Goal: Task Accomplishment & Management: Complete application form

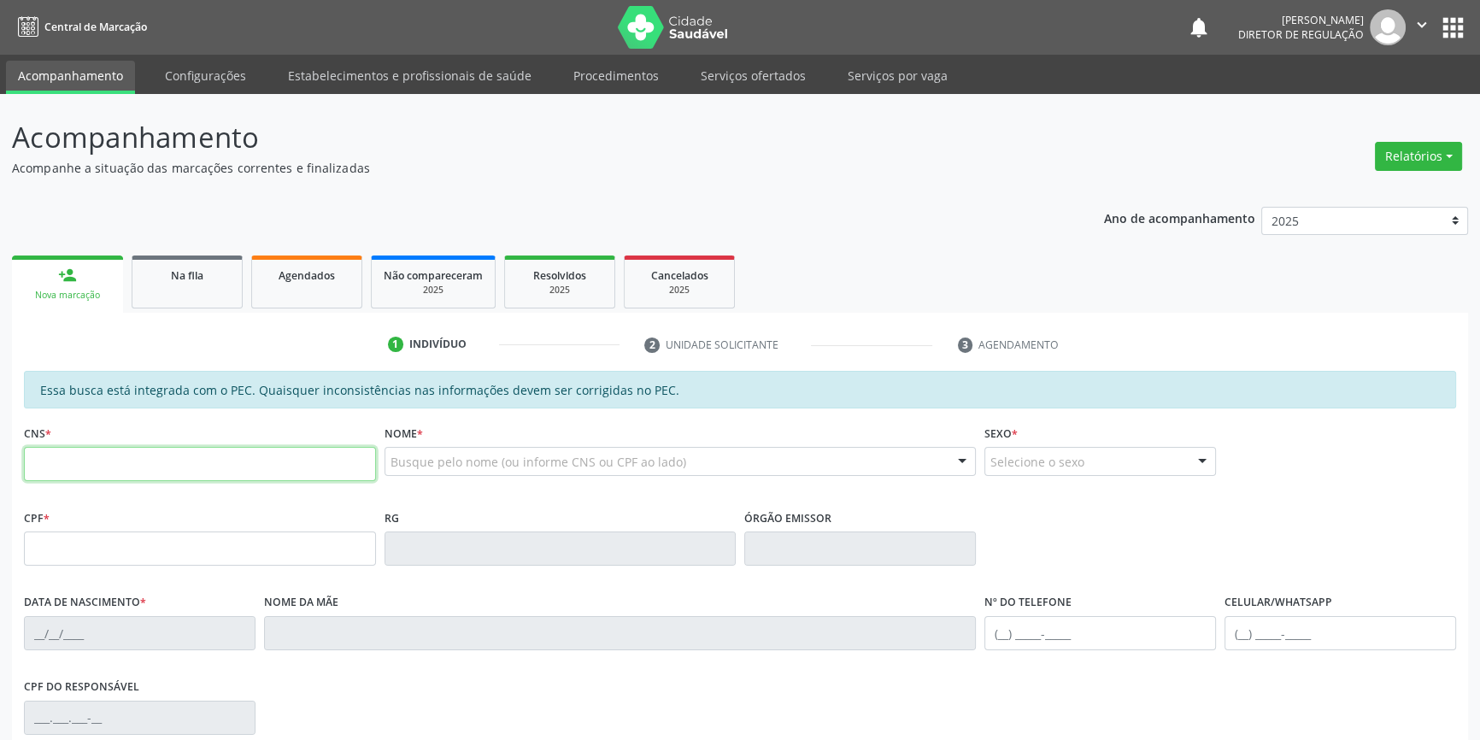
click at [244, 459] on input "text" at bounding box center [200, 464] width 352 height 34
type input "700 5095 2272 1557"
type input "053.343.014-37"
type input "17/01/1981"
type input "Teresa Raimunda de Macedo"
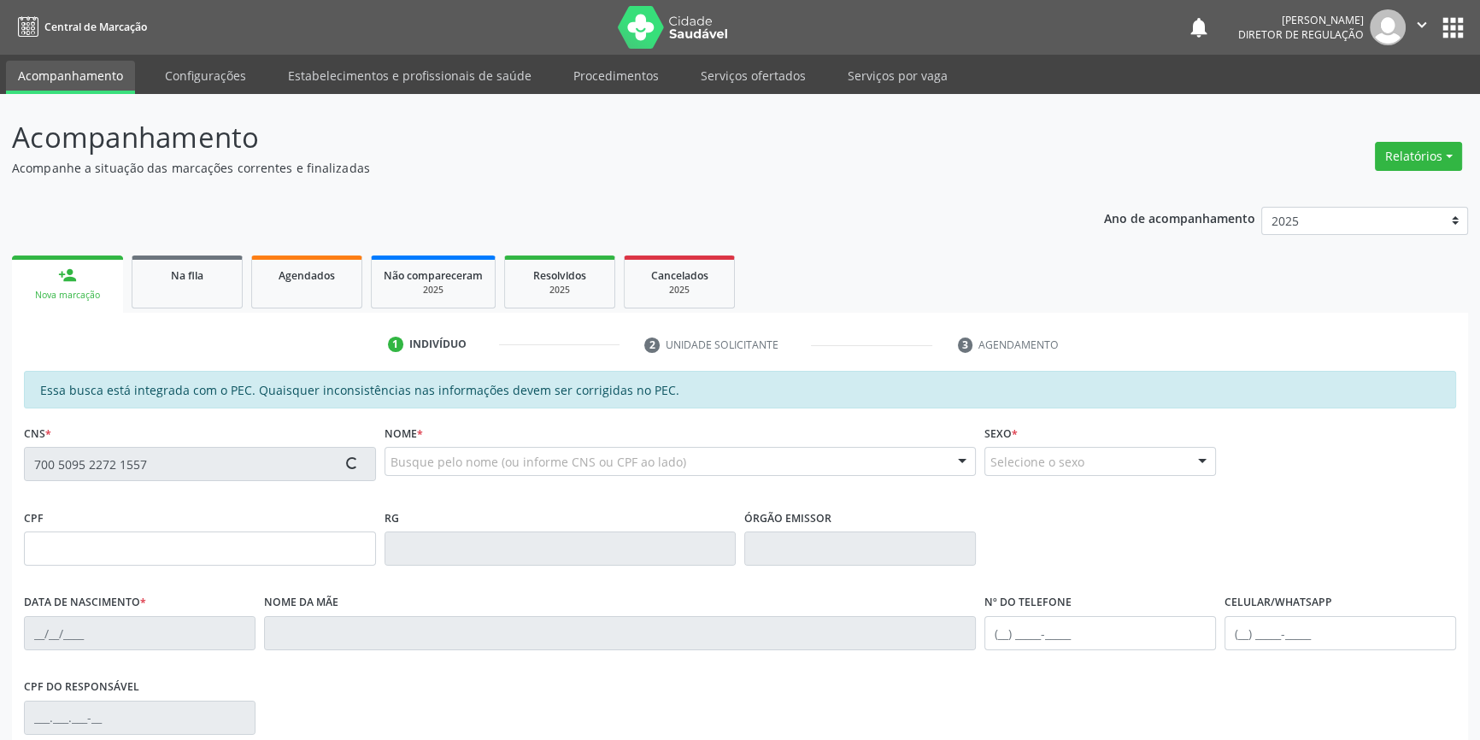
type input "(87) 98861-7923"
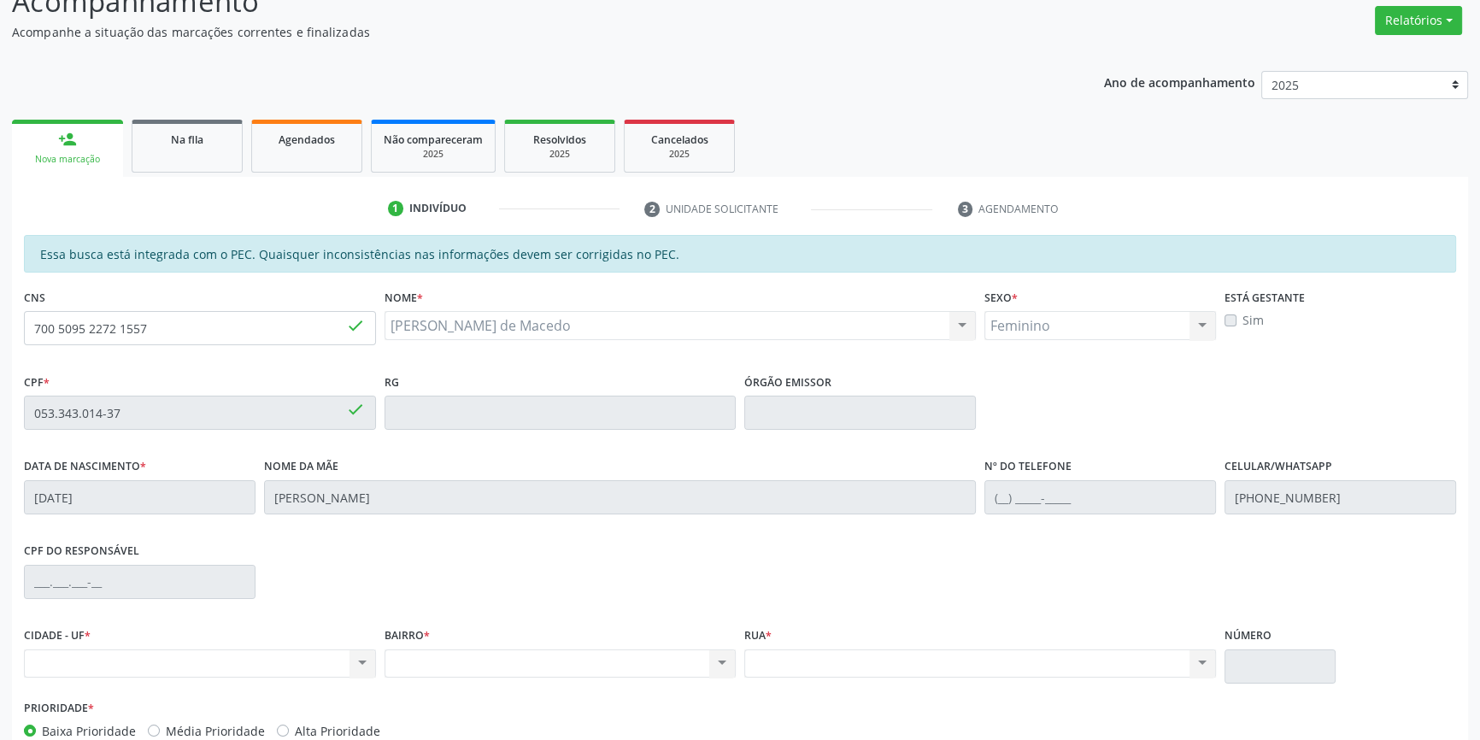
scroll to position [232, 0]
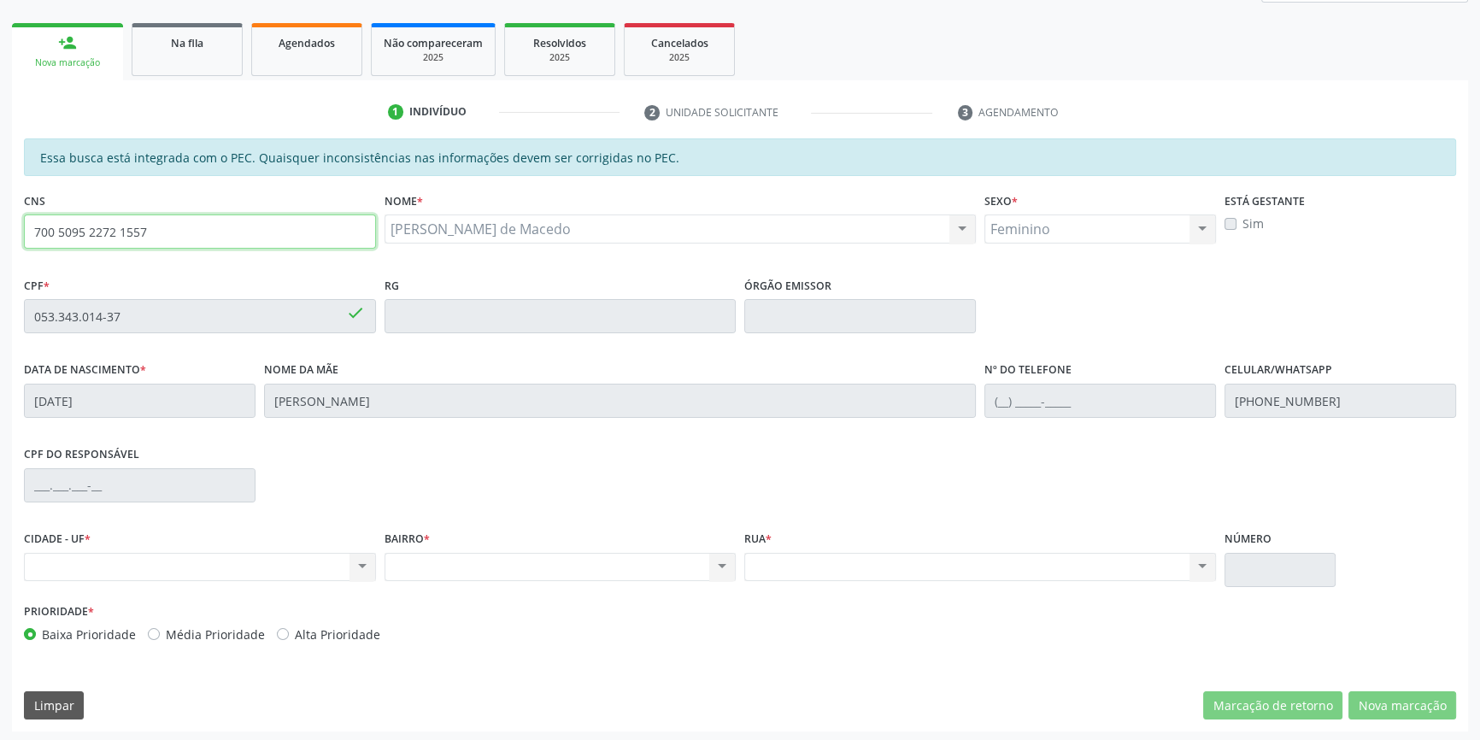
drag, startPoint x: 172, startPoint y: 234, endPoint x: 0, endPoint y: 204, distance: 174.3
click at [0, 204] on div "Acompanhamento Acompanhe a situação das marcações correntes e finalizadas Relat…" at bounding box center [740, 303] width 1480 height 882
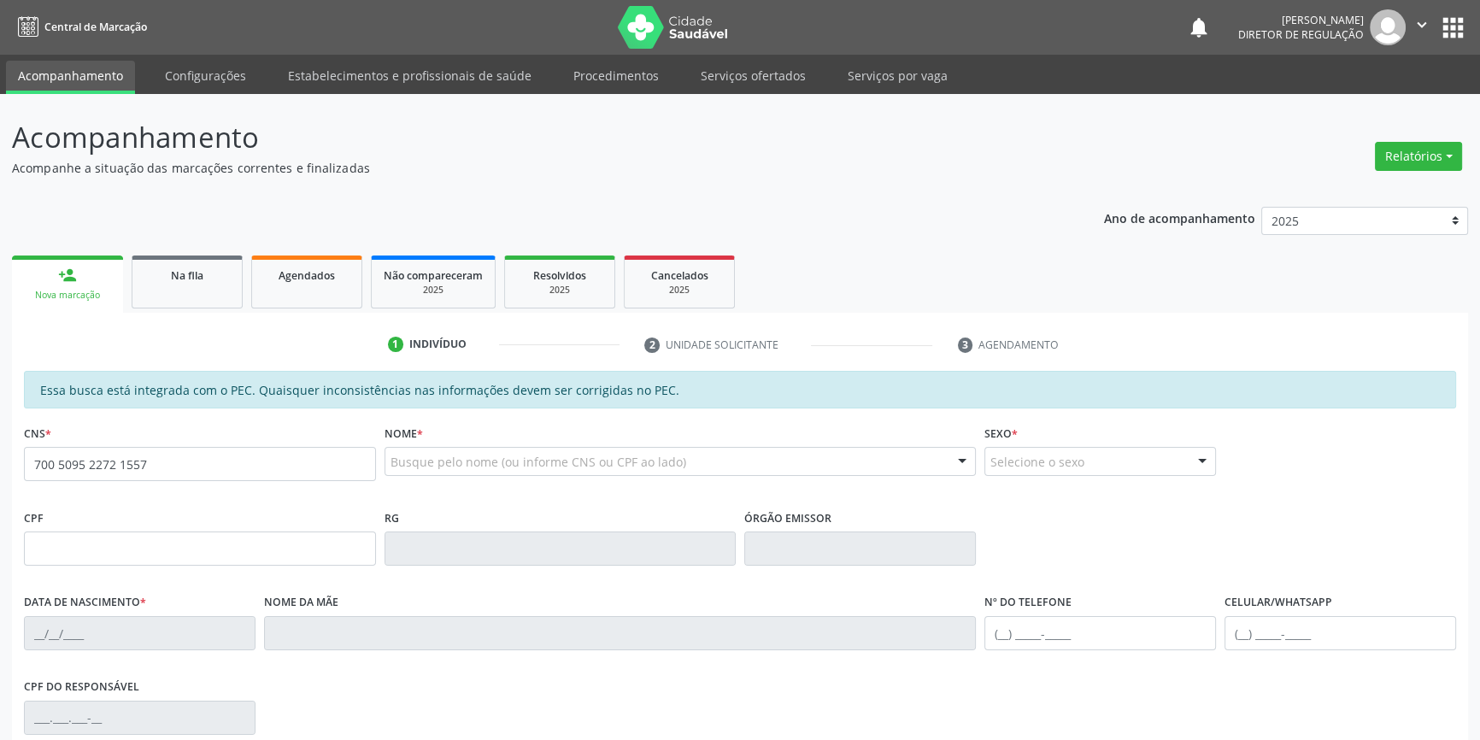
type input "700 5095 2272 1557"
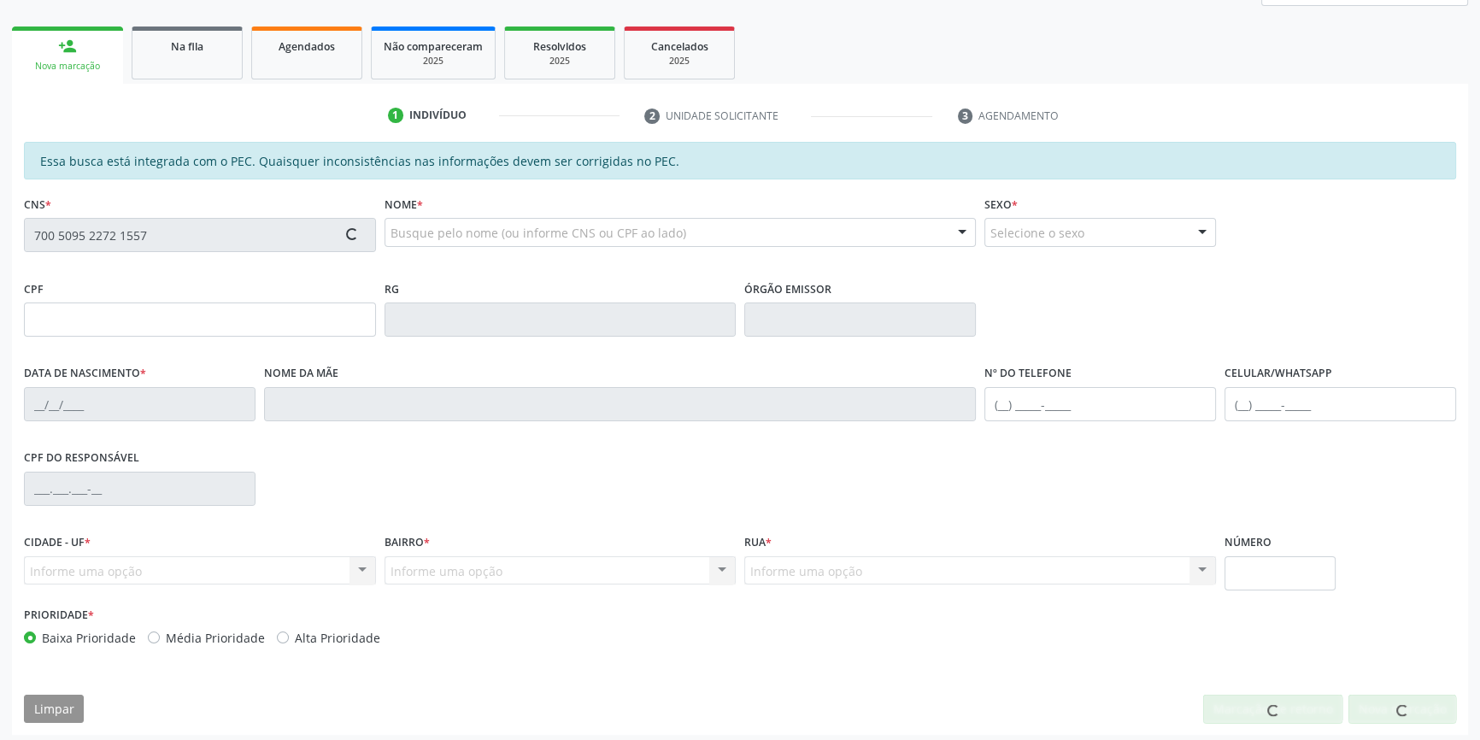
scroll to position [234, 0]
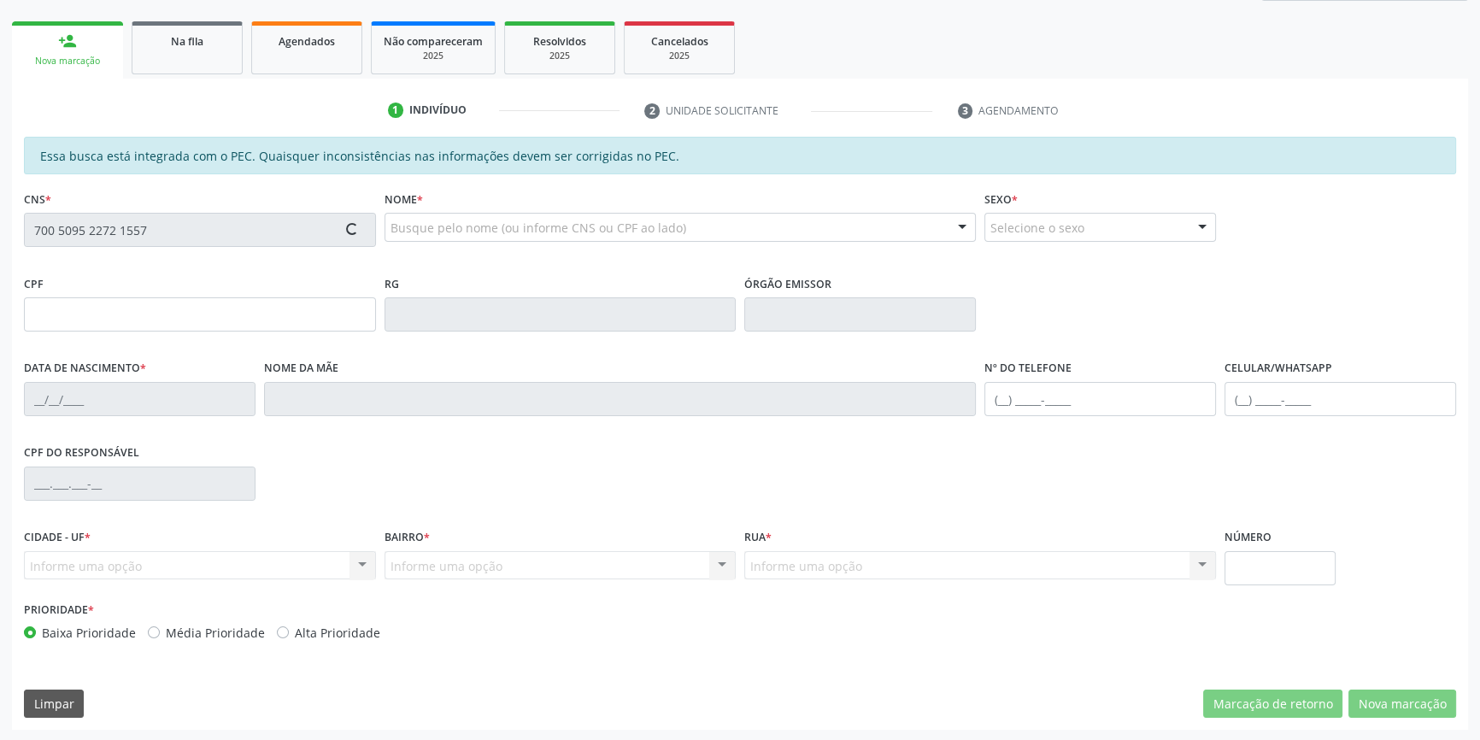
type input "053.343.014-37"
type input "[DATE]"
type input "[PERSON_NAME]"
type input "[PHONE_NUMBER]"
type input "S/N"
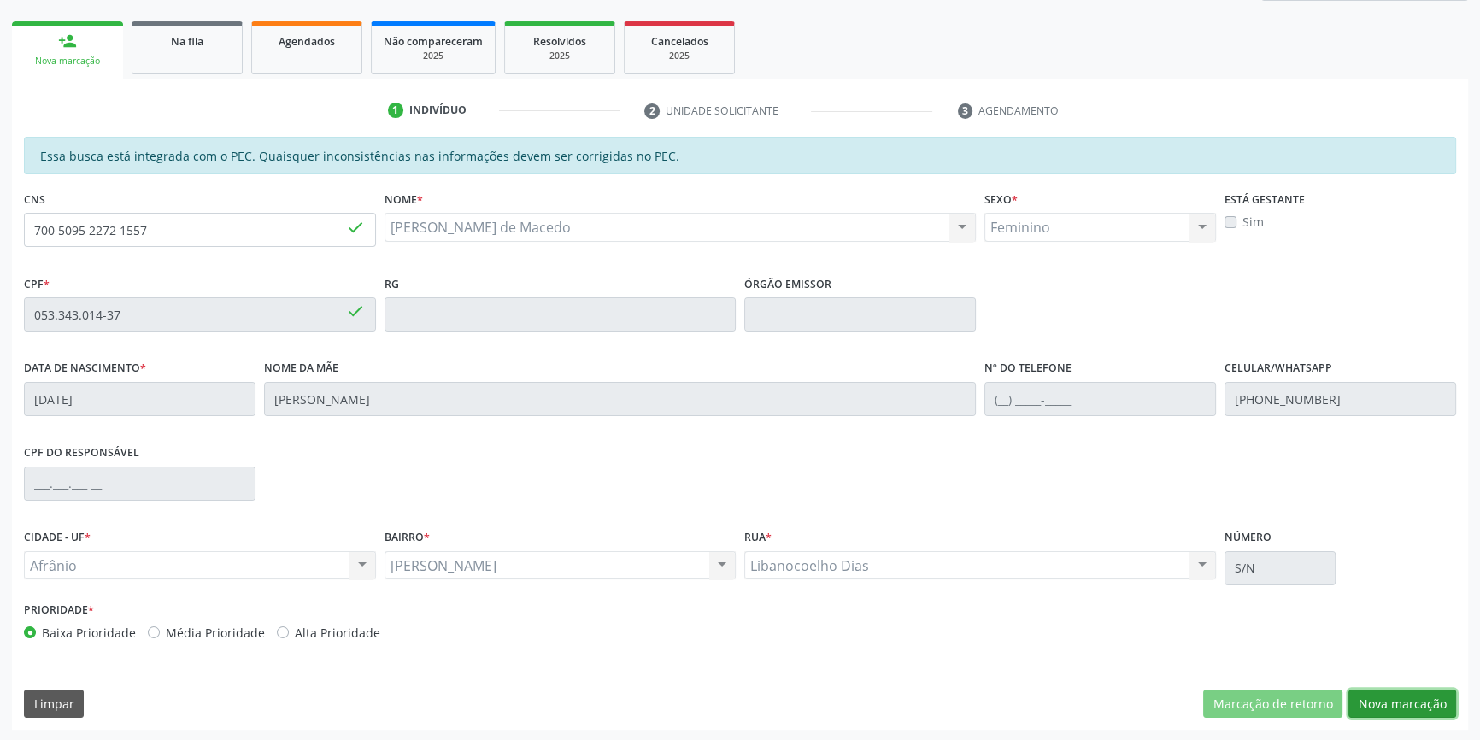
click at [1368, 715] on button "Nova marcação" at bounding box center [1402, 704] width 108 height 29
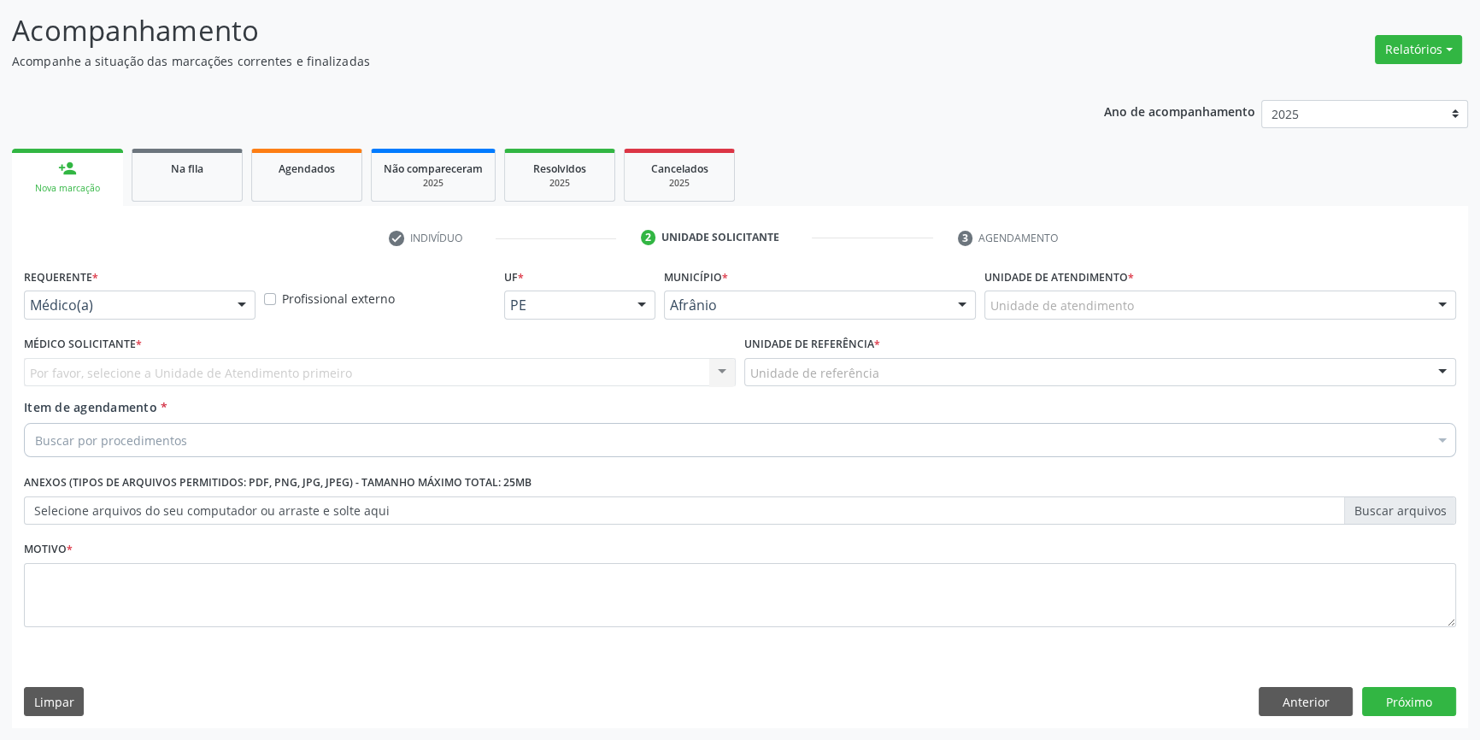
scroll to position [105, 0]
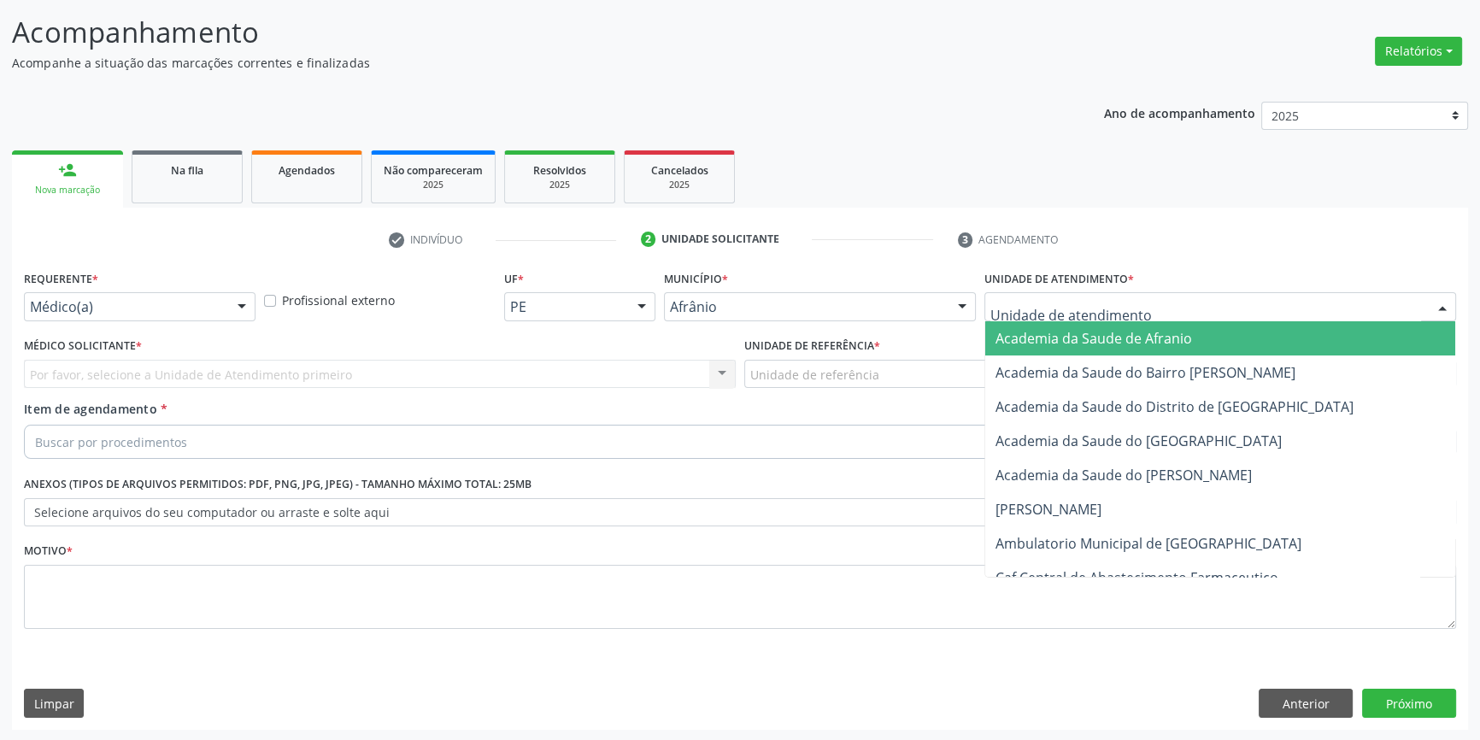
click at [1077, 292] on div at bounding box center [1220, 306] width 472 height 29
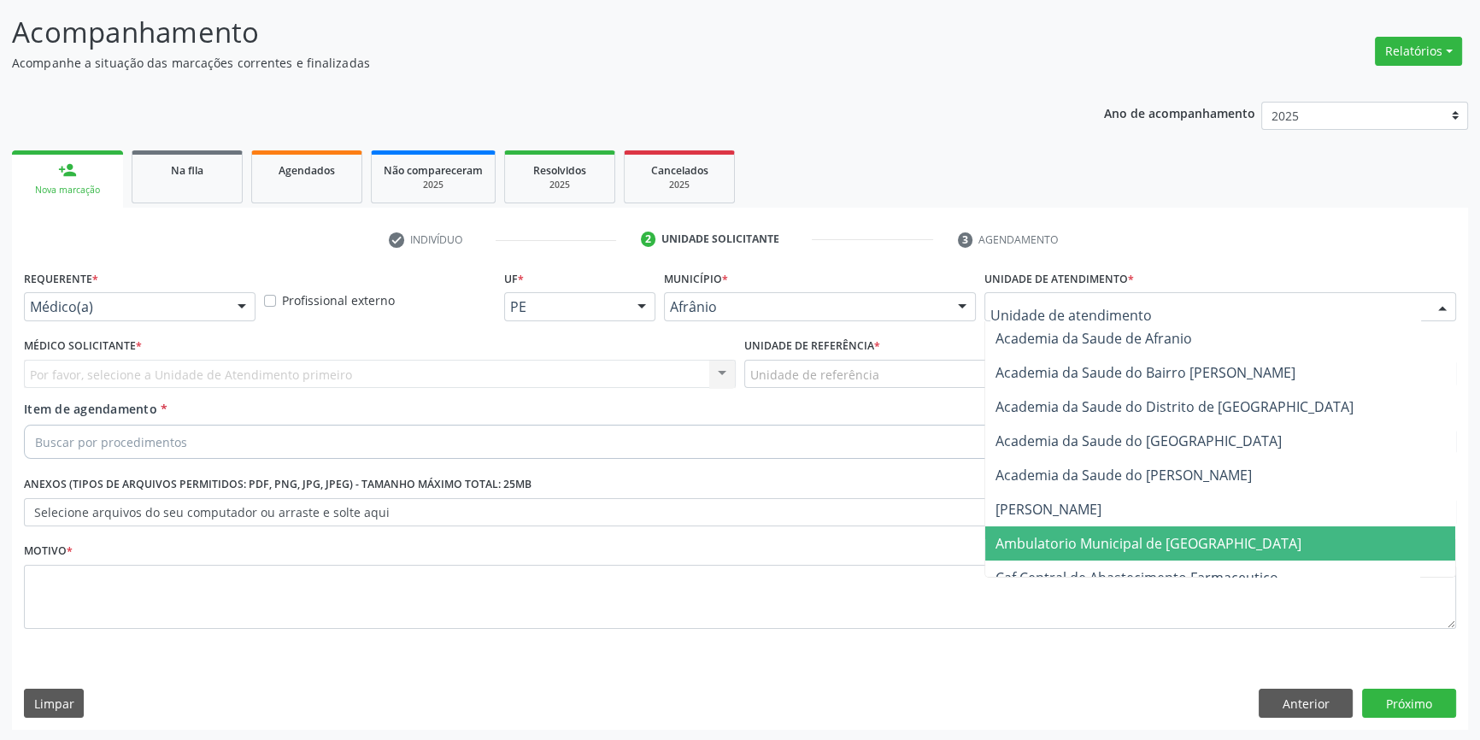
click at [1091, 534] on span "Ambulatorio Municipal de [GEOGRAPHIC_DATA]" at bounding box center [1148, 543] width 306 height 19
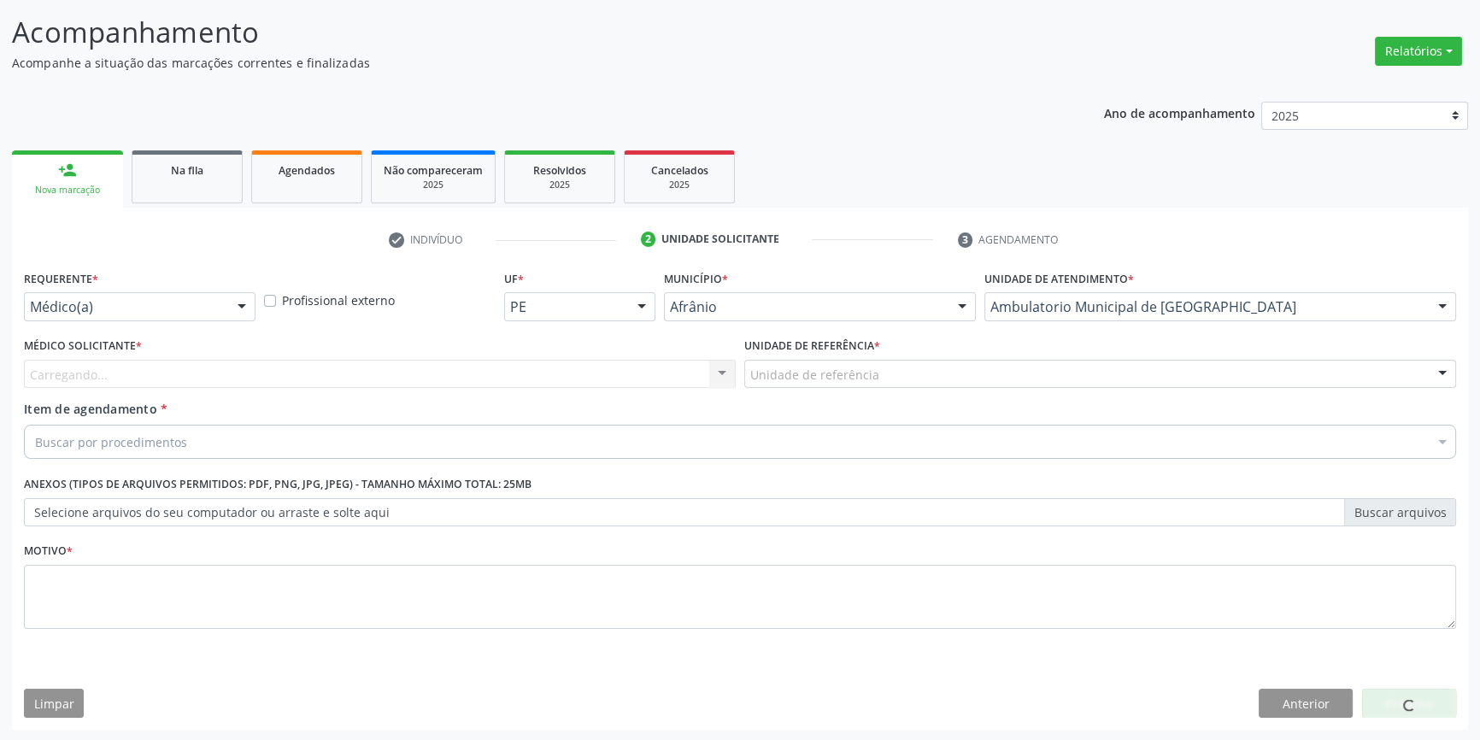
click at [918, 372] on div "Unidade de referência" at bounding box center [1100, 374] width 712 height 29
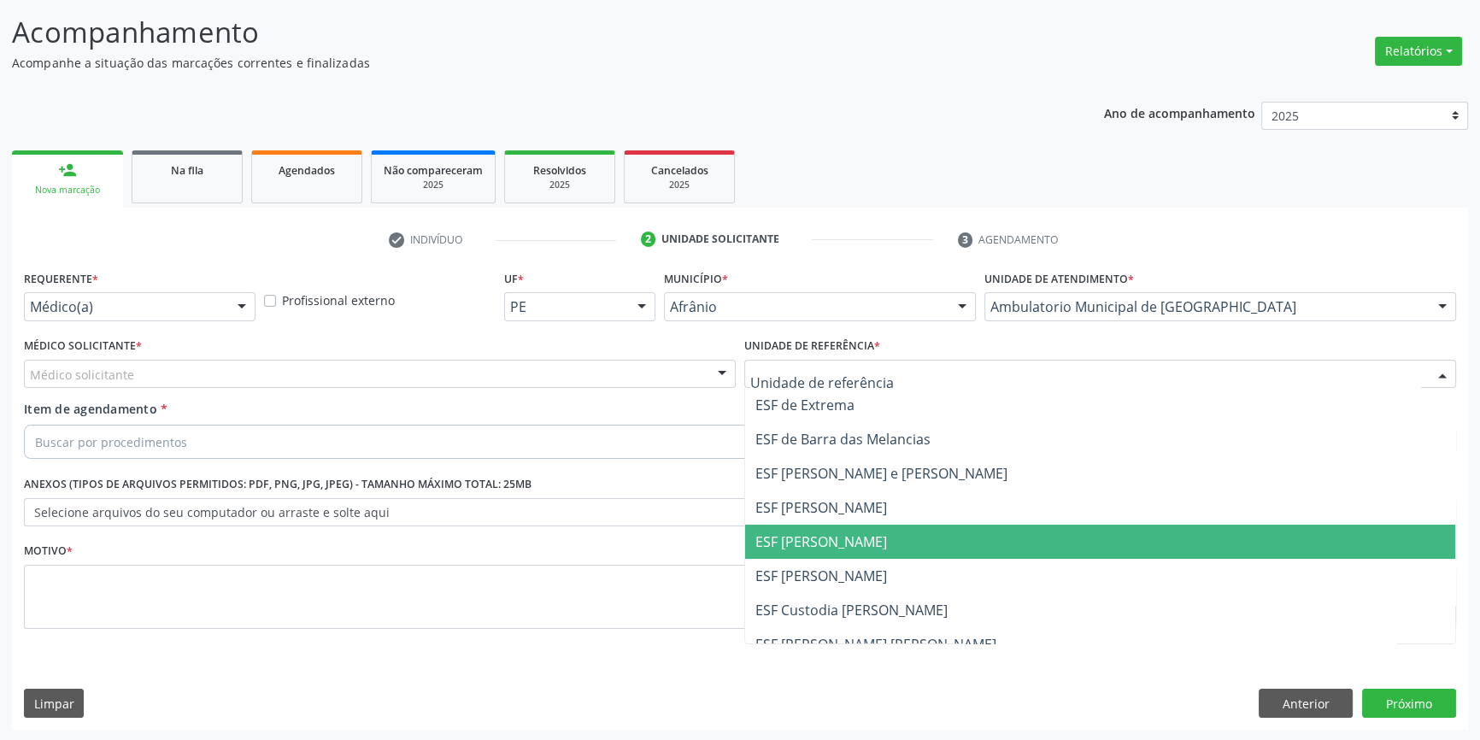
click at [865, 538] on span "ESF [PERSON_NAME]" at bounding box center [821, 541] width 132 height 19
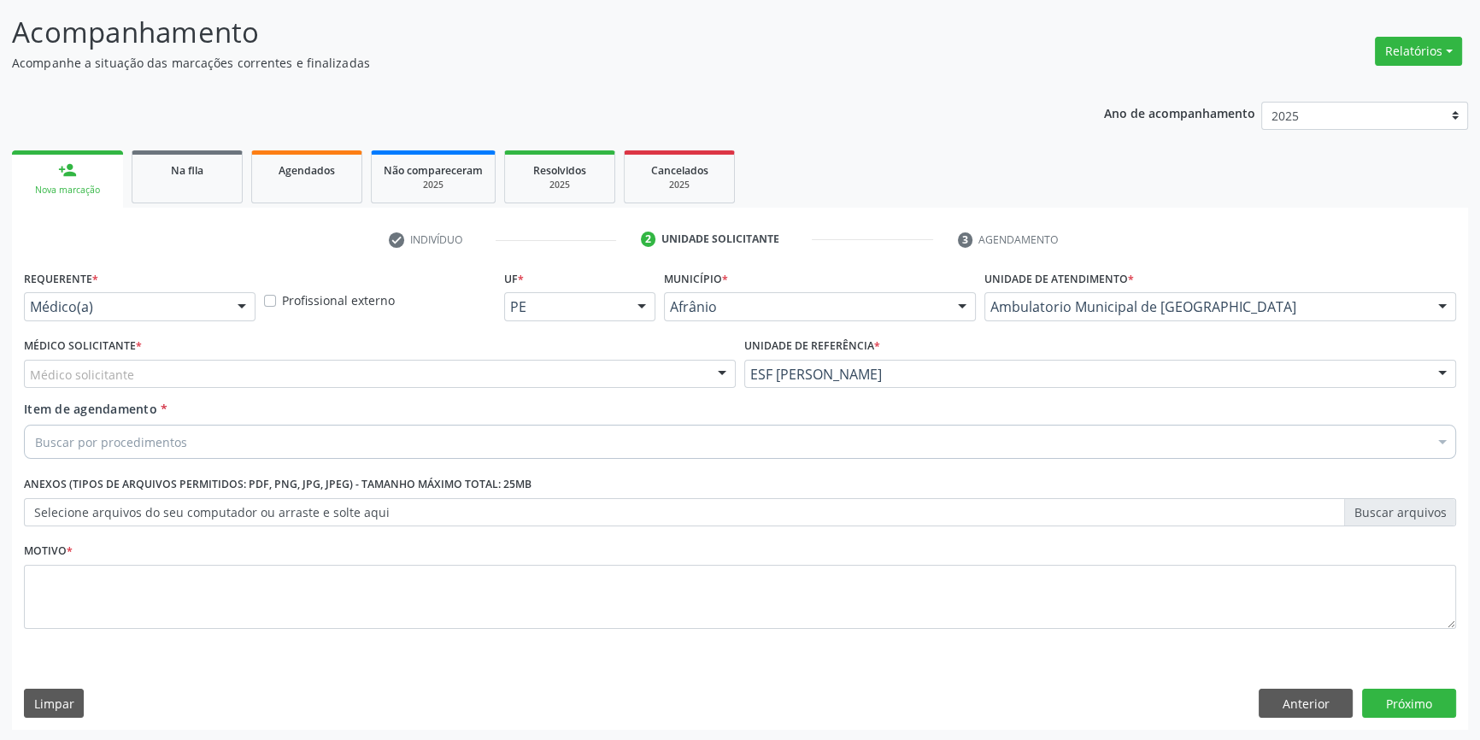
click at [375, 354] on div "Médico Solicitante * Médico solicitante Alysson Rodrigo Ferreira Cavalcanti Bru…" at bounding box center [380, 360] width 712 height 55
drag, startPoint x: 290, startPoint y: 366, endPoint x: 279, endPoint y: 368, distance: 11.4
click at [289, 366] on div "Médico solicitante" at bounding box center [380, 374] width 712 height 29
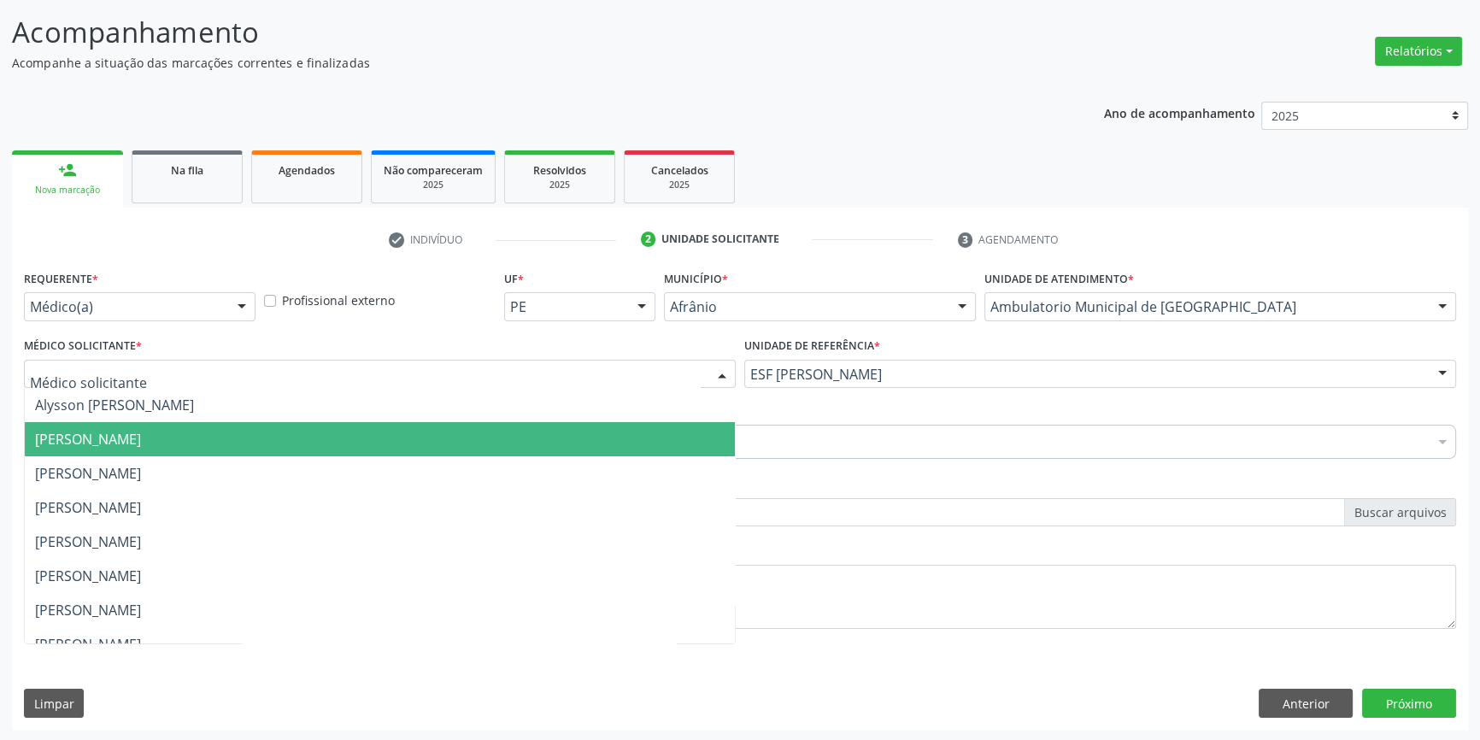
click at [141, 438] on span "[PERSON_NAME]" at bounding box center [88, 439] width 106 height 19
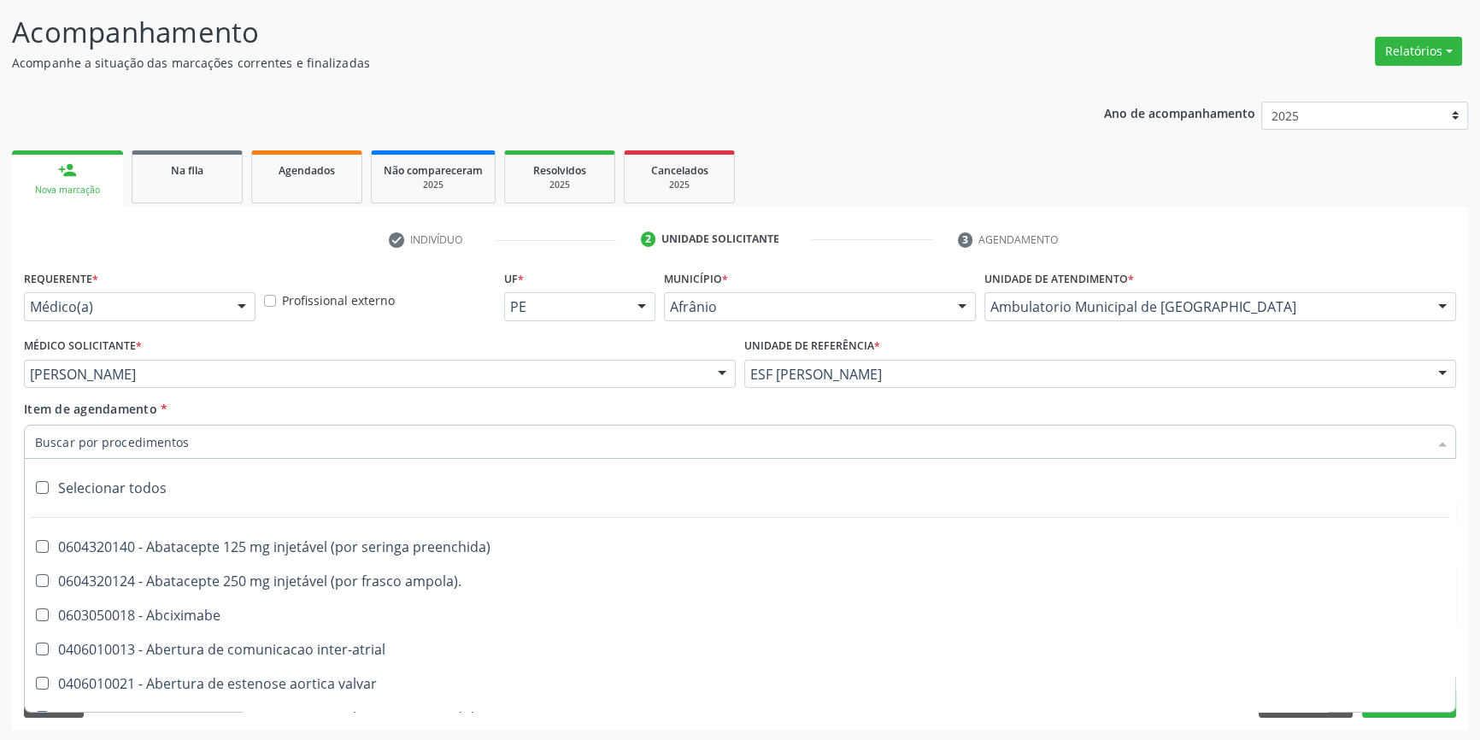
scroll to position [543, 0]
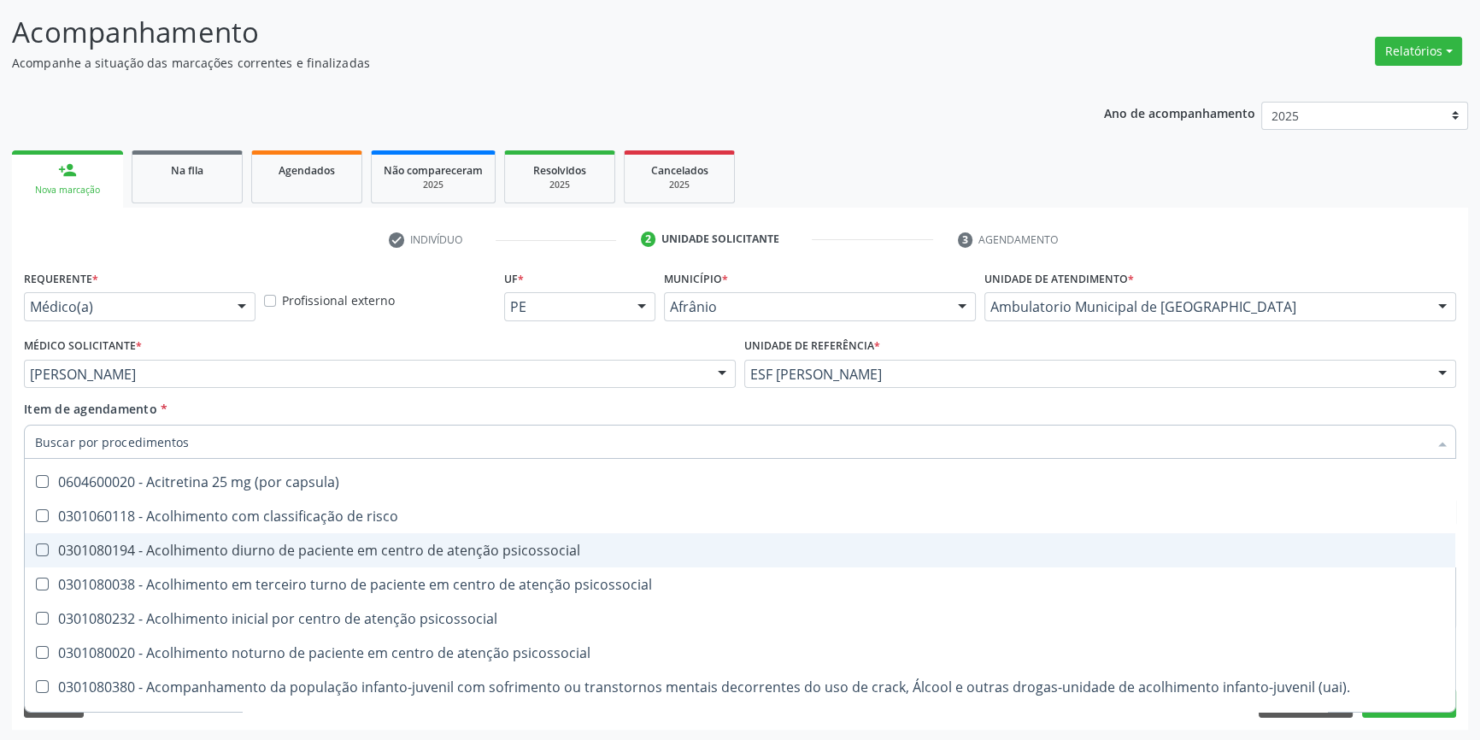
click at [1469, 305] on div "Acompanhamento Acompanhe a situação das marcações correntes e finalizadas Relat…" at bounding box center [740, 365] width 1480 height 753
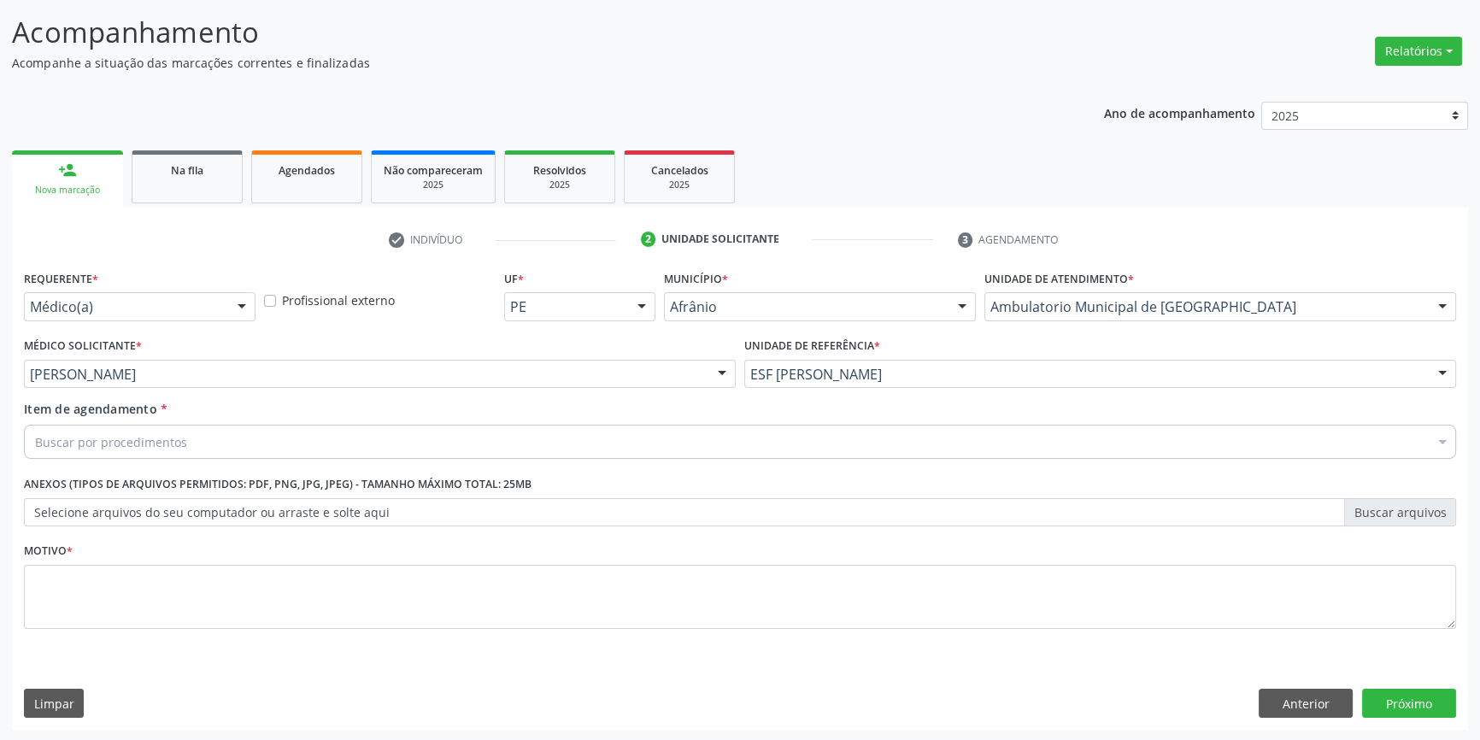
scroll to position [0, 0]
click at [1309, 708] on button "Anterior" at bounding box center [1306, 703] width 94 height 29
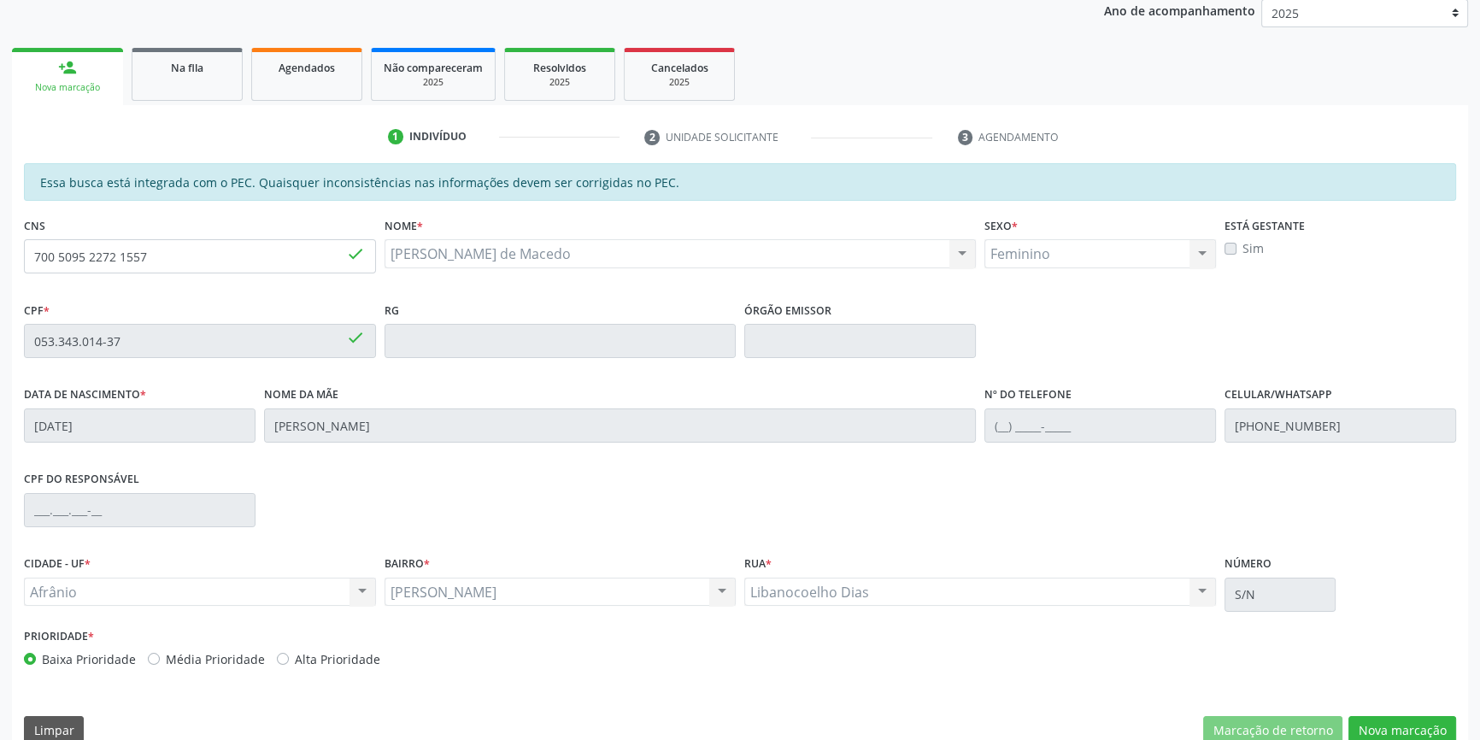
scroll to position [234, 0]
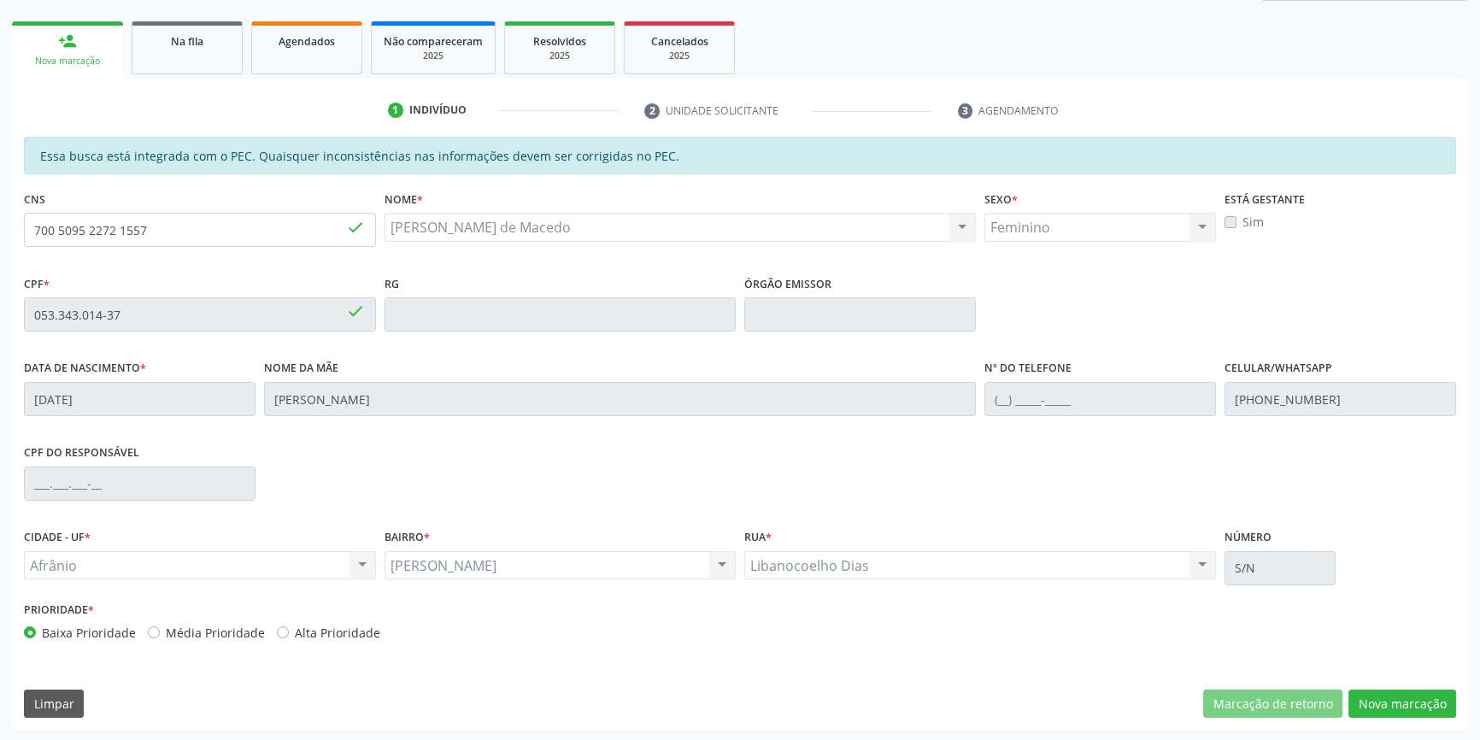
click at [330, 557] on div "Afrânio Afrânio Nenhum resultado encontrado para: " " Não há nenhuma opção para…" at bounding box center [200, 565] width 352 height 29
drag, startPoint x: 89, startPoint y: 229, endPoint x: 3, endPoint y: 33, distance: 213.9
click at [0, 70] on div "Acompanhamento Acompanhe a situação das marcações correntes e finalizadas Relat…" at bounding box center [740, 301] width 1480 height 882
type input "700 0093 3345 0100"
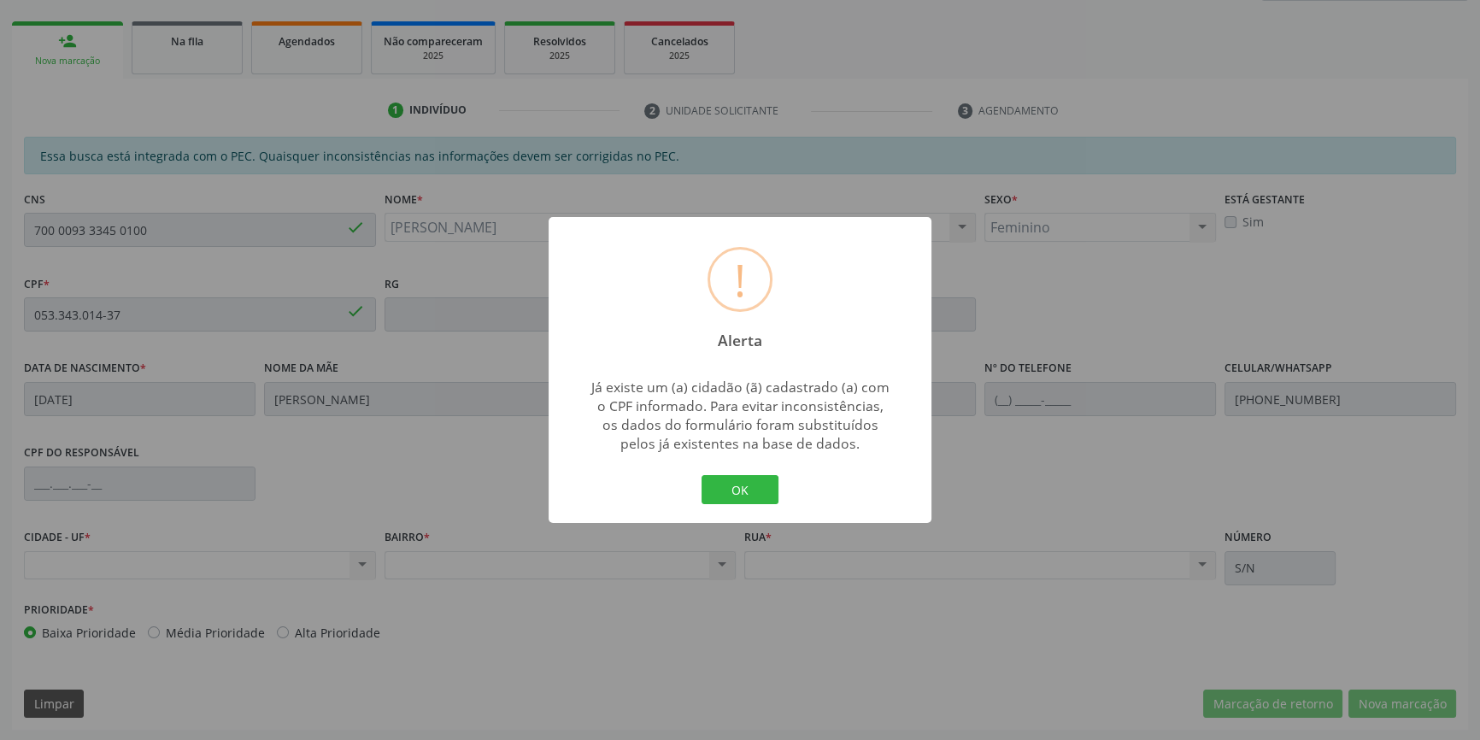
type input "034.857.704-42"
type input "10/11/1970"
type input "Juracy Pereira dos Santos"
type input "(87) 98875-8165"
click at [739, 495] on button "OK" at bounding box center [740, 489] width 77 height 29
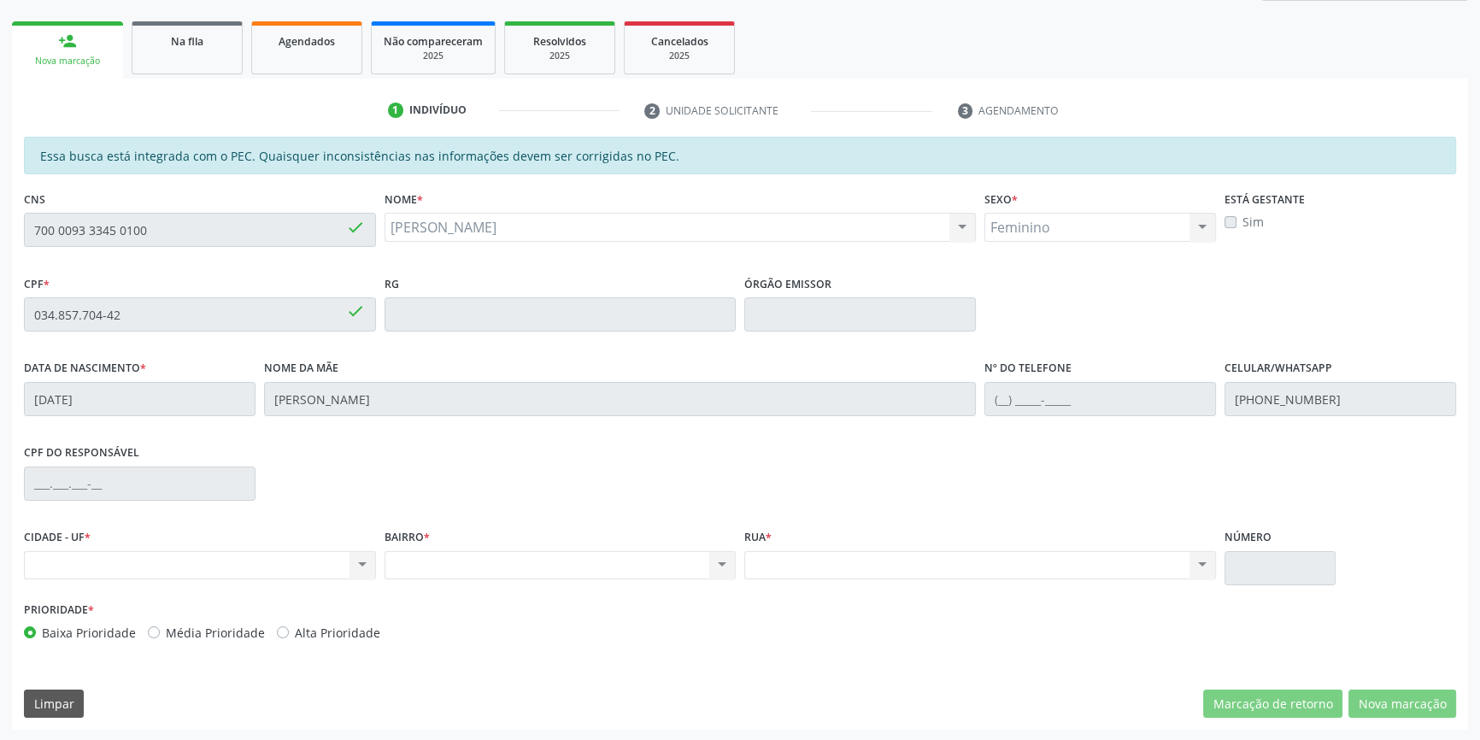
drag, startPoint x: 191, startPoint y: 246, endPoint x: 0, endPoint y: 210, distance: 194.7
click at [0, 210] on div "Acompanhamento Acompanhe a situação das marcações correntes e finalizadas Relat…" at bounding box center [740, 301] width 1480 height 882
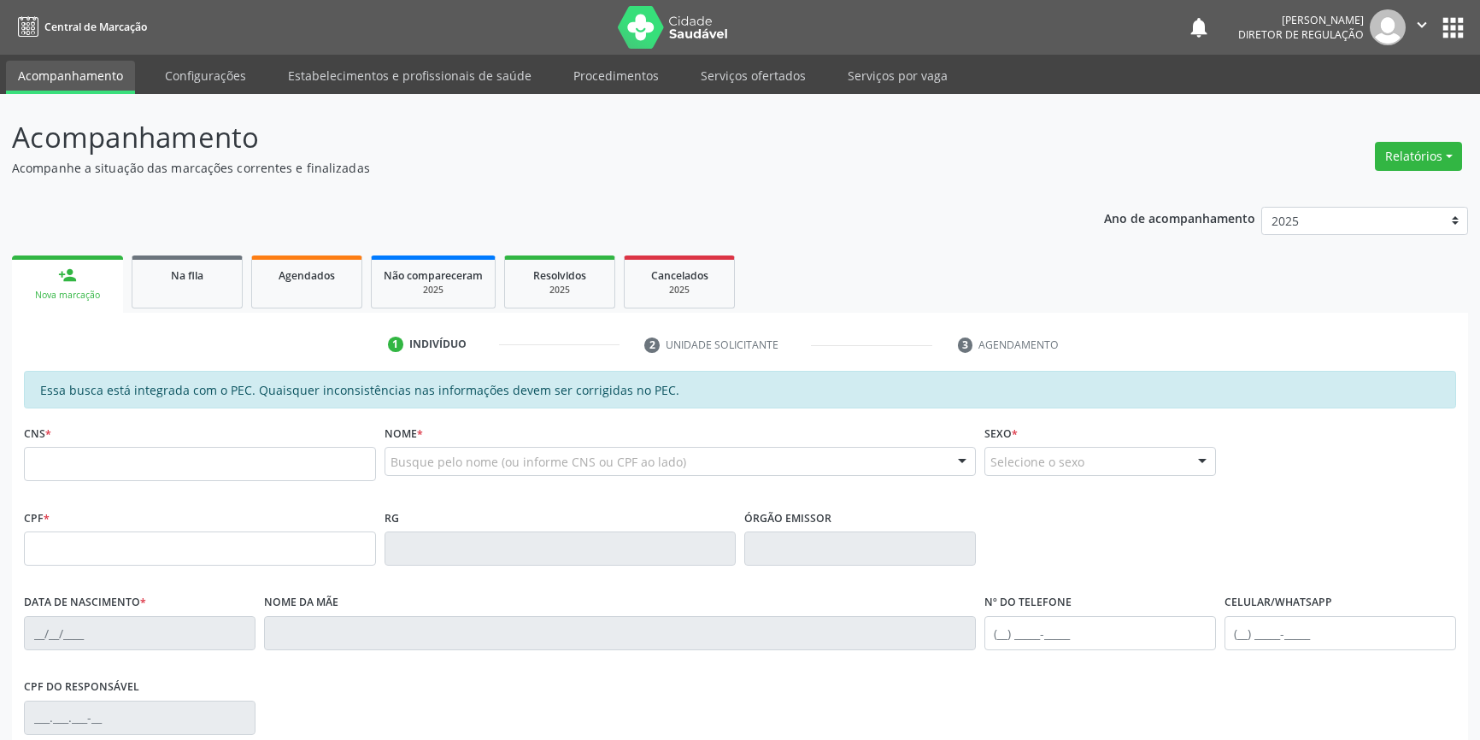
scroll to position [234, 0]
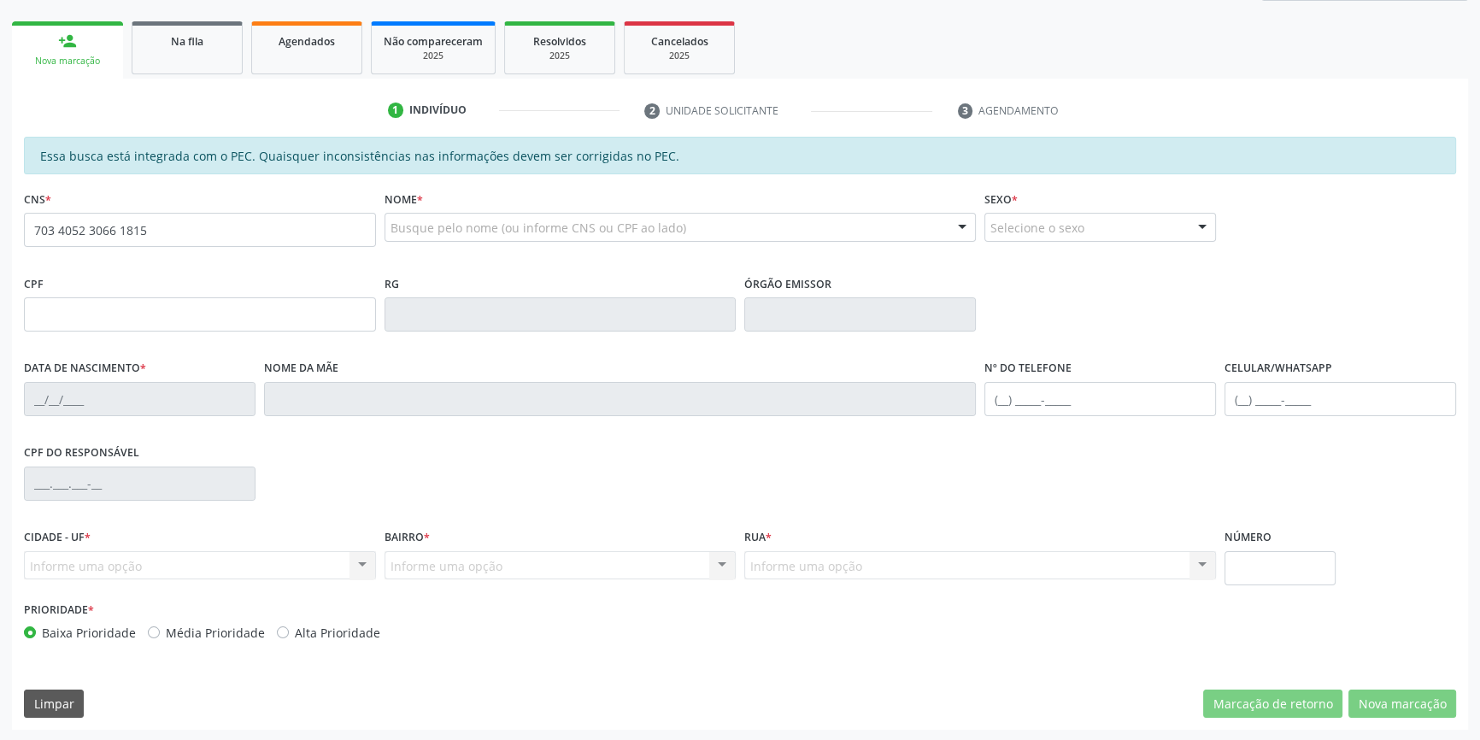
type input "703 4052 3066 1815"
type input "05/08/1958"
type input "Raimunda Sousa Gomes"
type input "(87) 98833-4107"
type input "(87) 98817-1888"
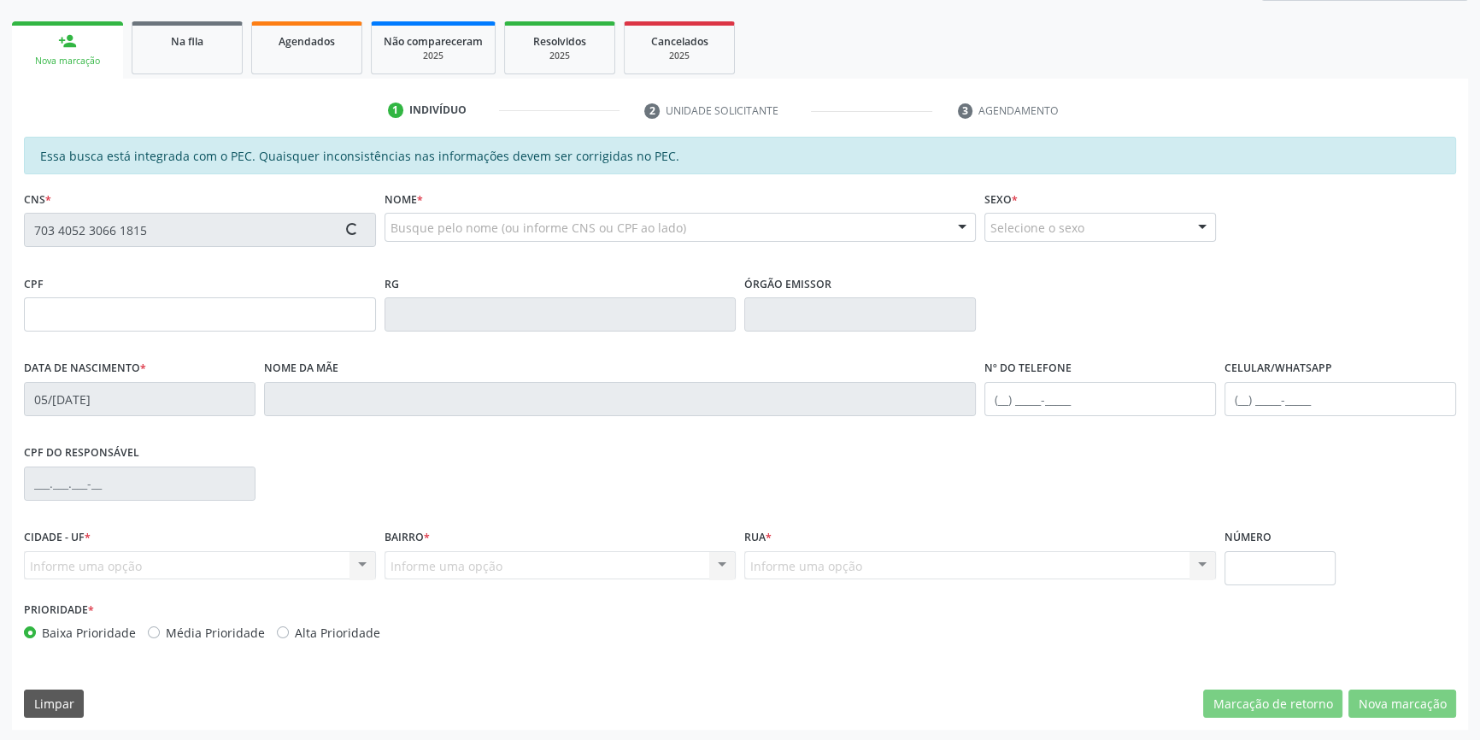
type input "S/N"
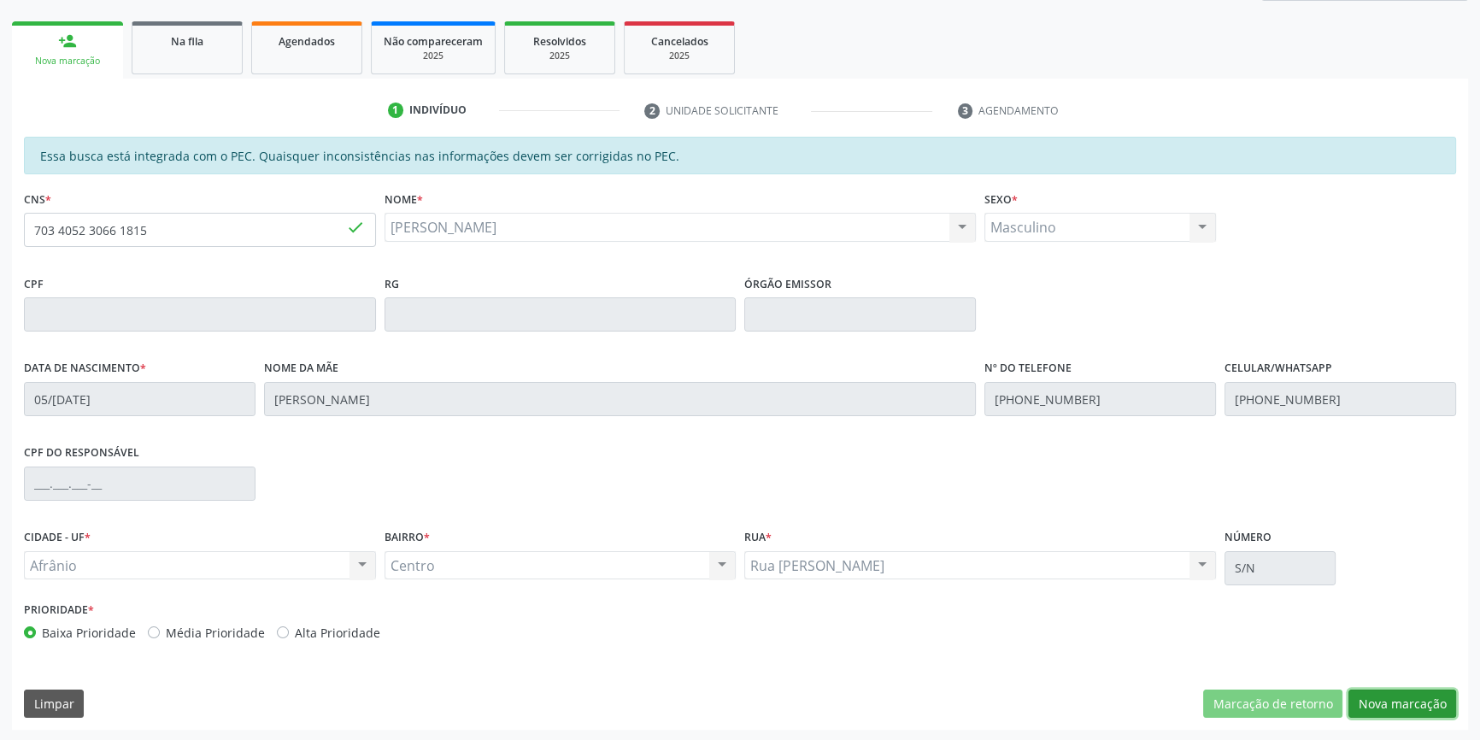
click at [1416, 701] on button "Nova marcação" at bounding box center [1402, 704] width 108 height 29
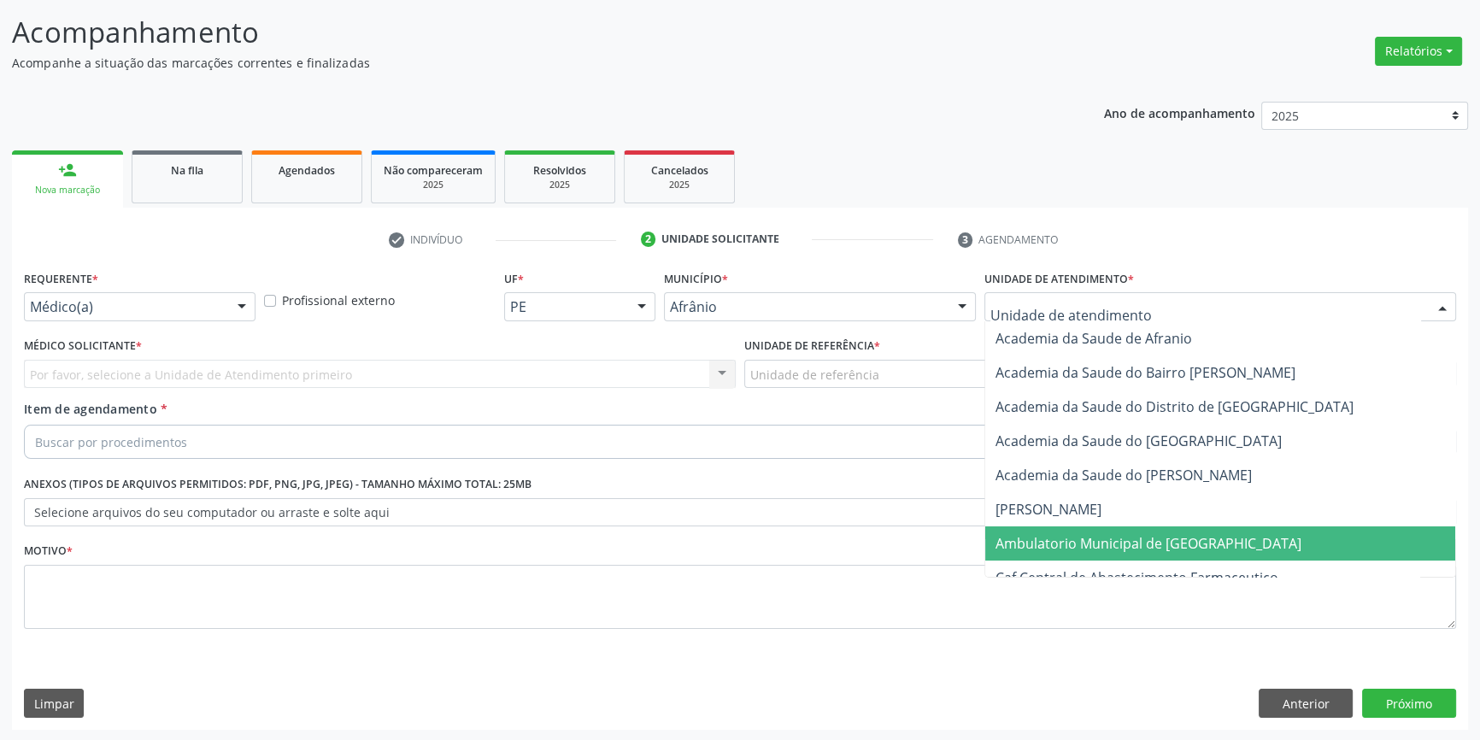
click at [1081, 538] on span "Ambulatorio Municipal de [GEOGRAPHIC_DATA]" at bounding box center [1148, 543] width 306 height 19
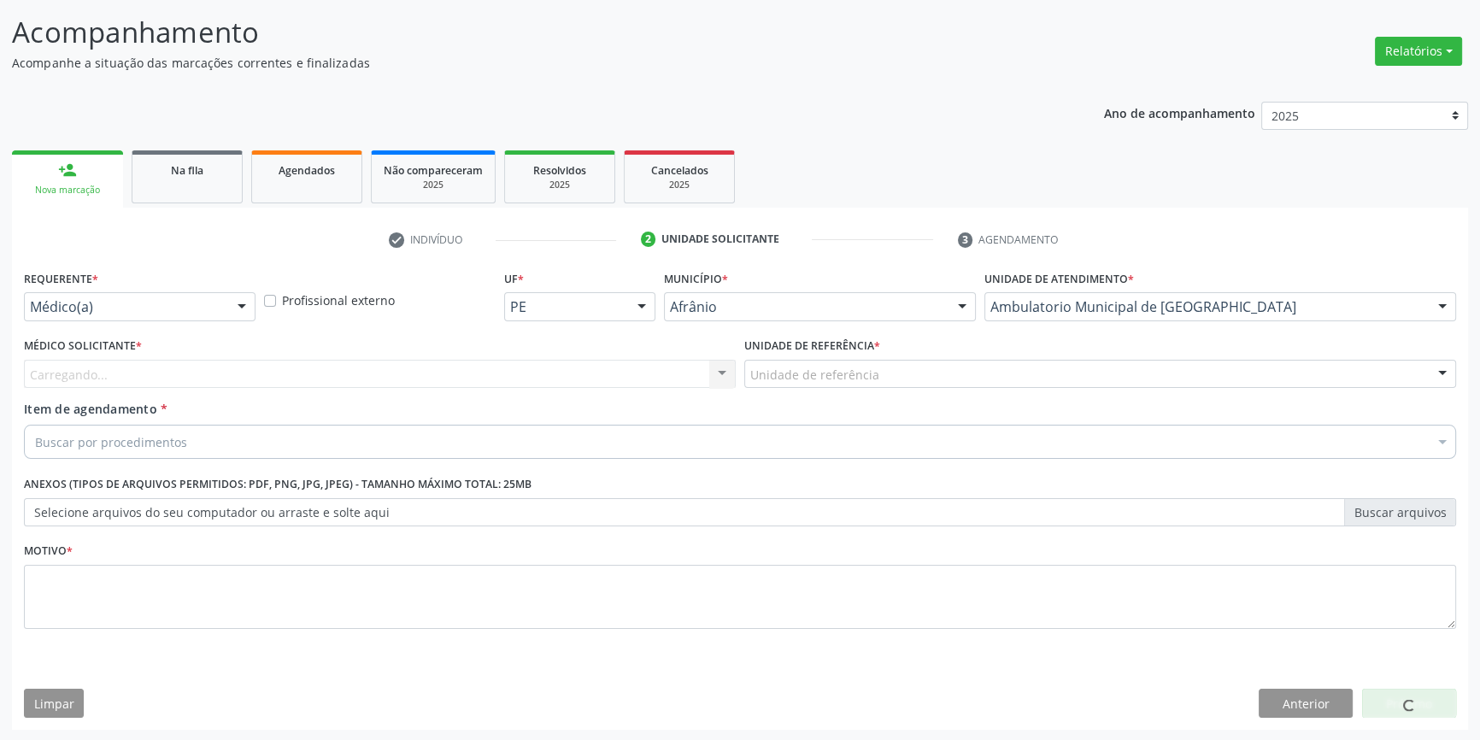
drag, startPoint x: 867, startPoint y: 375, endPoint x: 860, endPoint y: 469, distance: 94.2
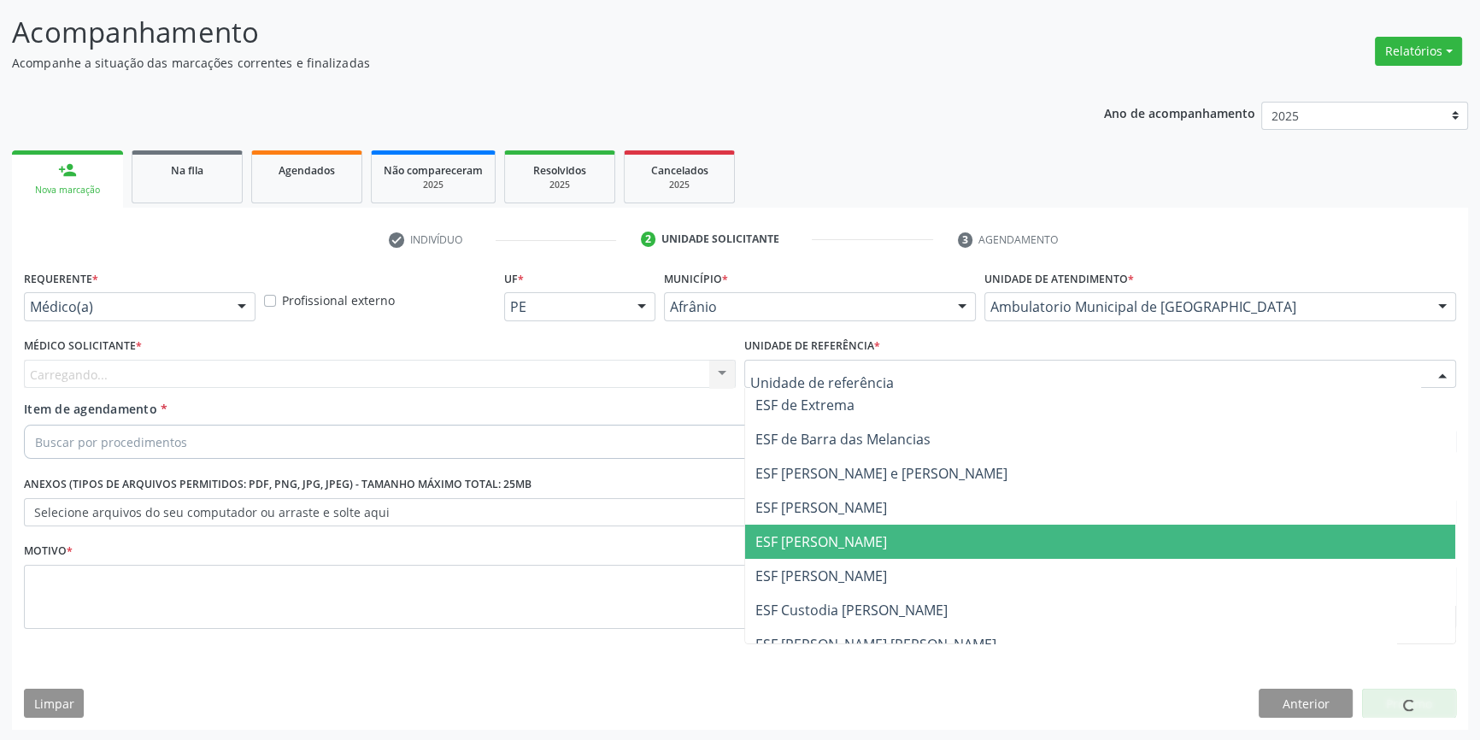
drag, startPoint x: 838, startPoint y: 540, endPoint x: 504, endPoint y: 408, distance: 359.4
click at [837, 540] on span "ESF [PERSON_NAME]" at bounding box center [821, 541] width 132 height 19
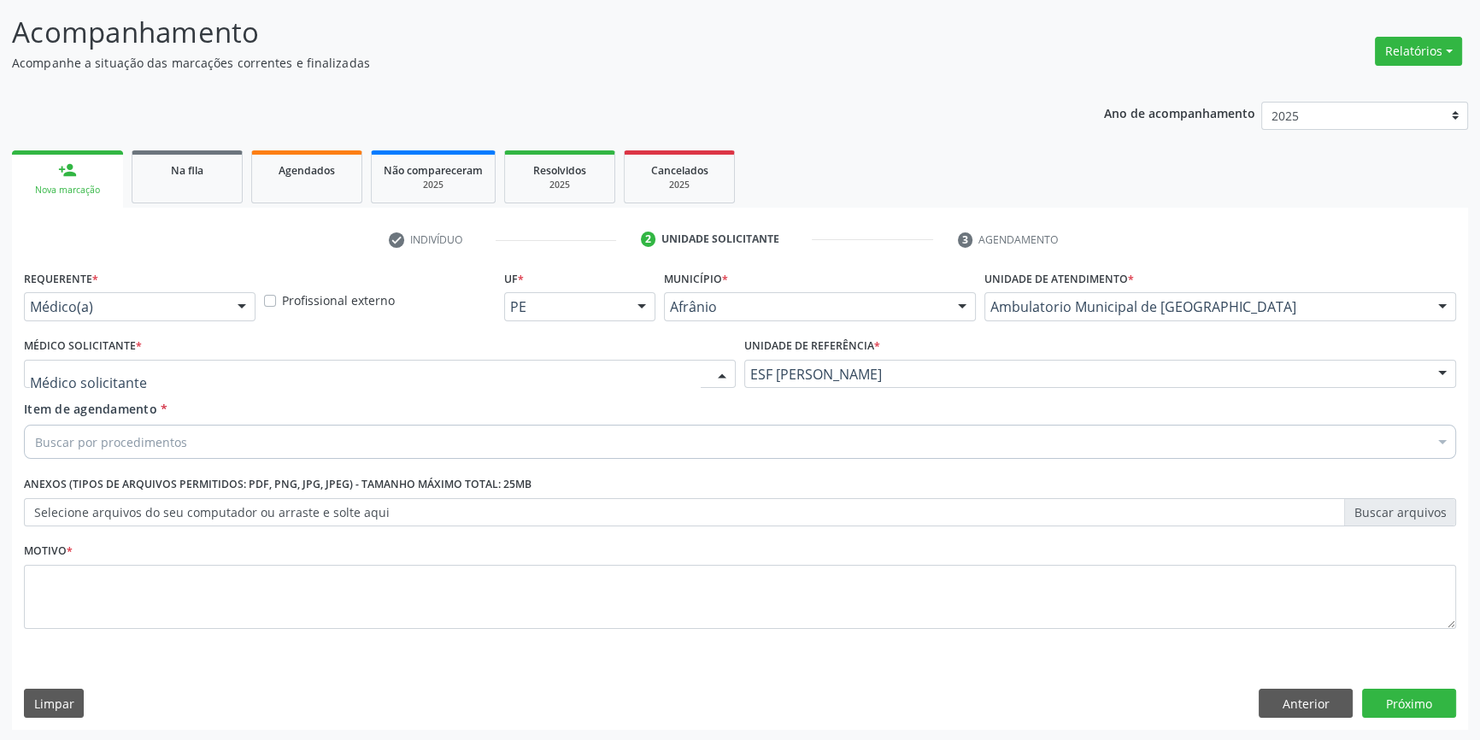
click at [452, 378] on div at bounding box center [380, 374] width 712 height 29
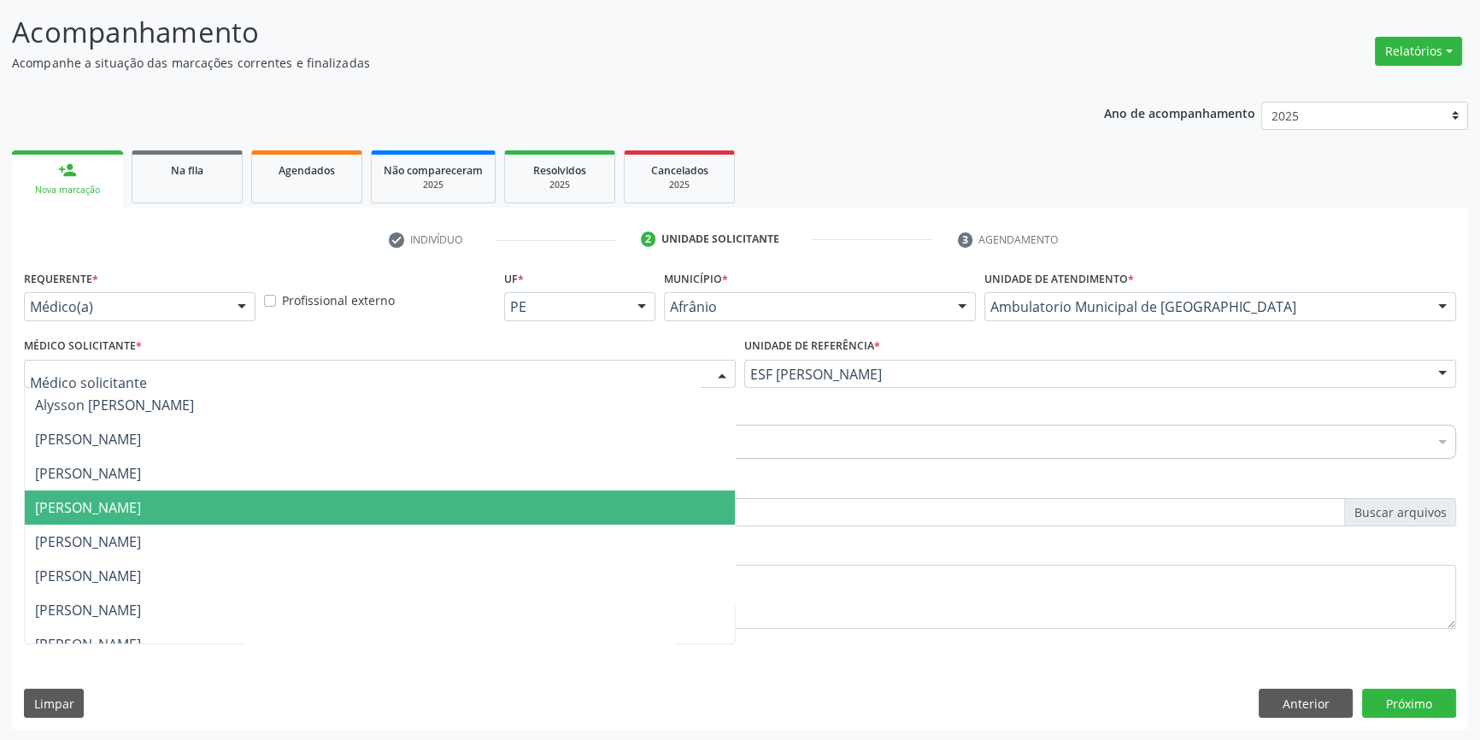
click at [237, 504] on span "[PERSON_NAME]" at bounding box center [380, 507] width 710 height 34
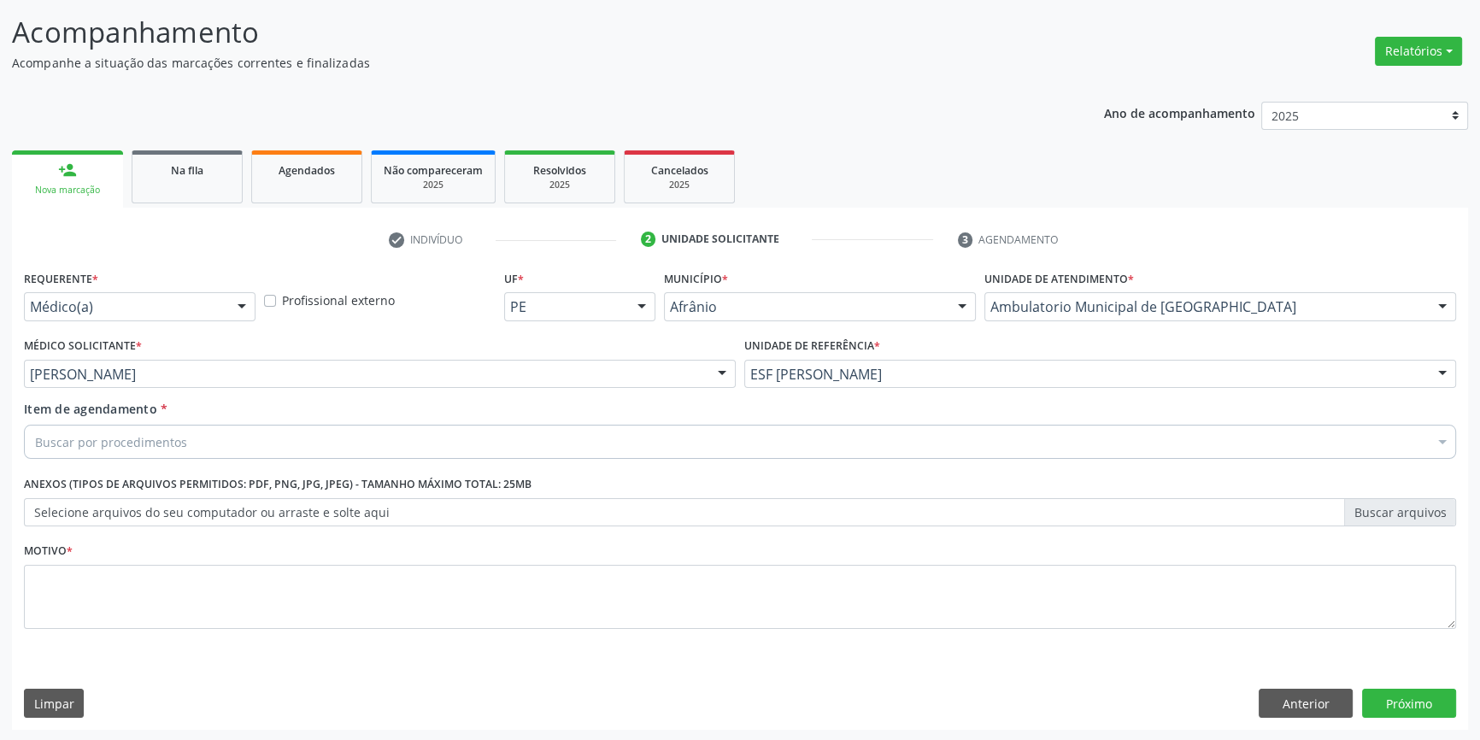
click at [202, 452] on div "Buscar por procedimentos" at bounding box center [740, 442] width 1432 height 34
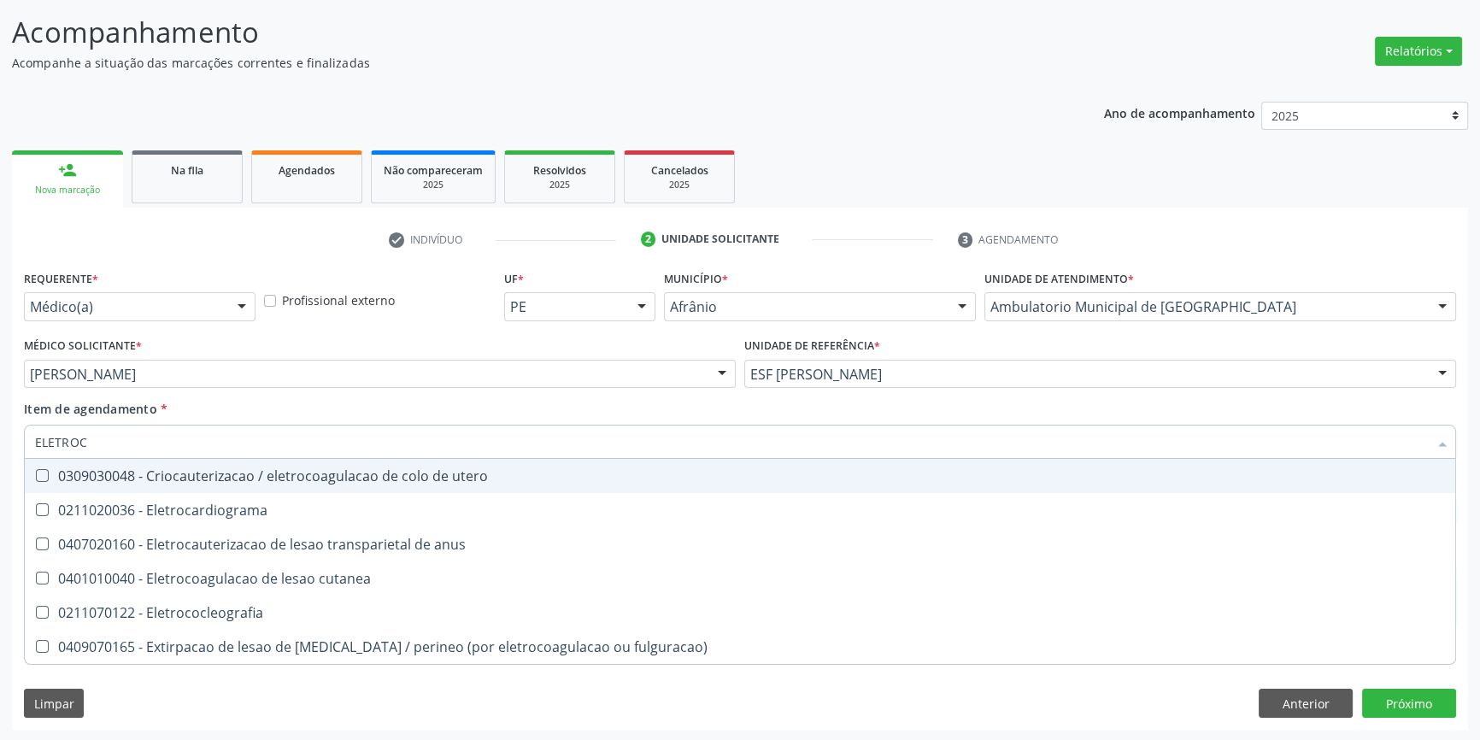
type input "ELETROCA"
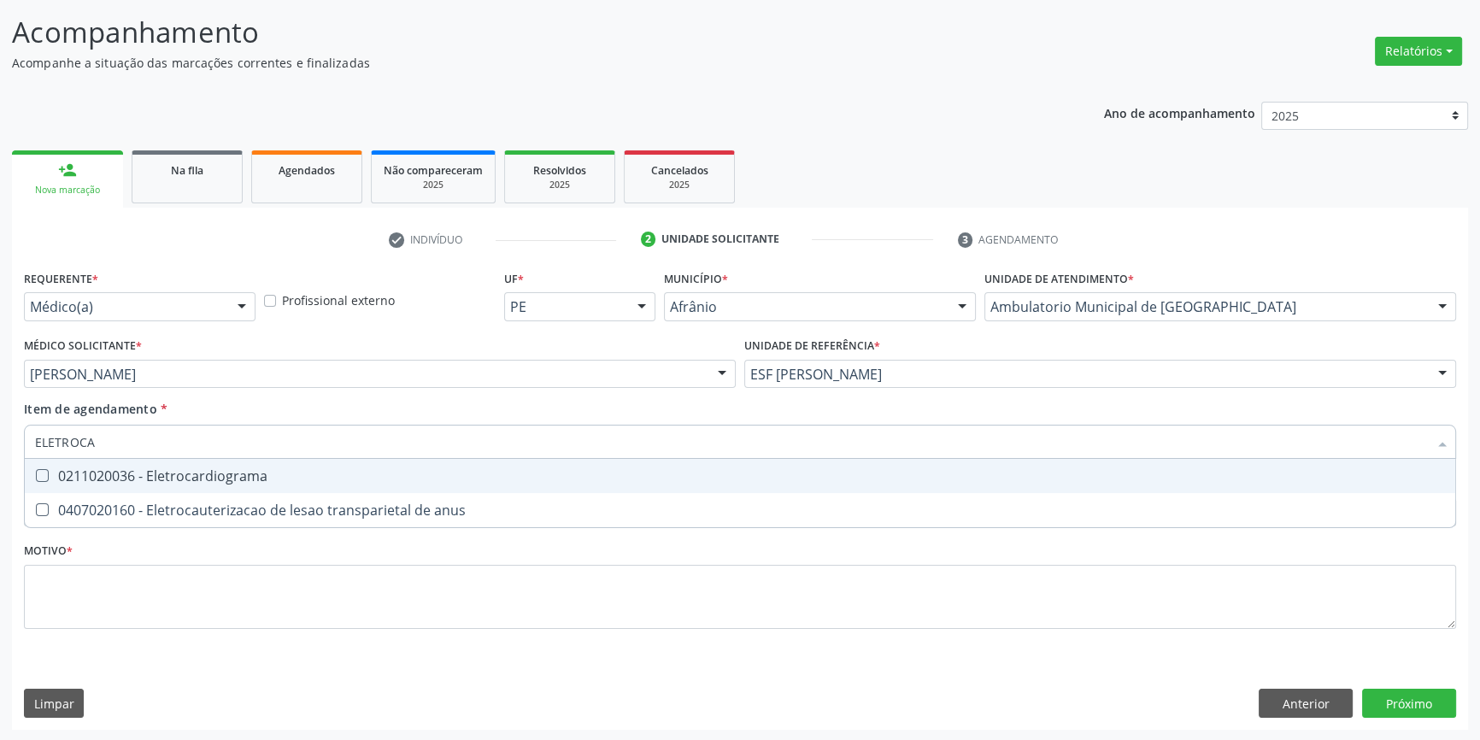
click at [199, 479] on div "0211020036 - Eletrocardiograma" at bounding box center [740, 476] width 1410 height 14
checkbox Eletrocardiograma "true"
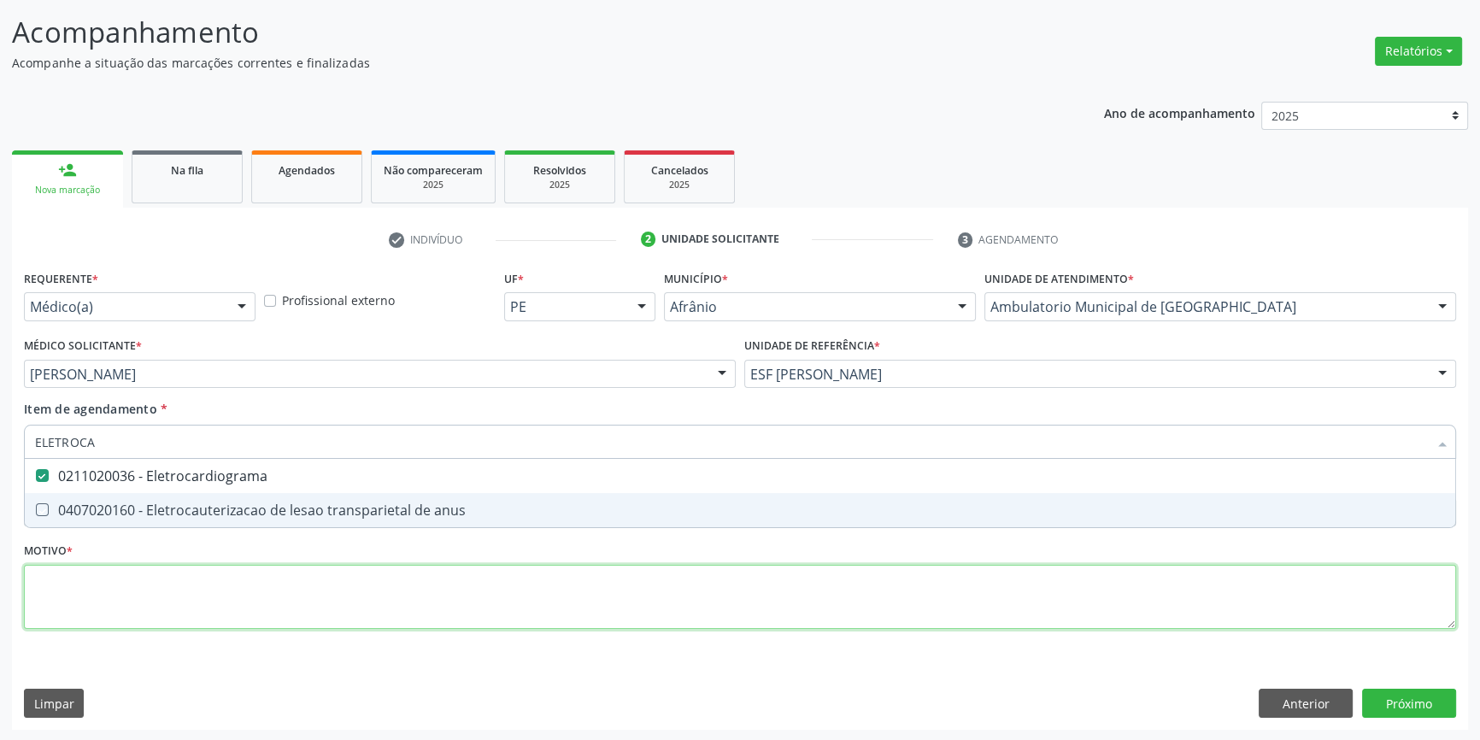
click at [161, 598] on div "Requerente * Médico(a) Médico(a) Enfermeiro(a) Paciente Nenhum resultado encont…" at bounding box center [740, 459] width 1432 height 387
checkbox anus "true"
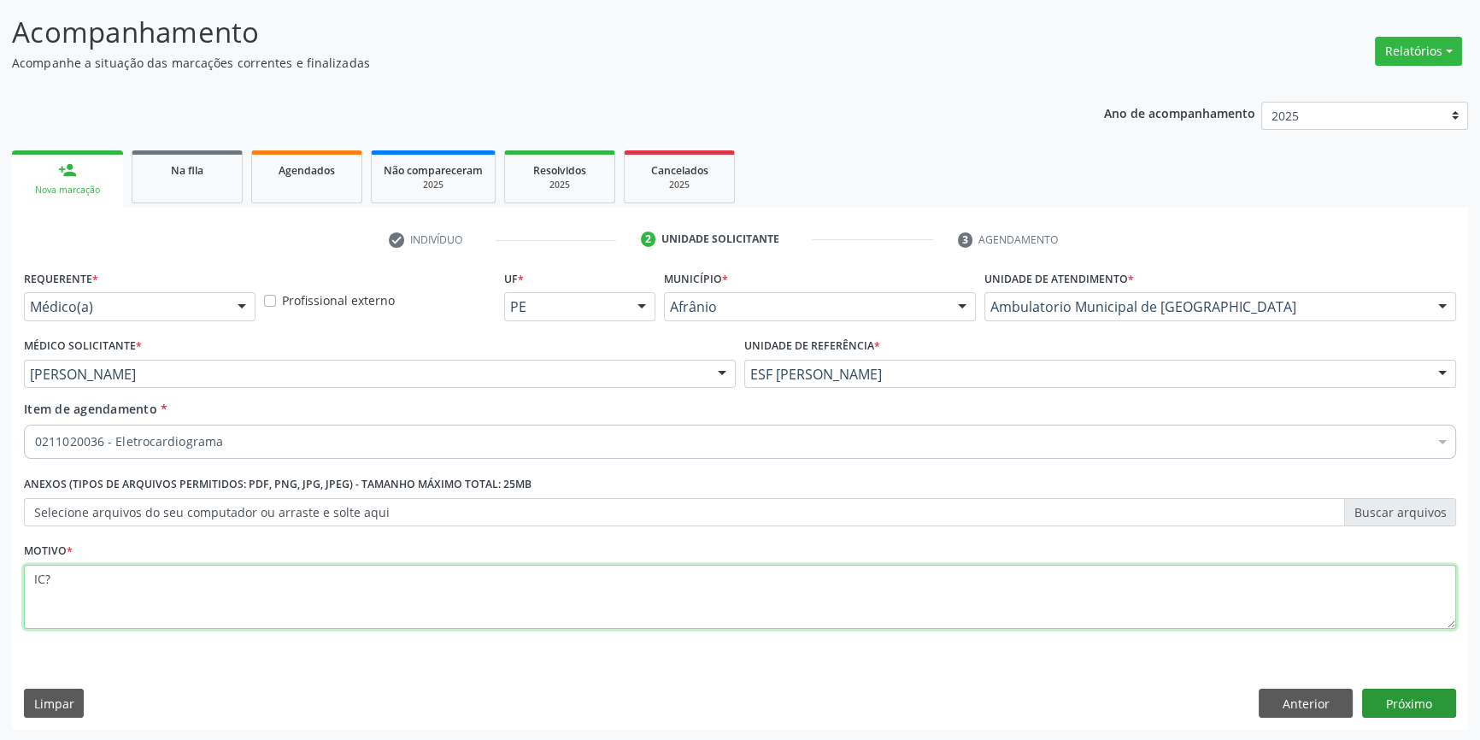
type textarea "IC?"
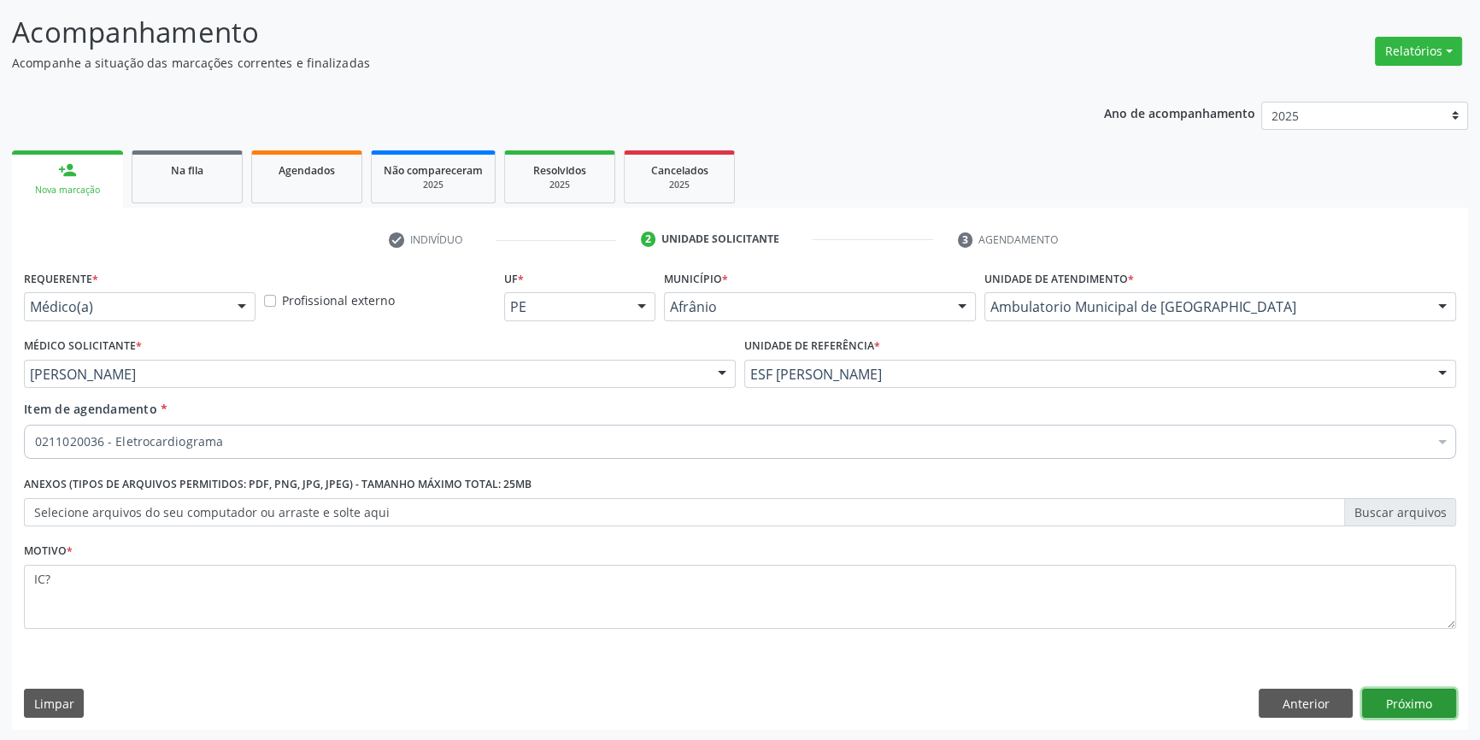
click at [1405, 702] on button "Próximo" at bounding box center [1409, 703] width 94 height 29
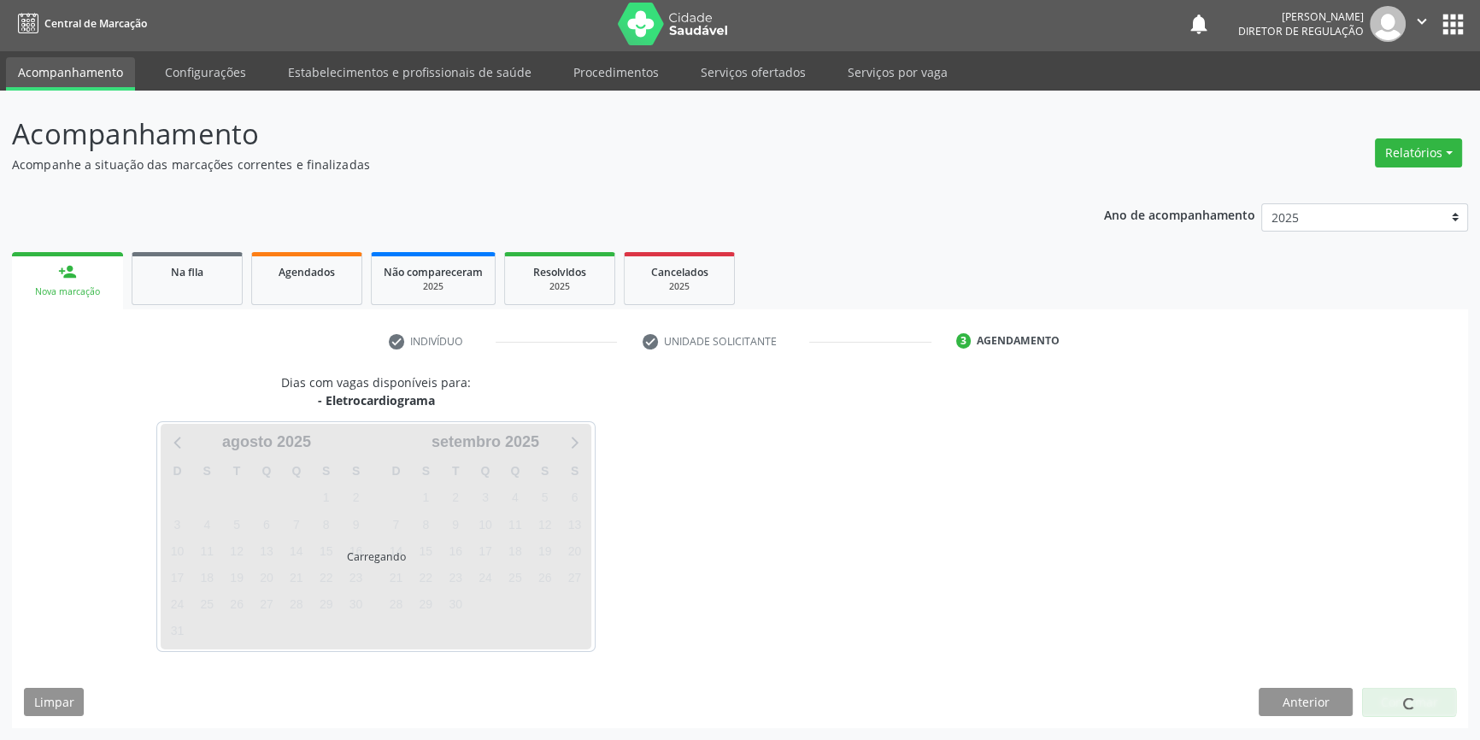
scroll to position [2, 0]
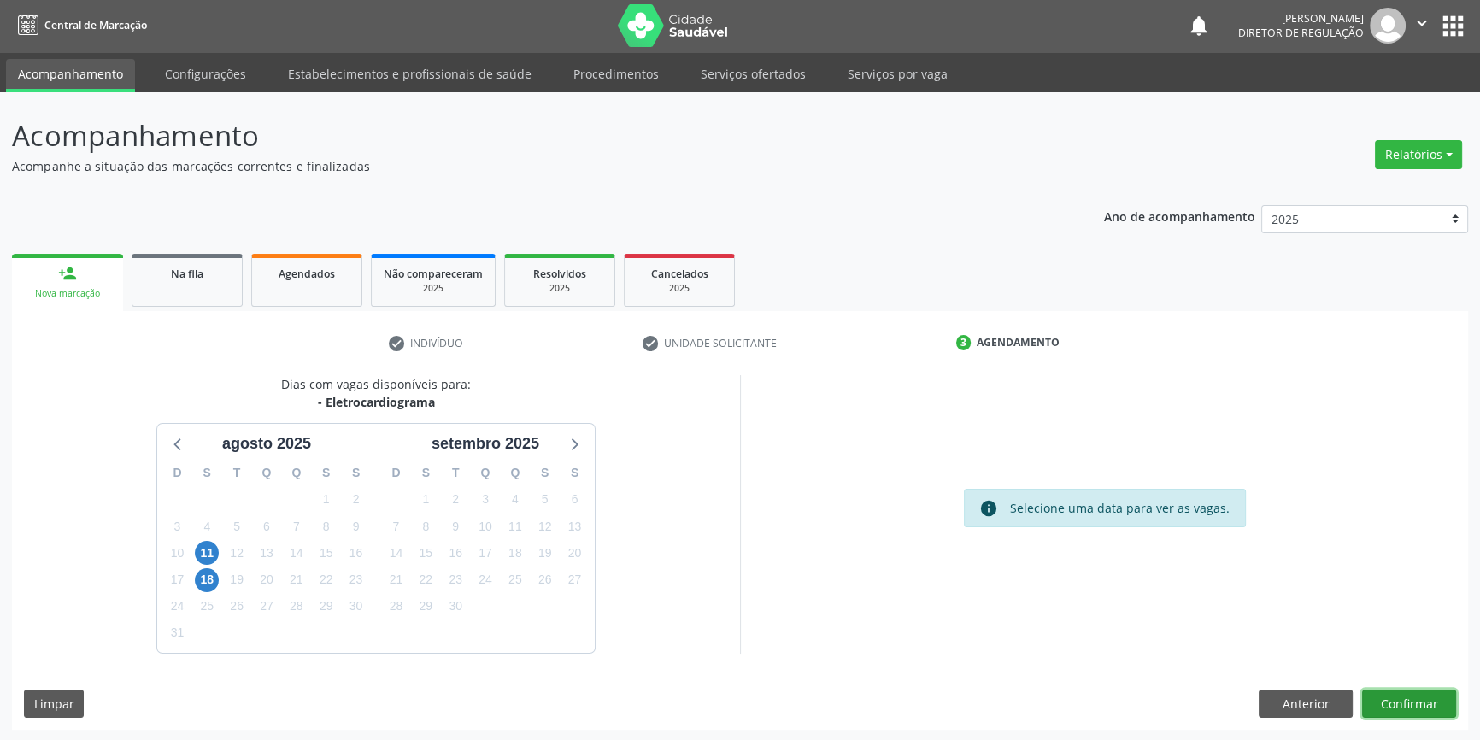
click at [1412, 703] on button "Confirmar" at bounding box center [1409, 704] width 94 height 29
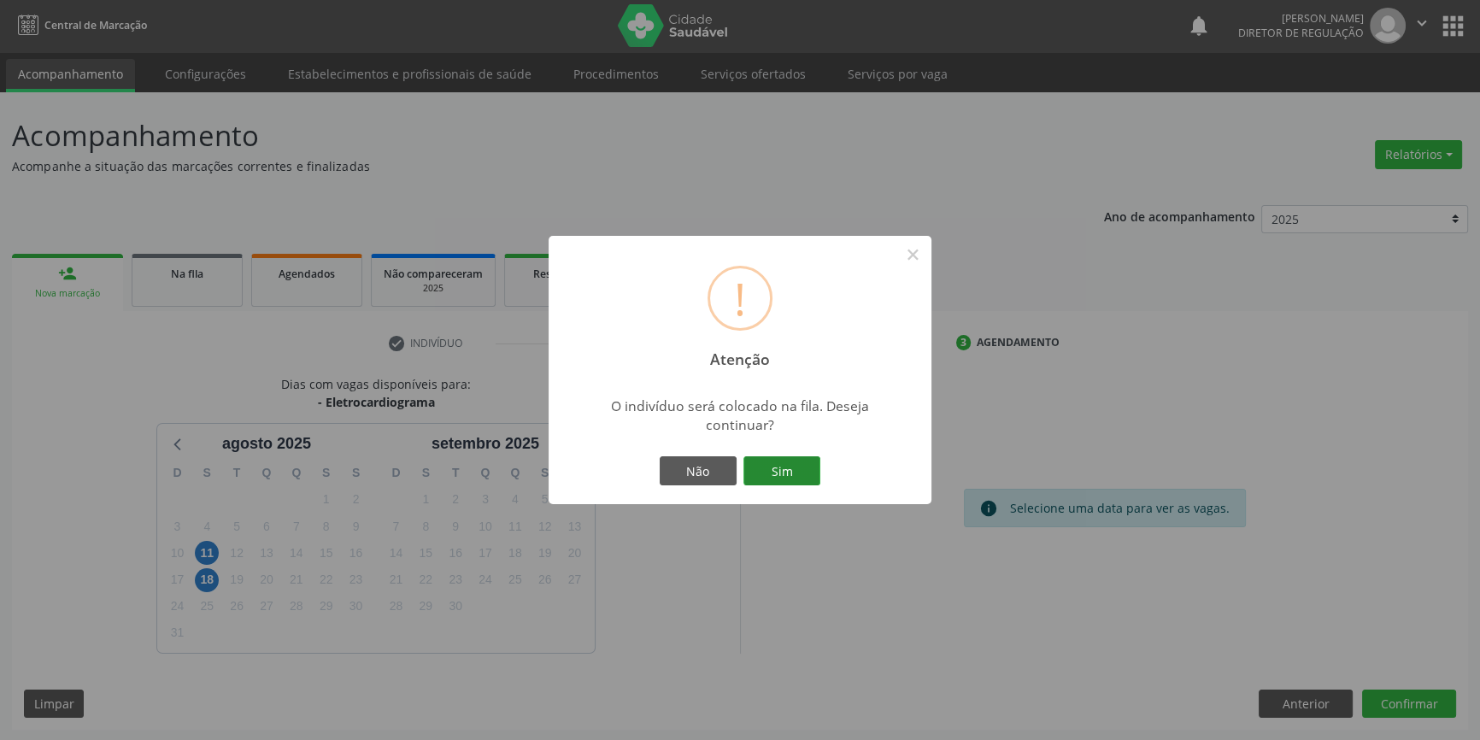
click at [790, 468] on button "Sim" at bounding box center [781, 470] width 77 height 29
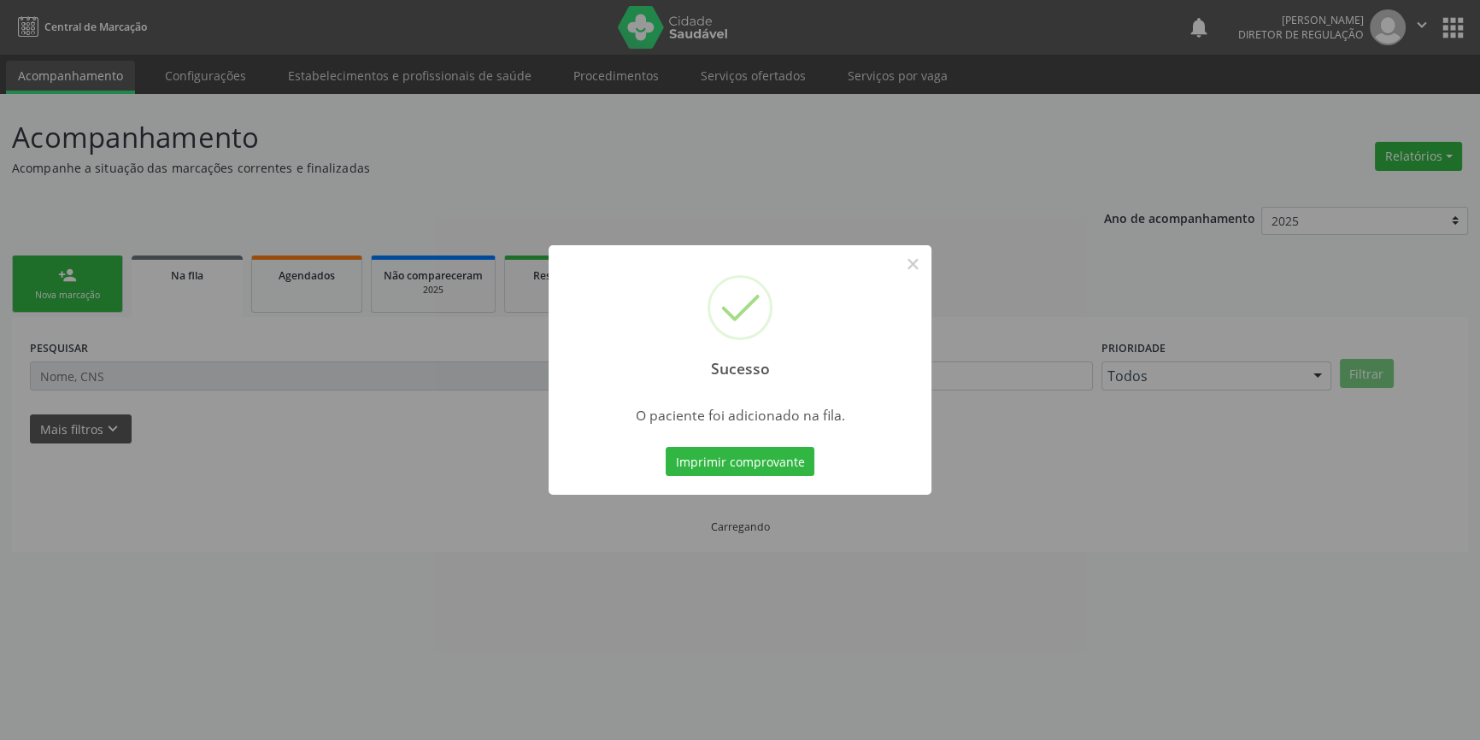
scroll to position [0, 0]
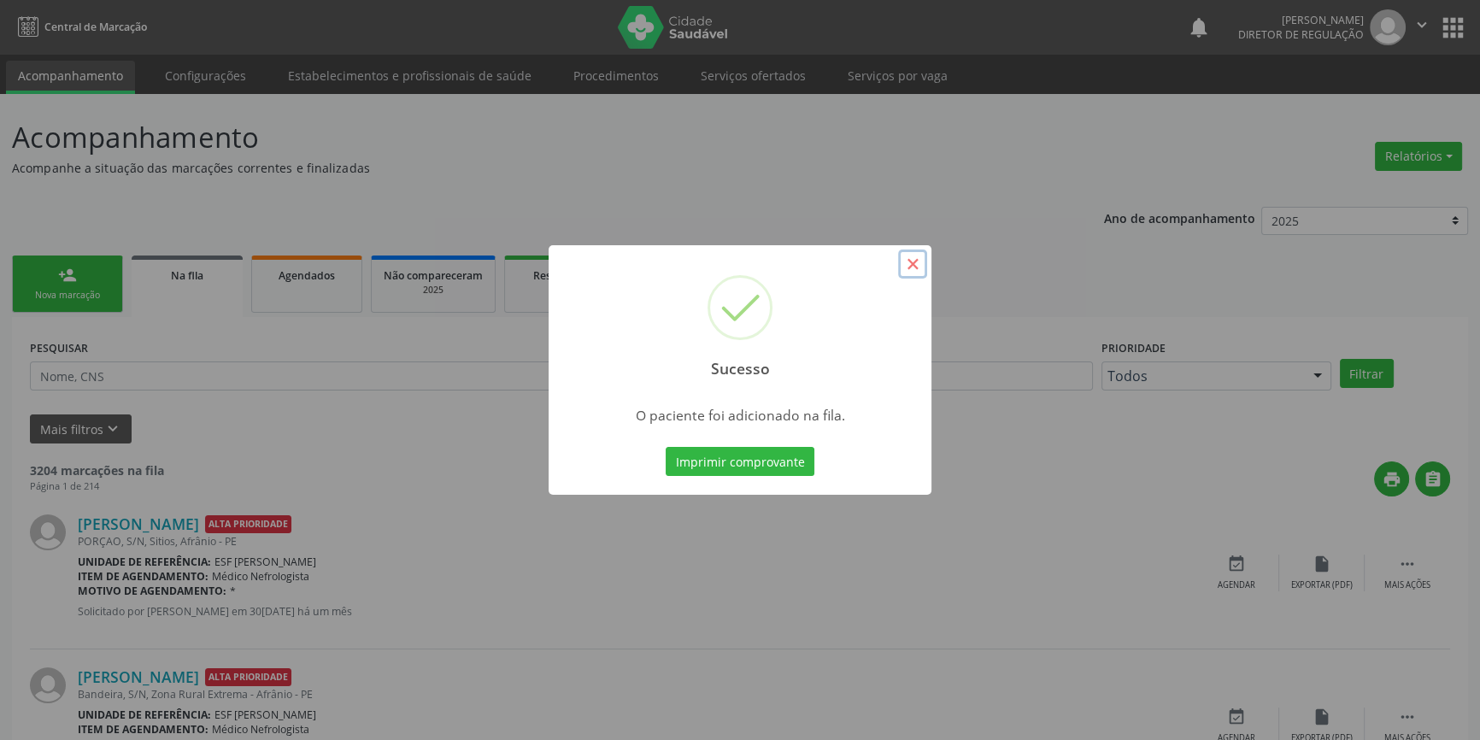
click at [915, 270] on button "×" at bounding box center [912, 264] width 29 height 29
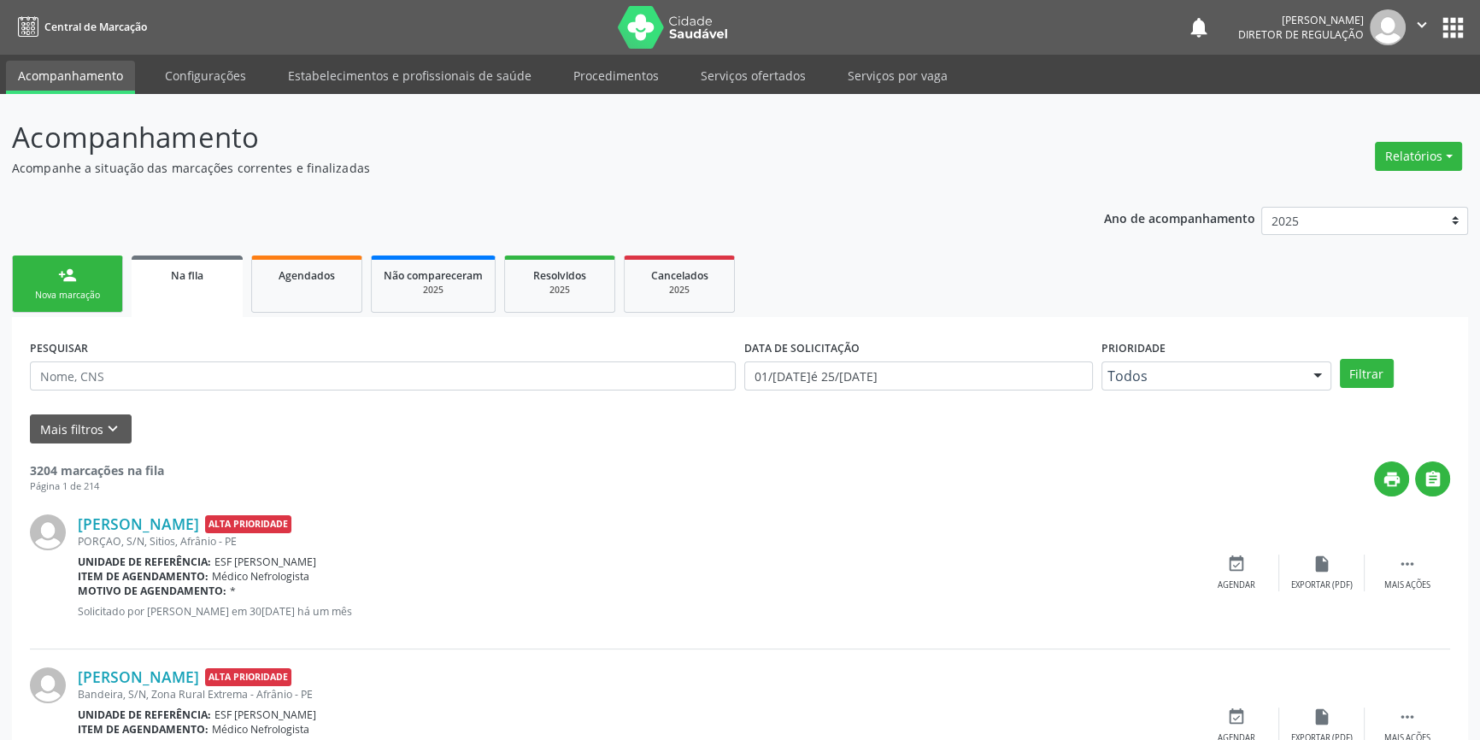
click at [81, 291] on div "Nova marcação" at bounding box center [67, 295] width 85 height 13
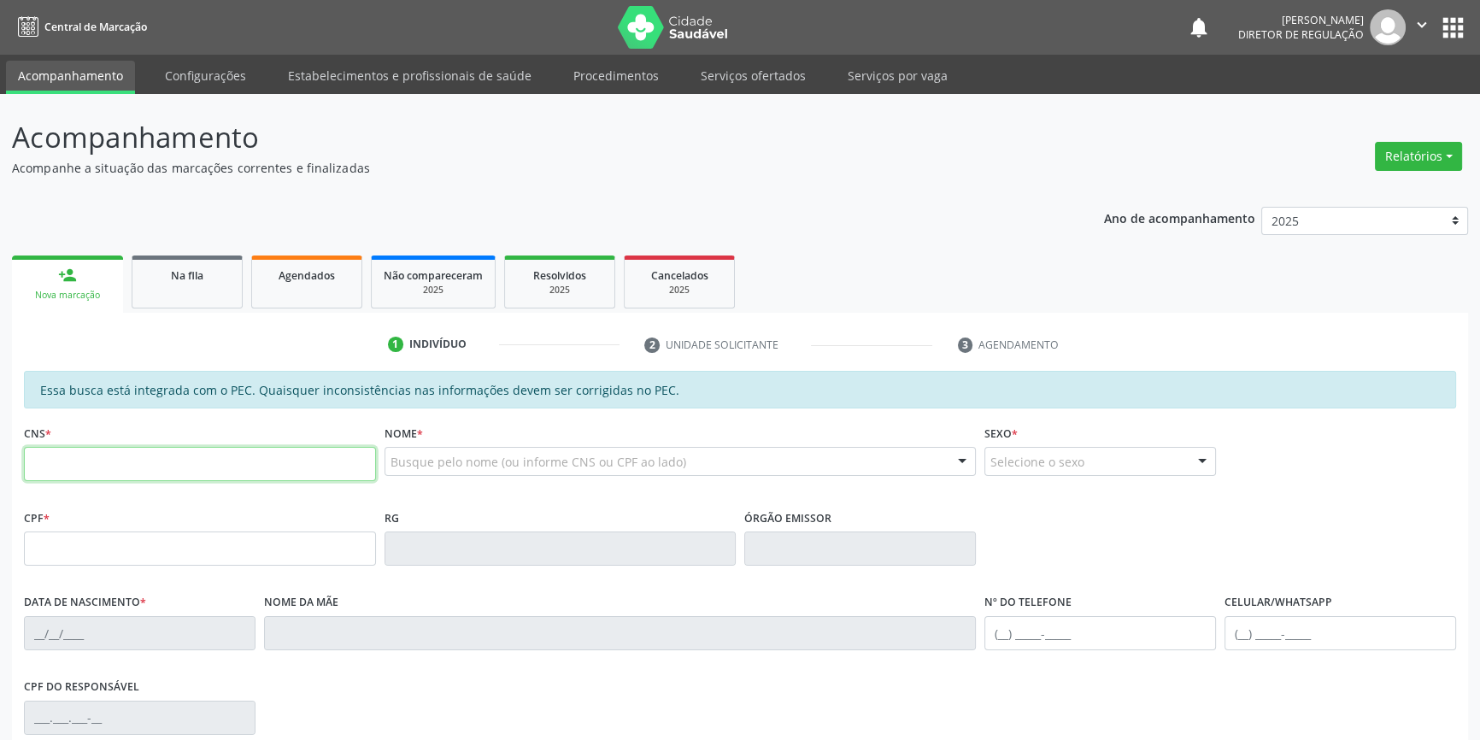
click at [105, 455] on input "text" at bounding box center [200, 464] width 352 height 34
type input "703 4052 3066 1815"
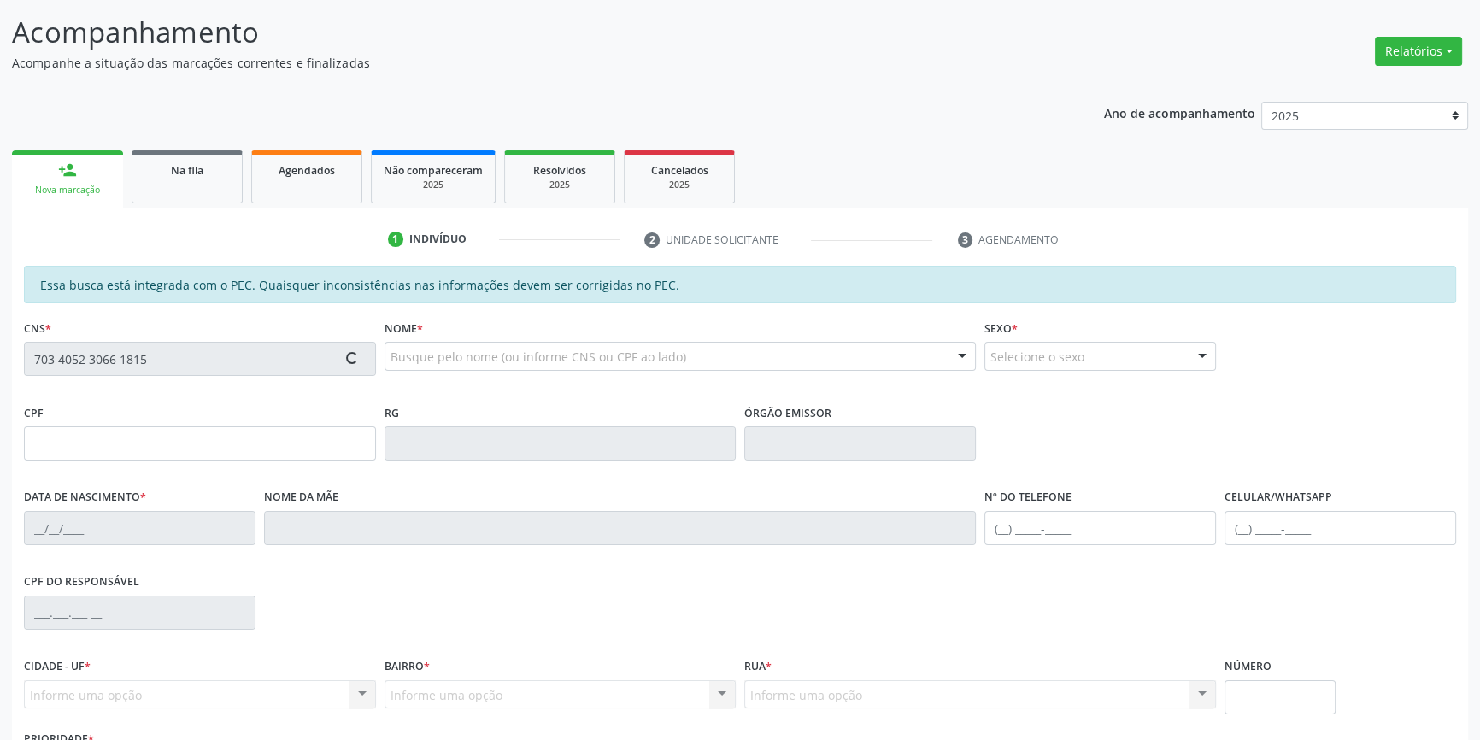
scroll to position [232, 0]
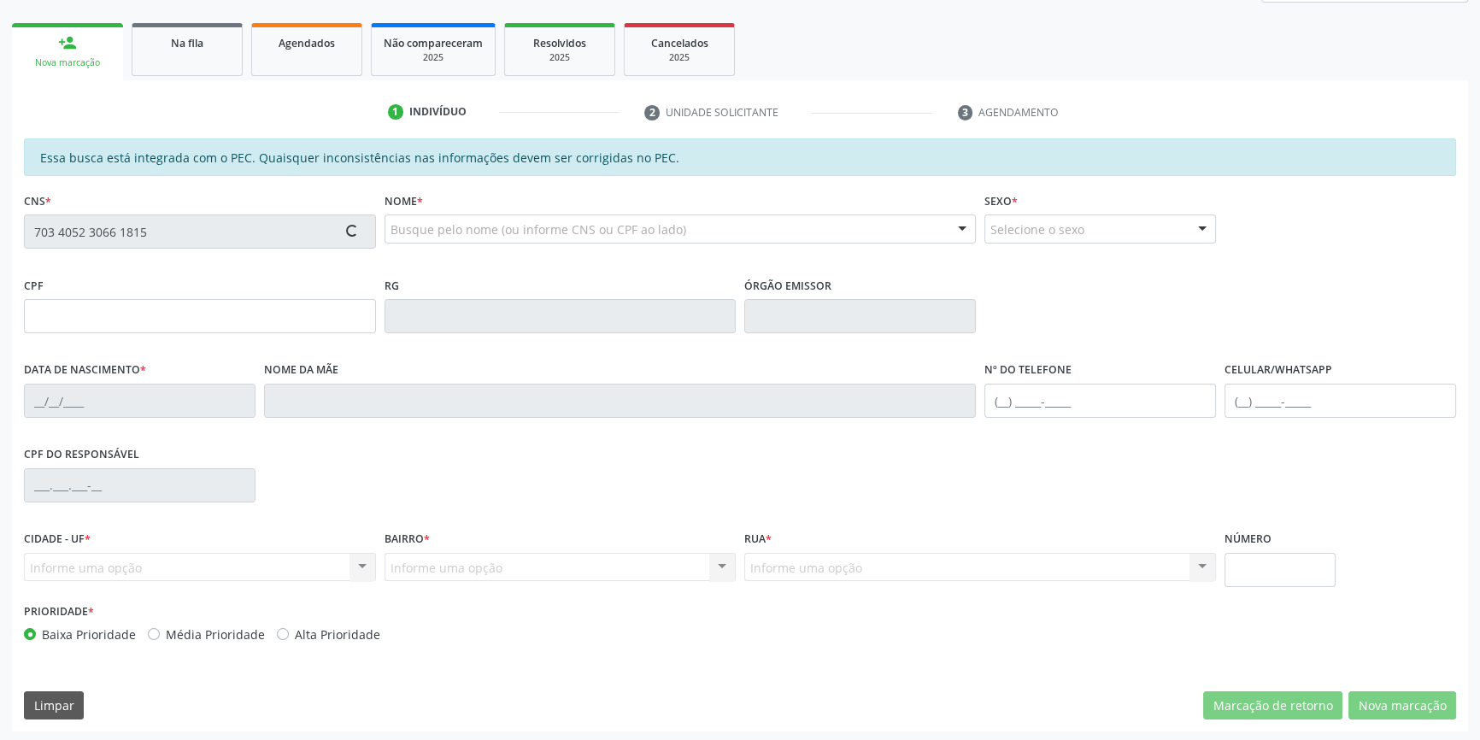
type input "05/08/1958"
type input "Raimunda Sousa Gomes"
type input "(87) 98833-4107"
type input "(87) 98817-1888"
type input "S/N"
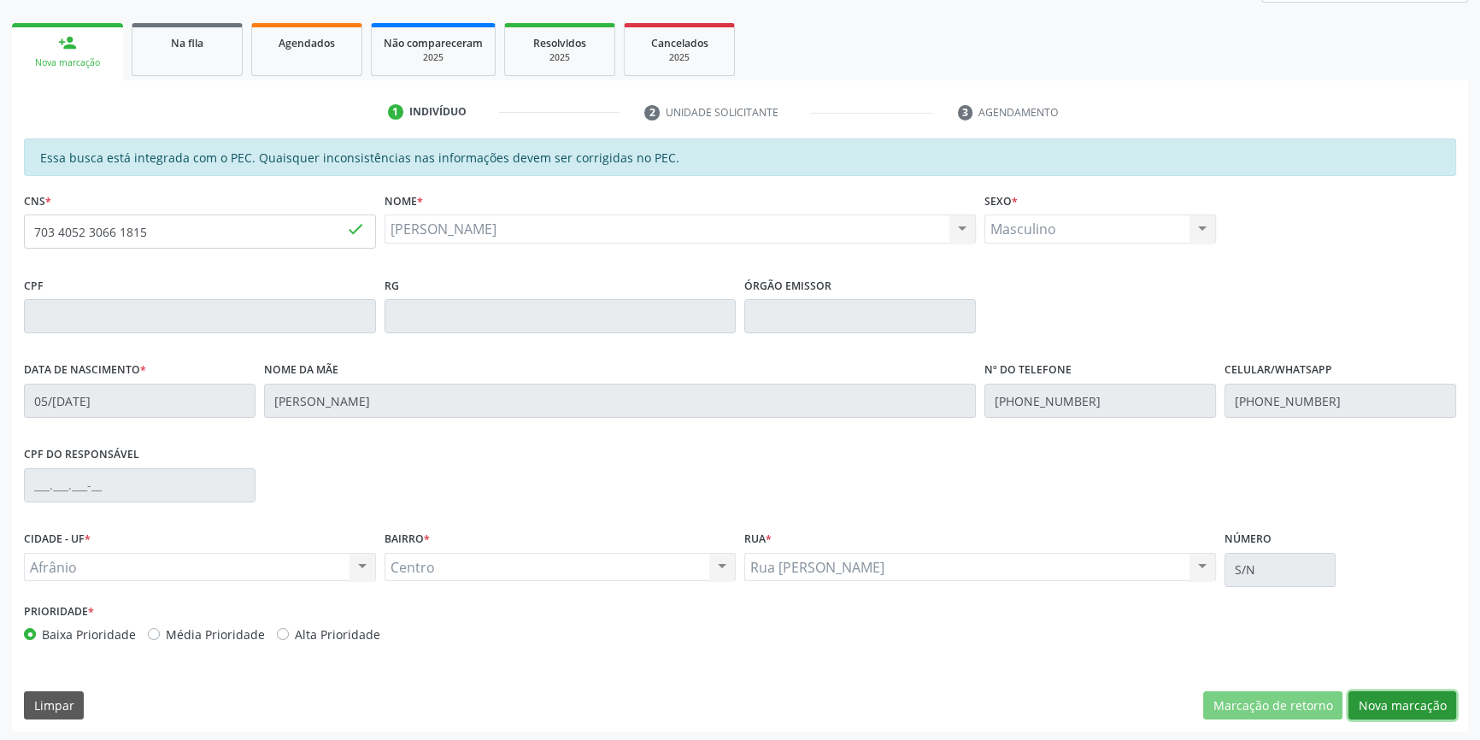
click at [1427, 713] on button "Nova marcação" at bounding box center [1402, 705] width 108 height 29
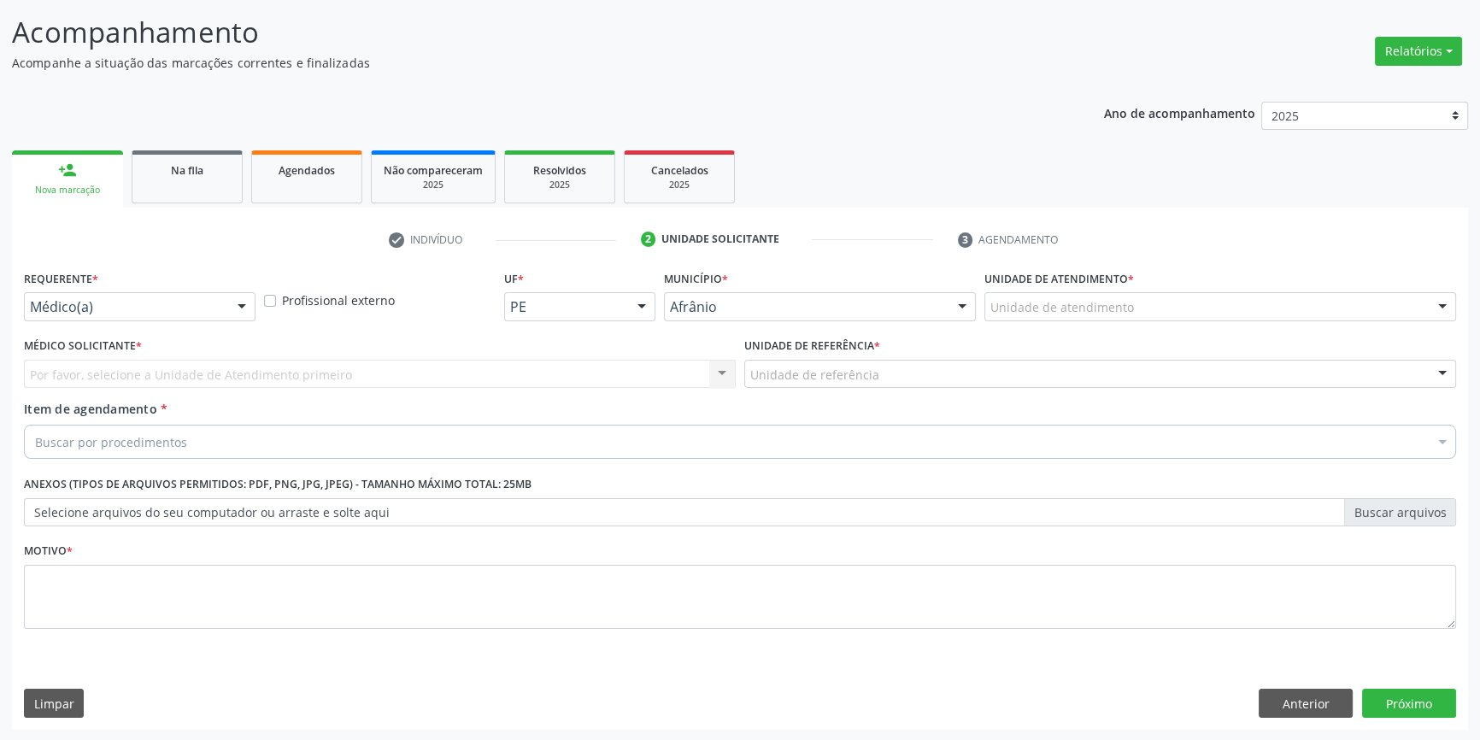
click at [1152, 301] on div "Unidade de atendimento" at bounding box center [1220, 306] width 472 height 29
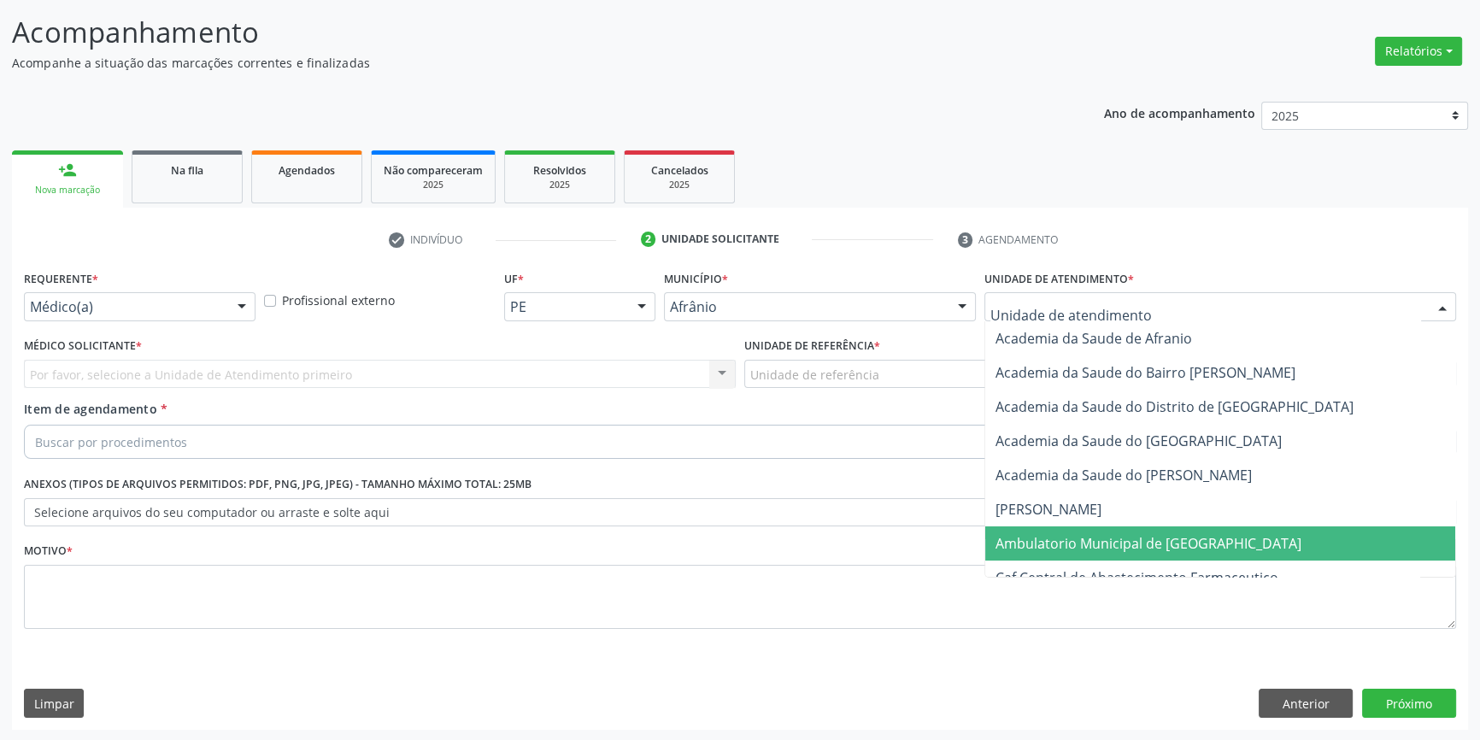
click at [1076, 543] on span "Ambulatorio Municipal de [GEOGRAPHIC_DATA]" at bounding box center [1148, 543] width 306 height 19
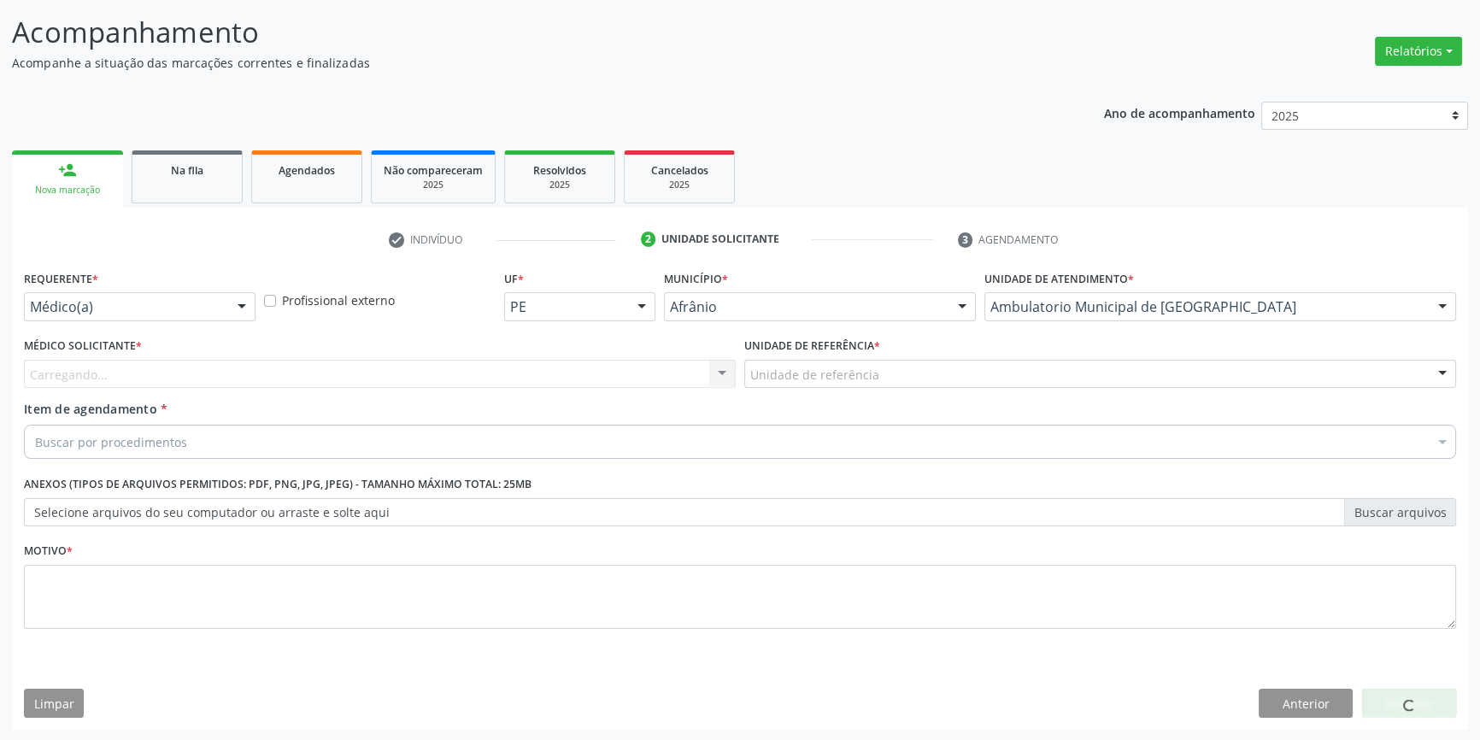
click at [921, 390] on div "Unidade de referência * Unidade de referência ESF de Extrema ESF de Barra das M…" at bounding box center [1100, 366] width 720 height 67
click at [872, 388] on div "Unidade de referência * Unidade de referência ESF de Extrema ESF de Barra das M…" at bounding box center [1100, 366] width 720 height 67
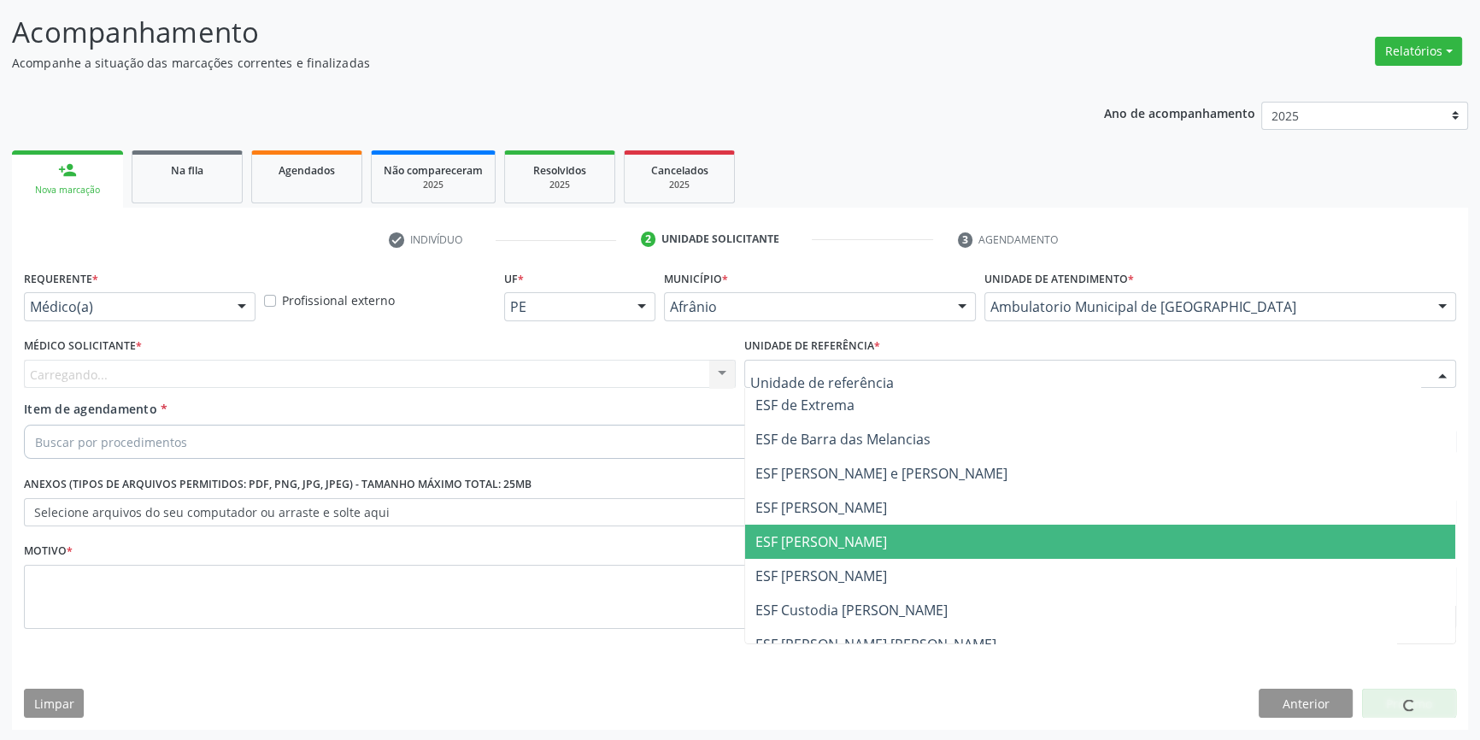
click at [830, 534] on span "ESF [PERSON_NAME]" at bounding box center [821, 541] width 132 height 19
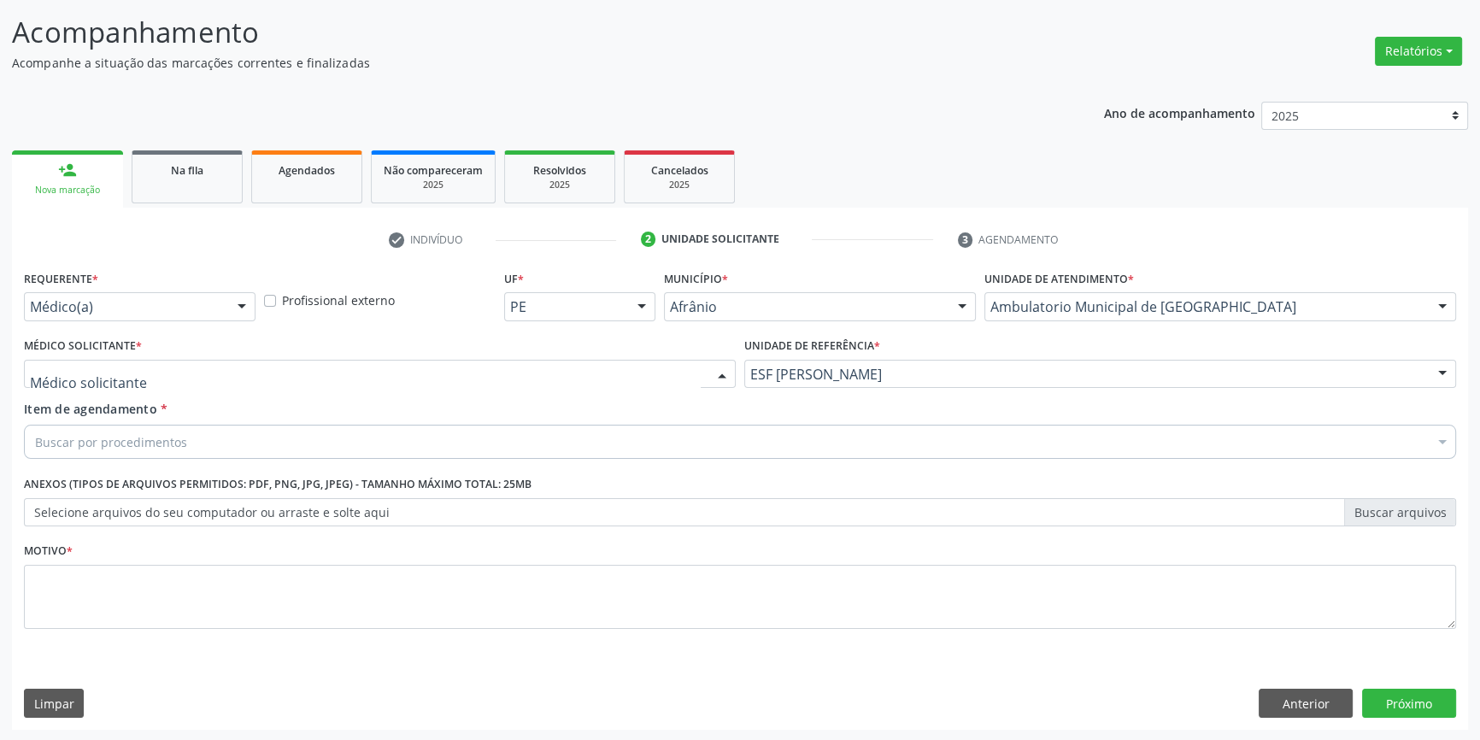
click at [507, 362] on div at bounding box center [380, 374] width 712 height 29
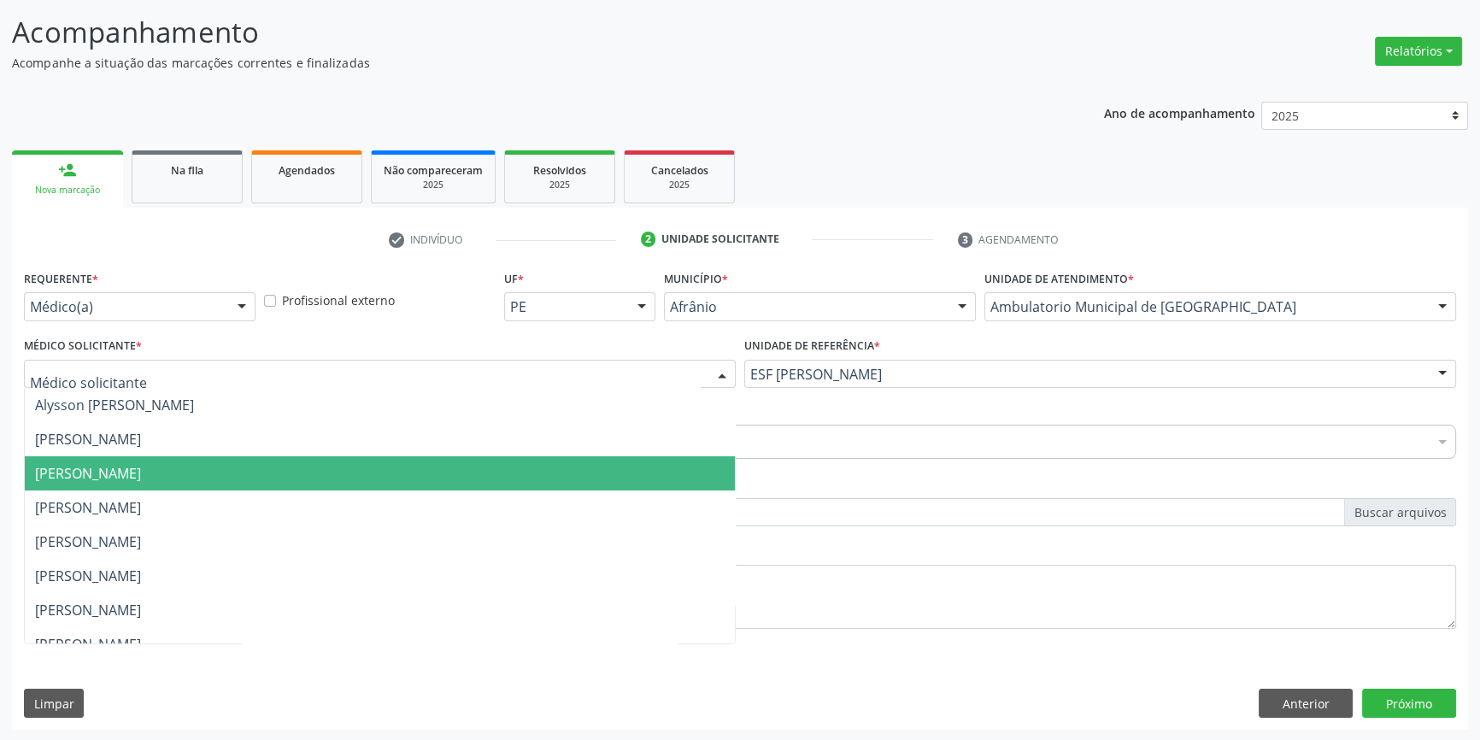
click at [215, 461] on span "[PERSON_NAME]" at bounding box center [380, 473] width 710 height 34
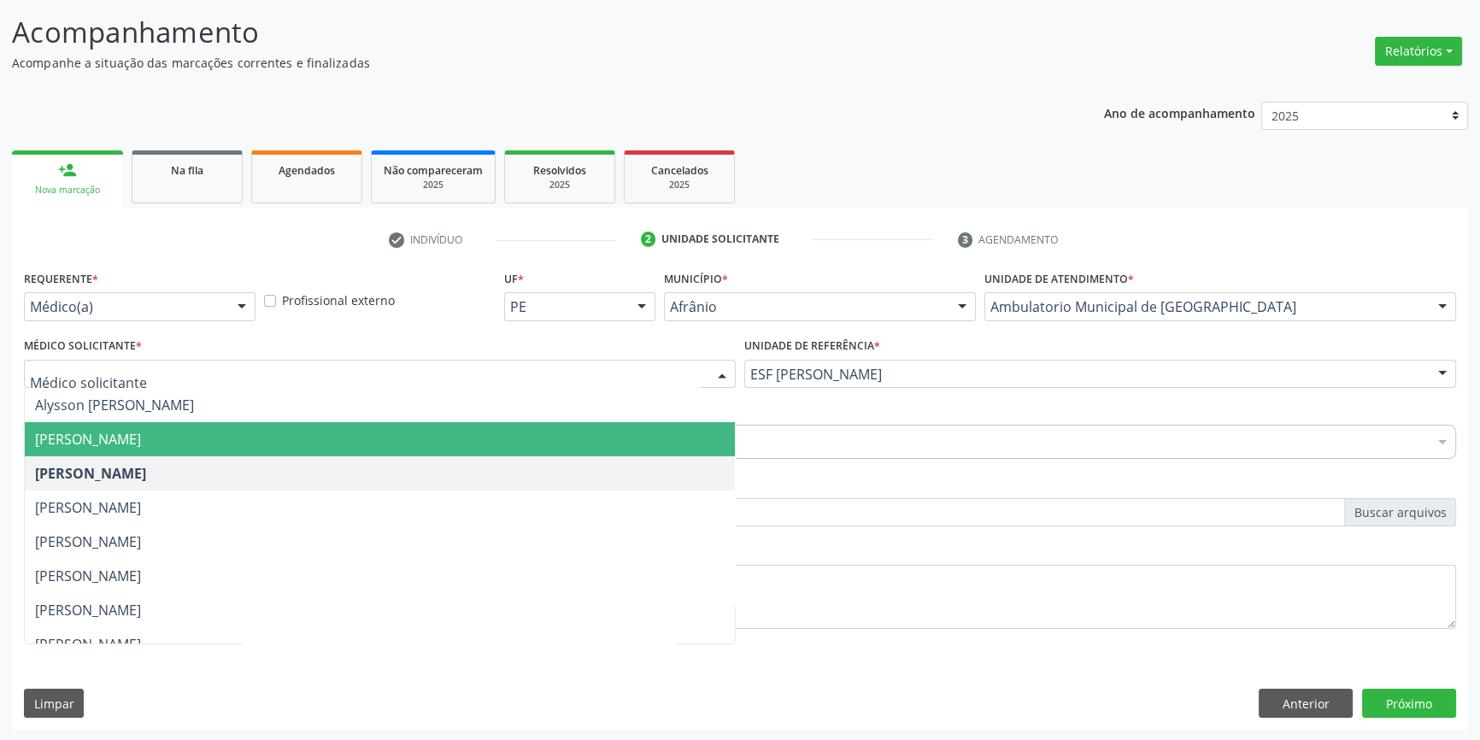
click at [141, 430] on span "[PERSON_NAME]" at bounding box center [88, 439] width 106 height 19
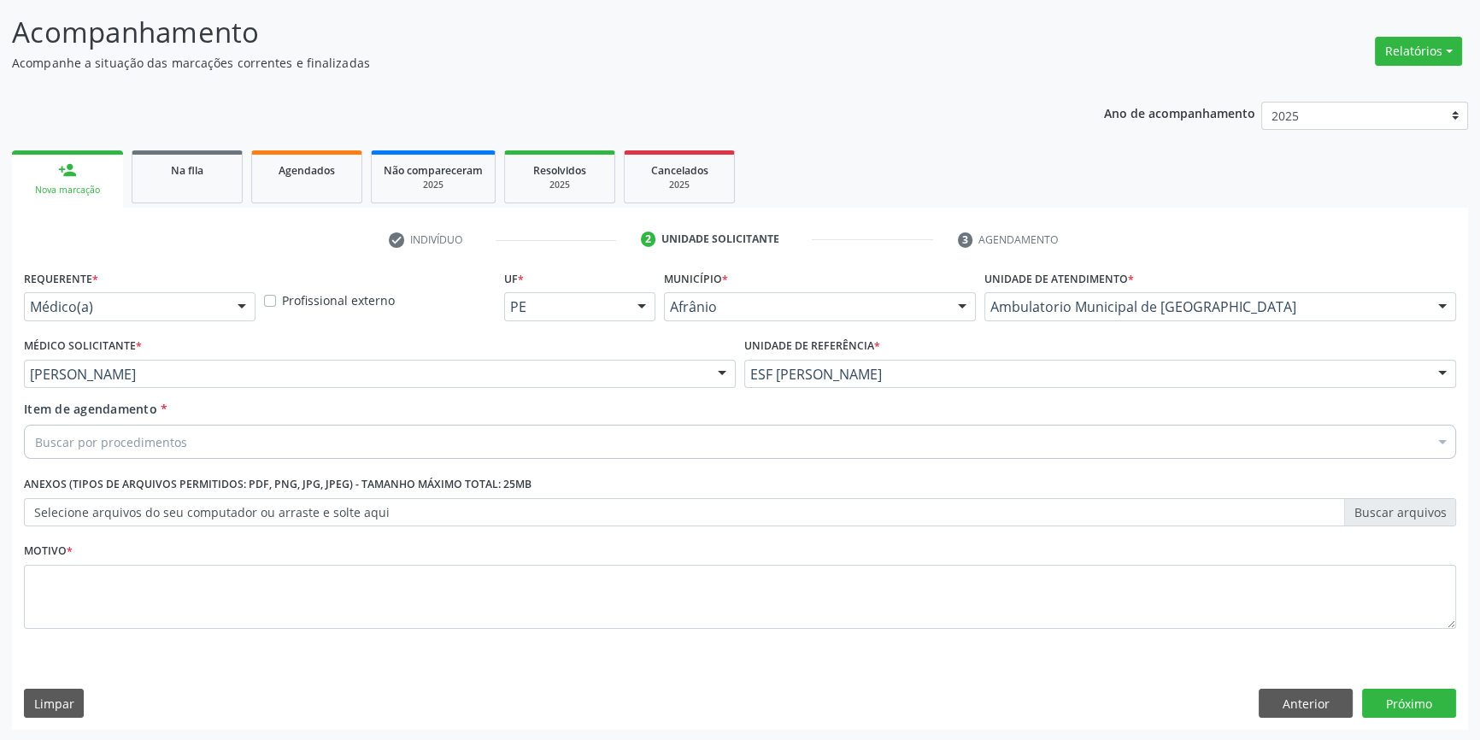
click at [192, 429] on div "Buscar por procedimentos" at bounding box center [740, 442] width 1432 height 34
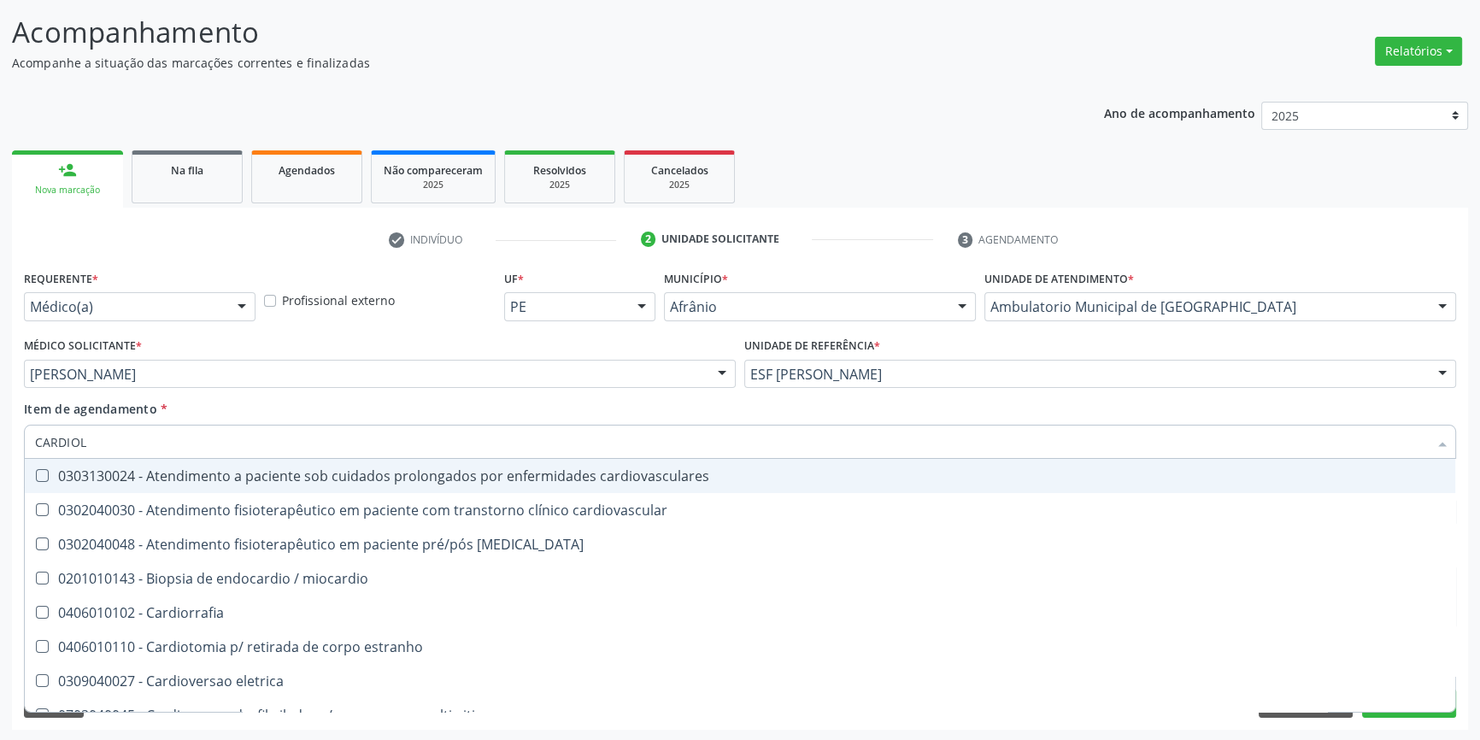
type input "CARDIOLO"
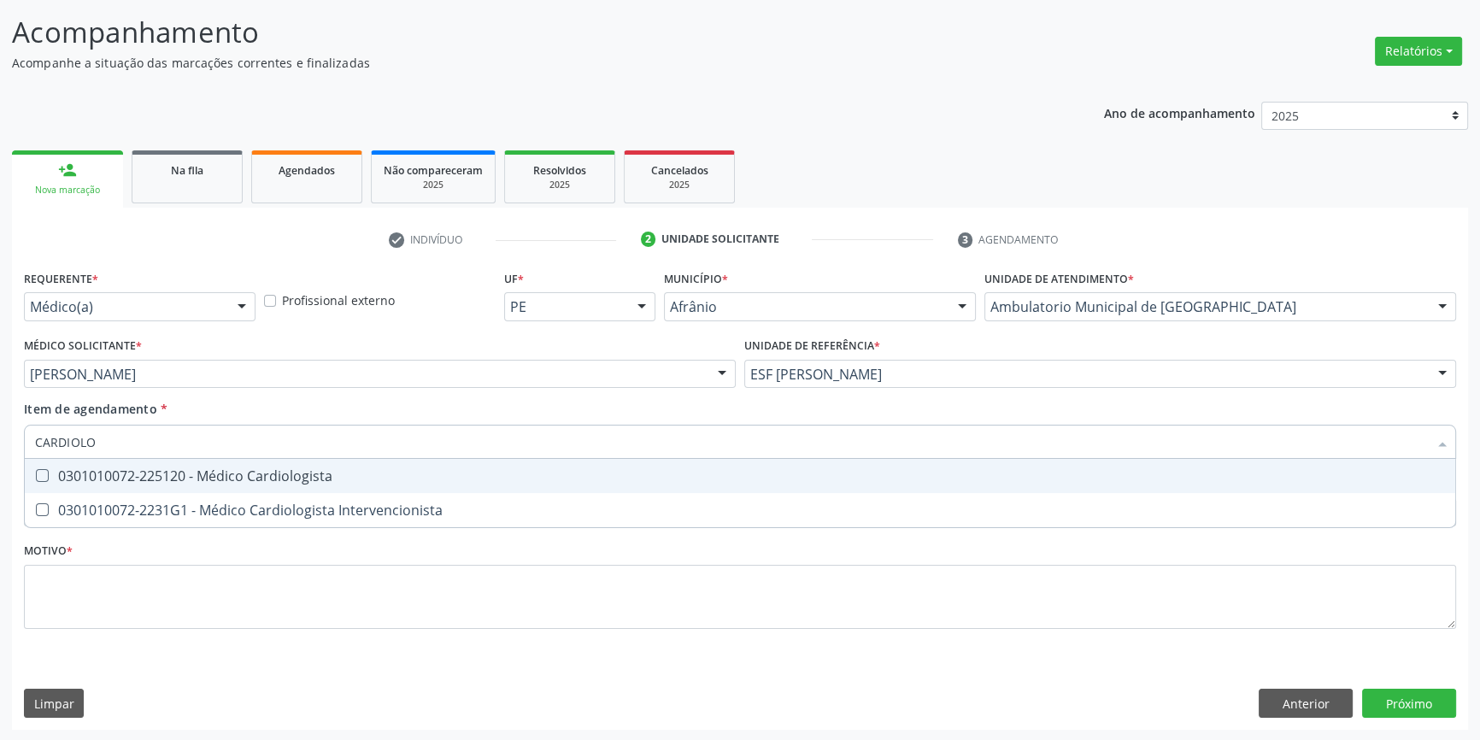
click at [191, 470] on div "0301010072-225120 - Médico Cardiologista" at bounding box center [740, 476] width 1410 height 14
checkbox Cardiologista "true"
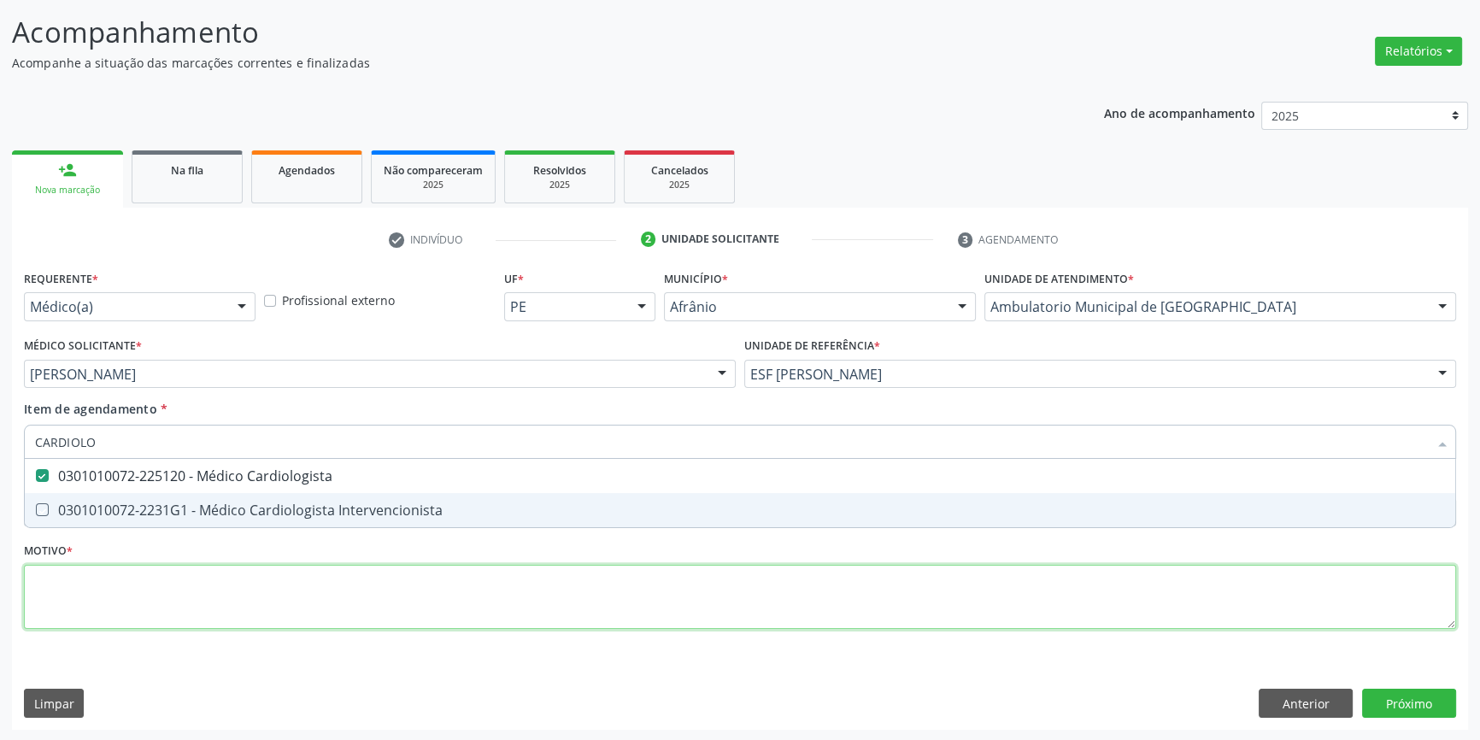
click at [156, 579] on div "Requerente * Médico(a) Médico(a) Enfermeiro(a) Paciente Nenhum resultado encont…" at bounding box center [740, 459] width 1432 height 387
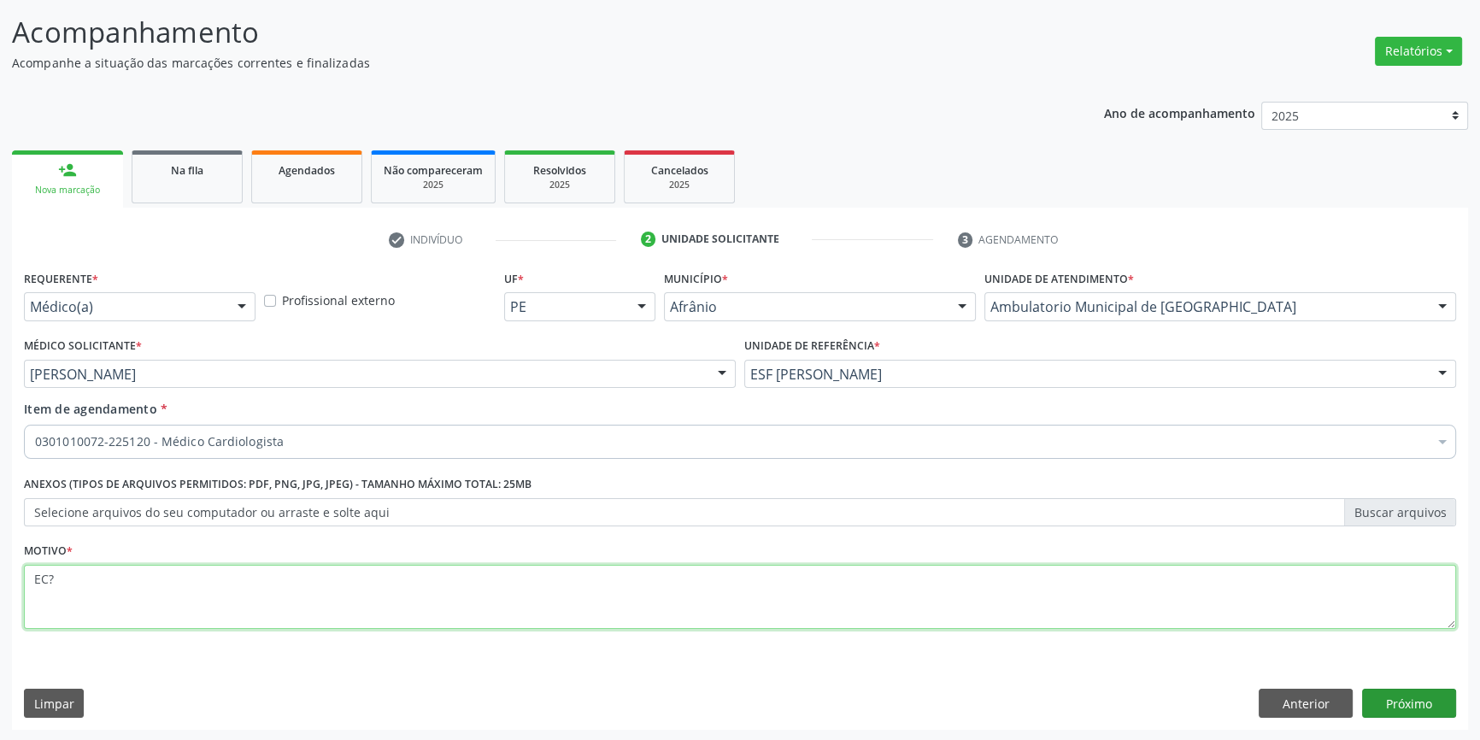
type textarea "EC?"
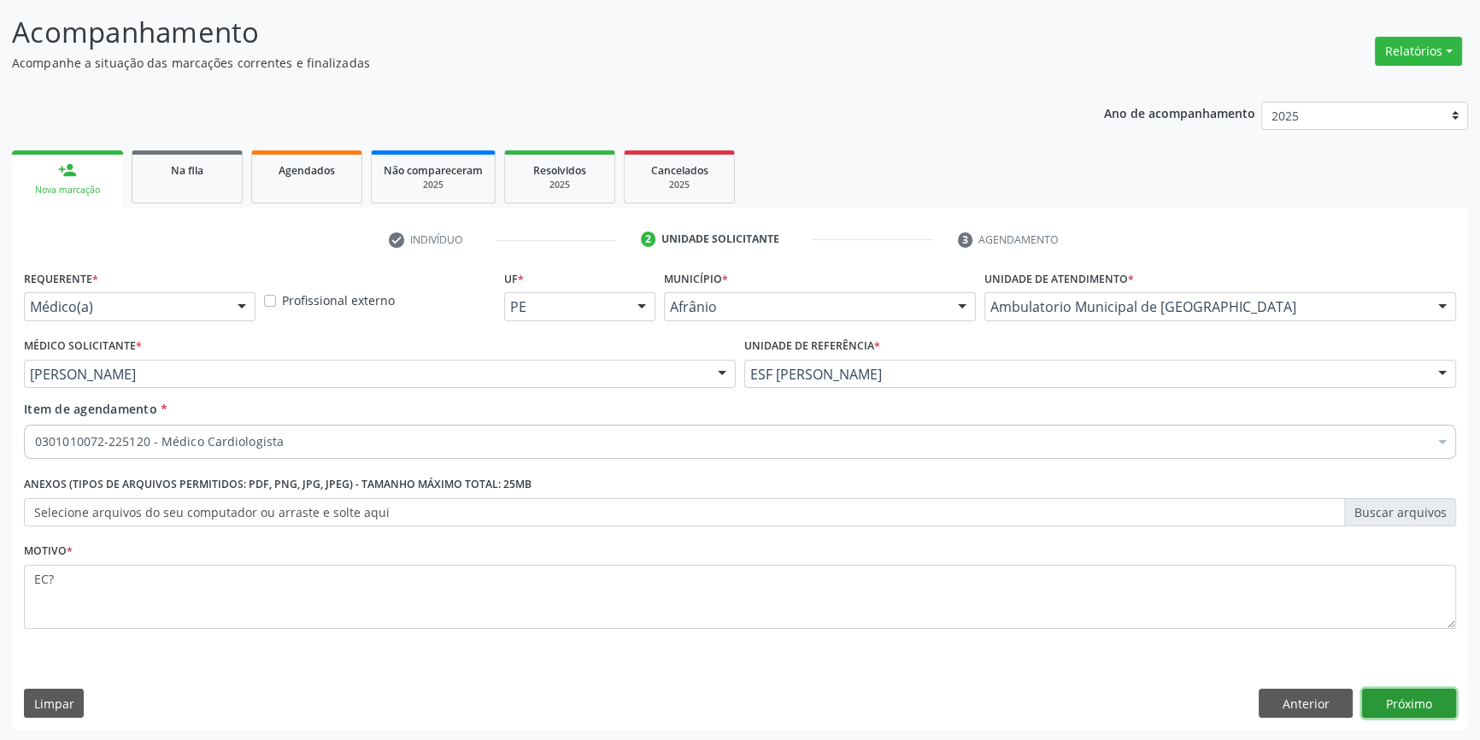
click at [1383, 692] on button "Próximo" at bounding box center [1409, 703] width 94 height 29
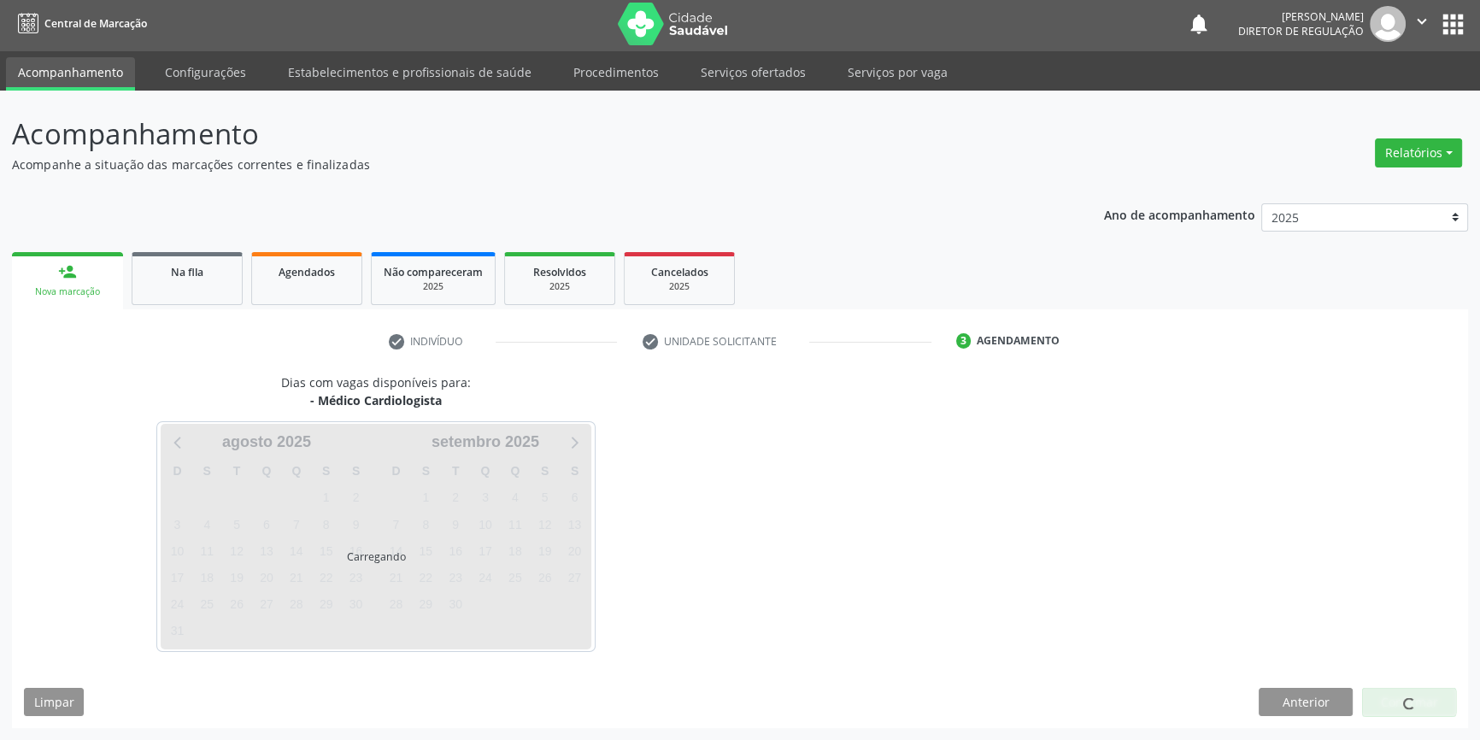
scroll to position [2, 0]
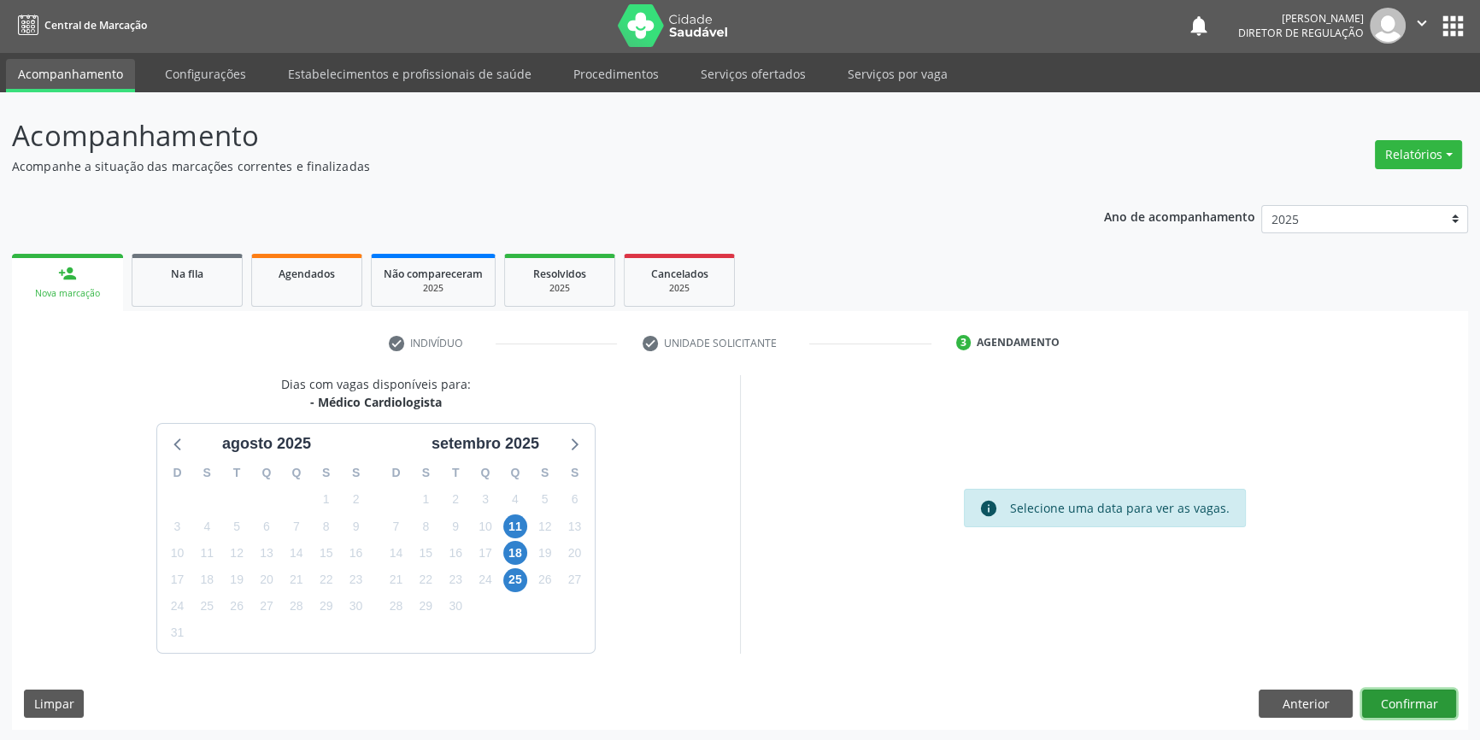
click at [1396, 708] on button "Confirmar" at bounding box center [1409, 704] width 94 height 29
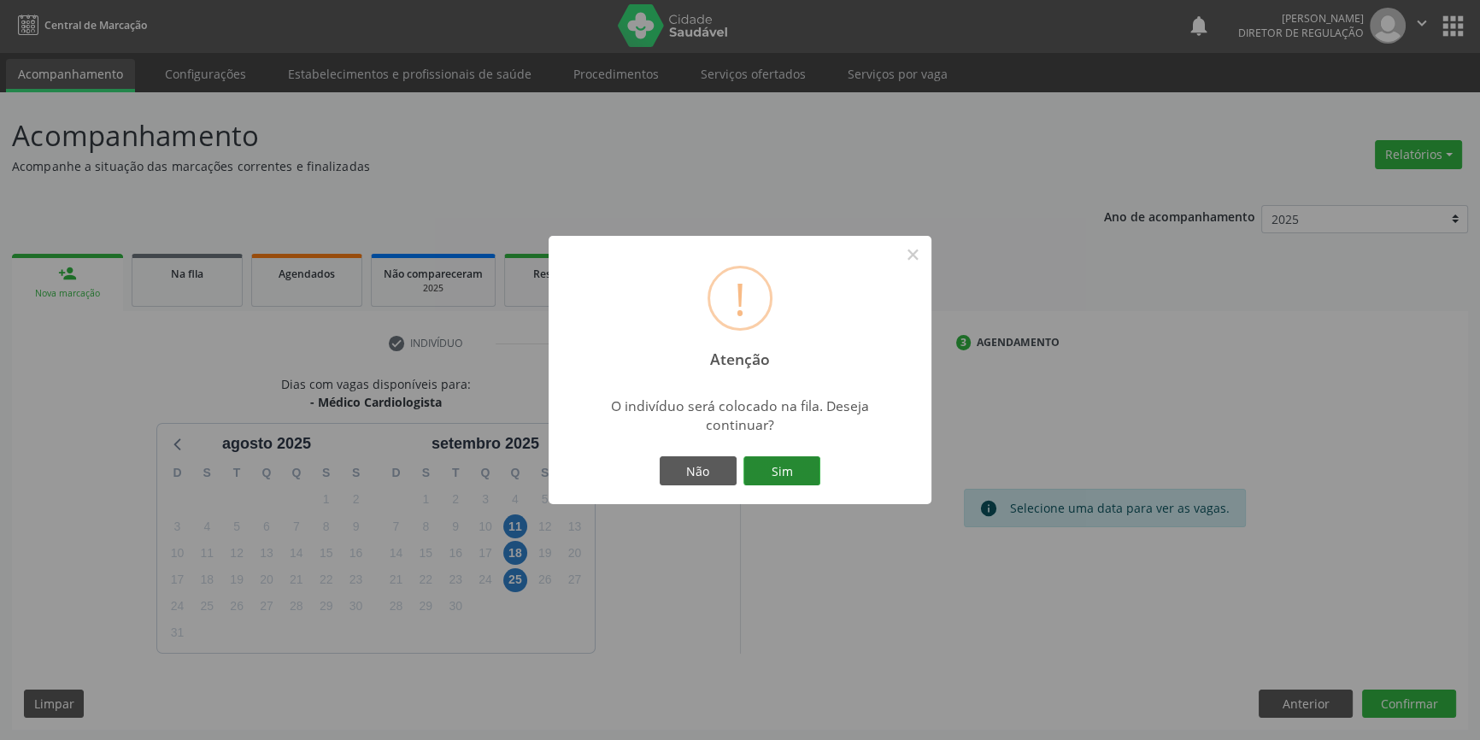
click at [773, 473] on button "Sim" at bounding box center [781, 470] width 77 height 29
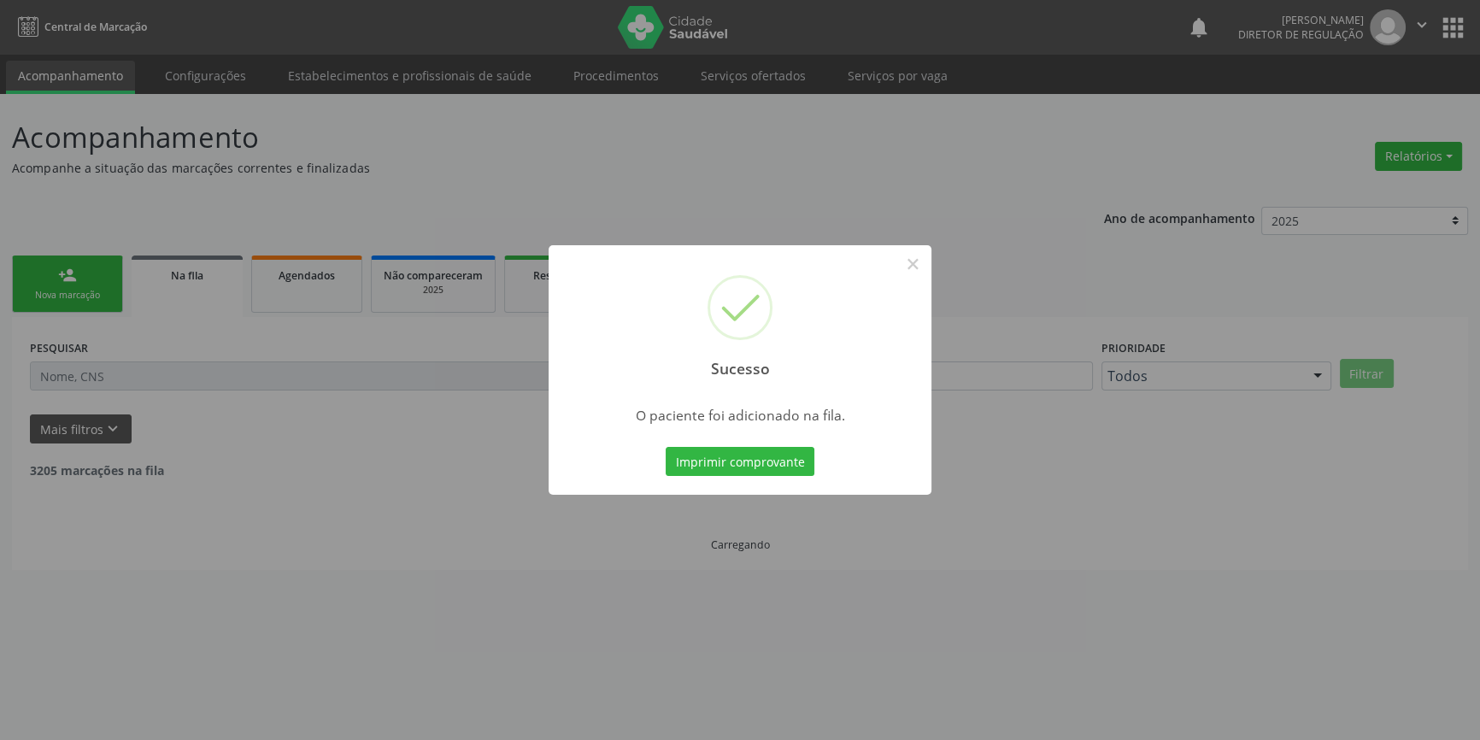
scroll to position [0, 0]
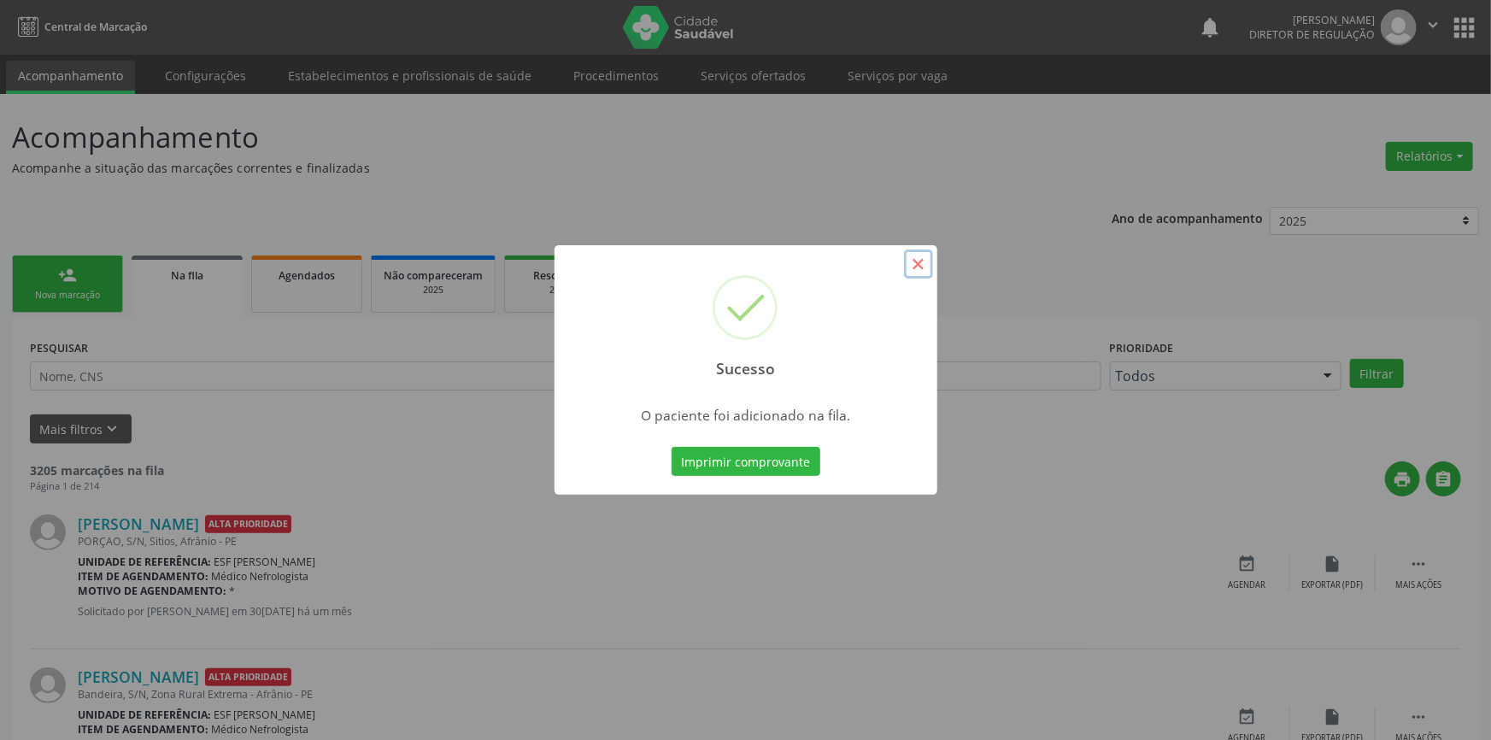
click at [917, 263] on button "×" at bounding box center [918, 264] width 29 height 29
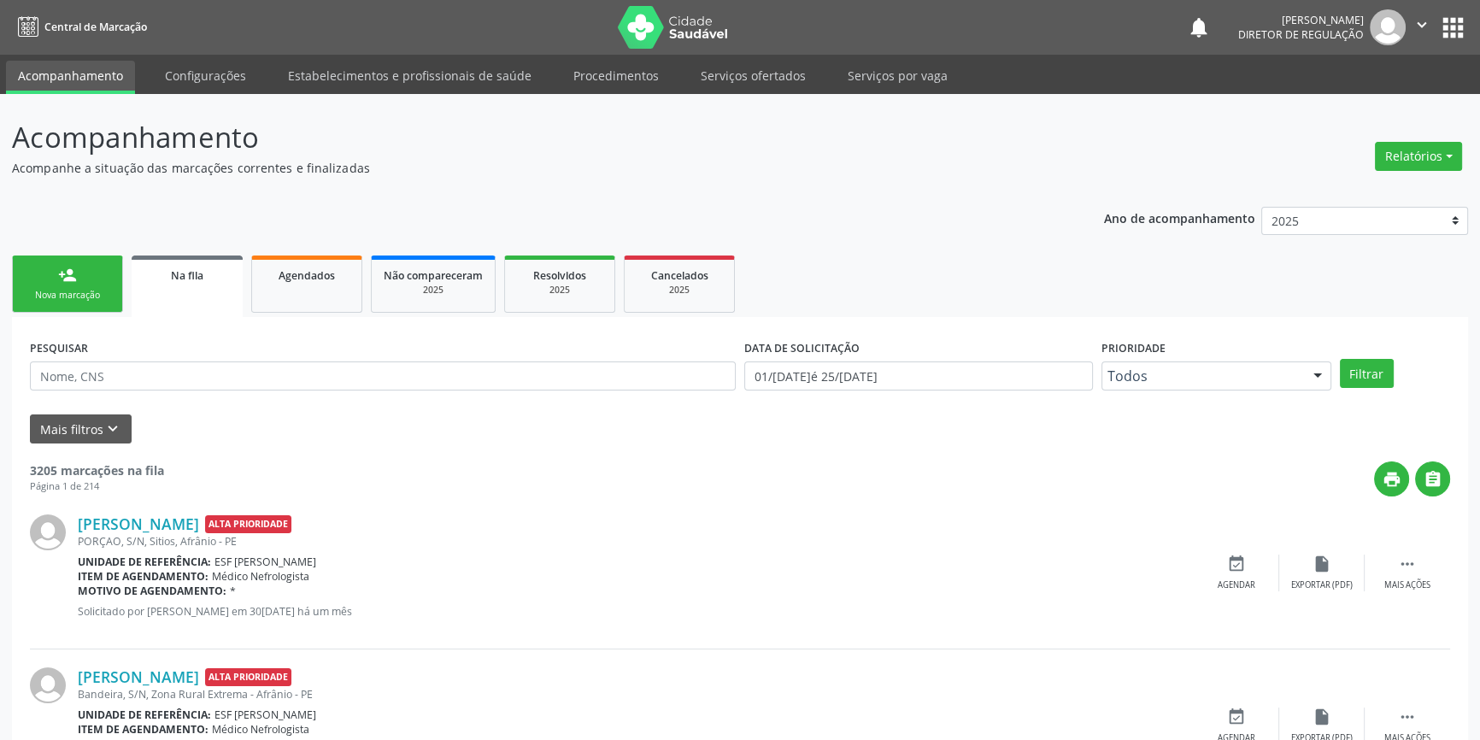
click at [64, 282] on div "person_add" at bounding box center [67, 275] width 19 height 19
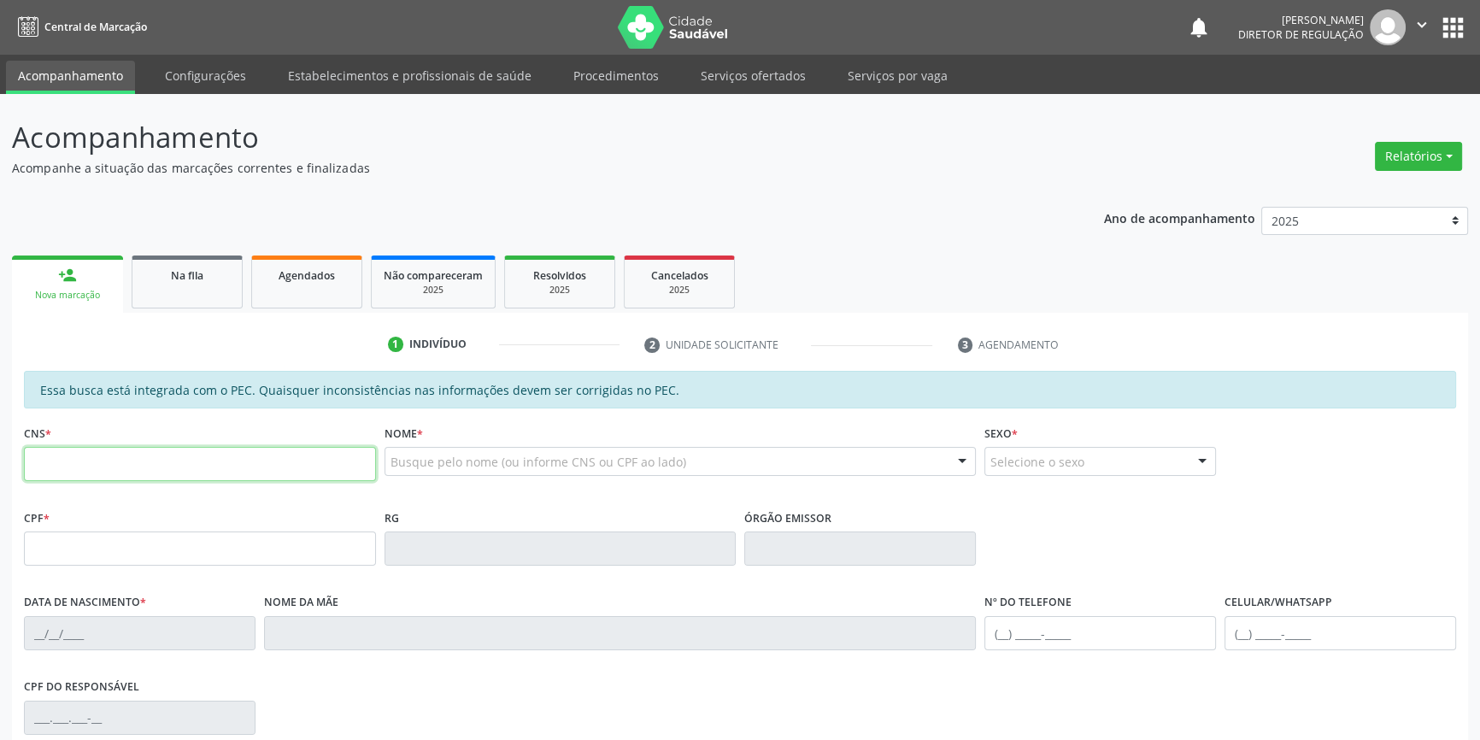
click at [116, 455] on input "text" at bounding box center [200, 464] width 352 height 34
type input "706 7075 5505 7015"
type input "022.853.244-21"
type input "10/01/1956"
type input "Estelita Francisca Laranjeira"
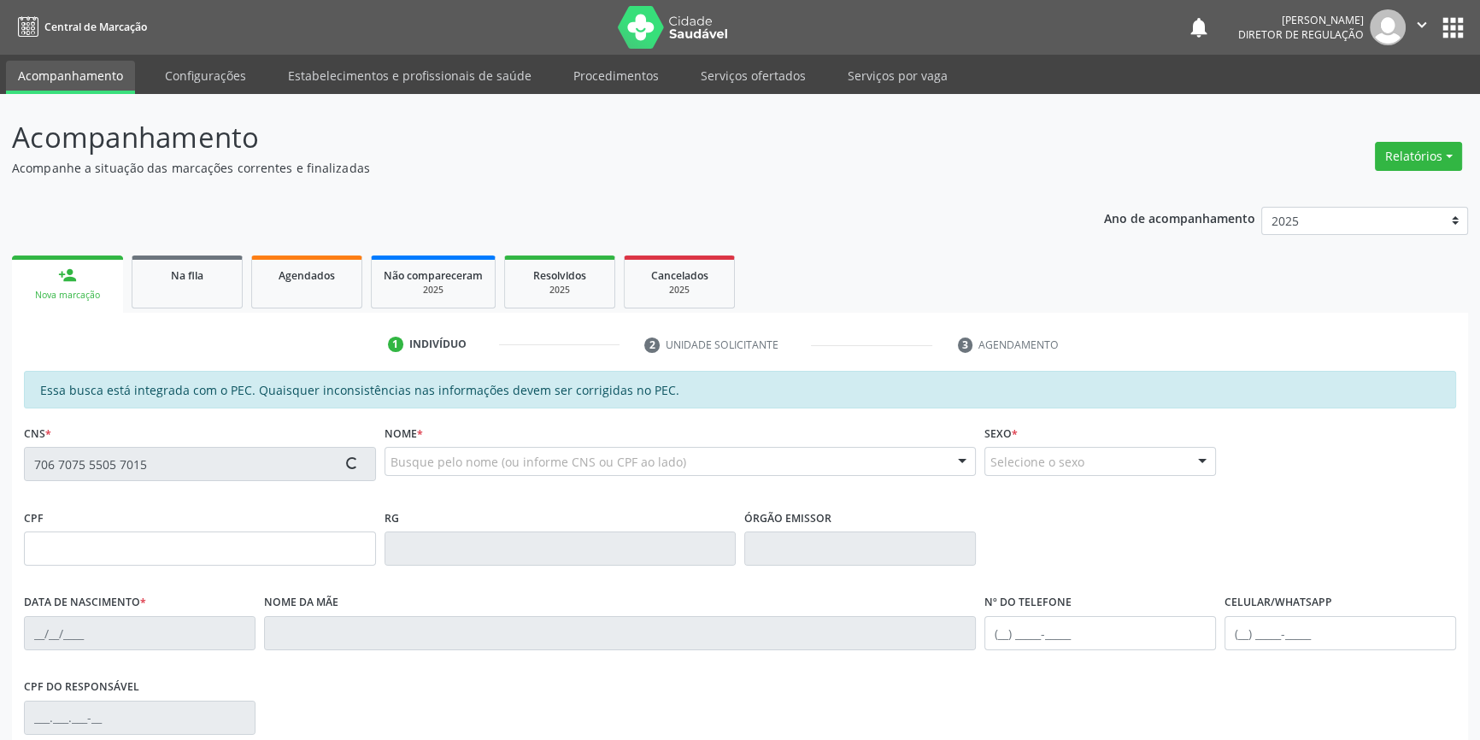
type input "(87) 99908-0356"
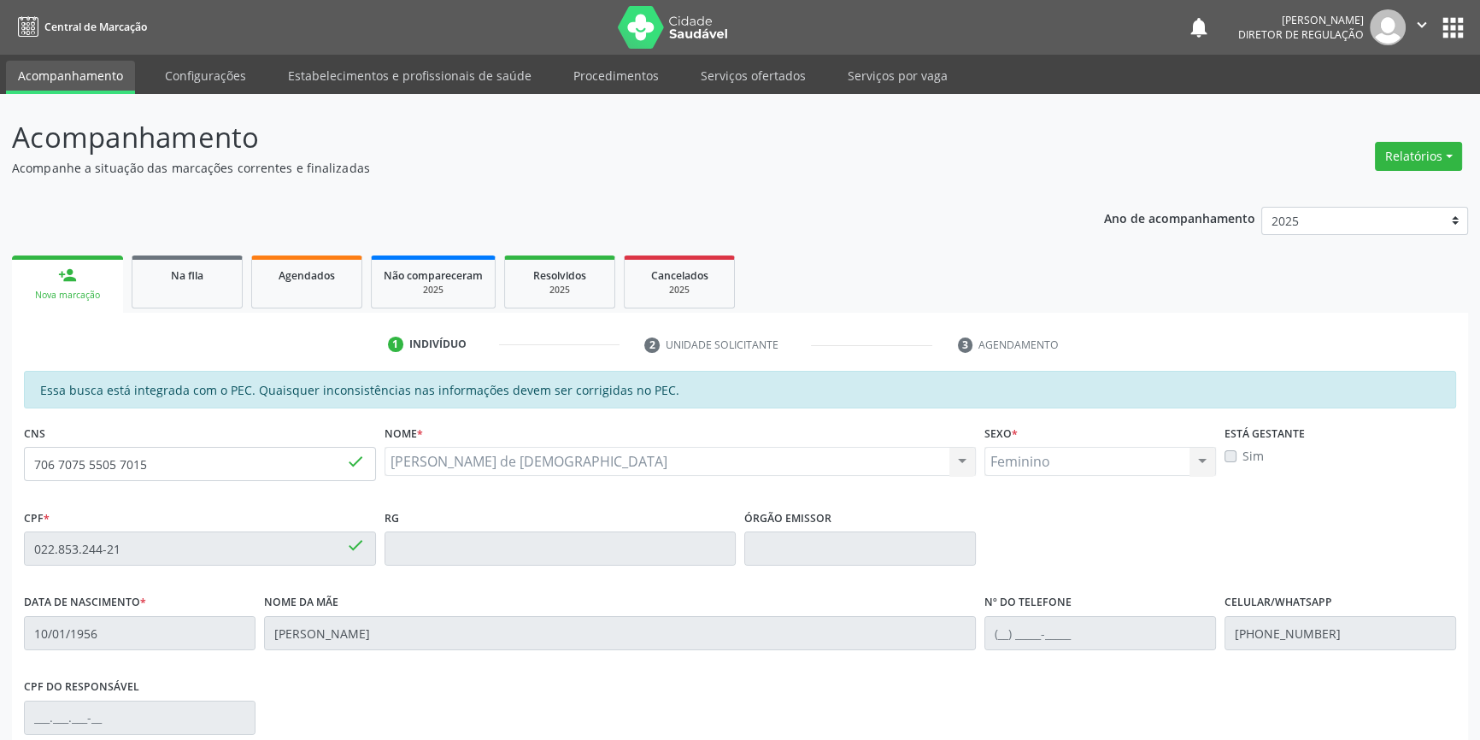
scroll to position [232, 0]
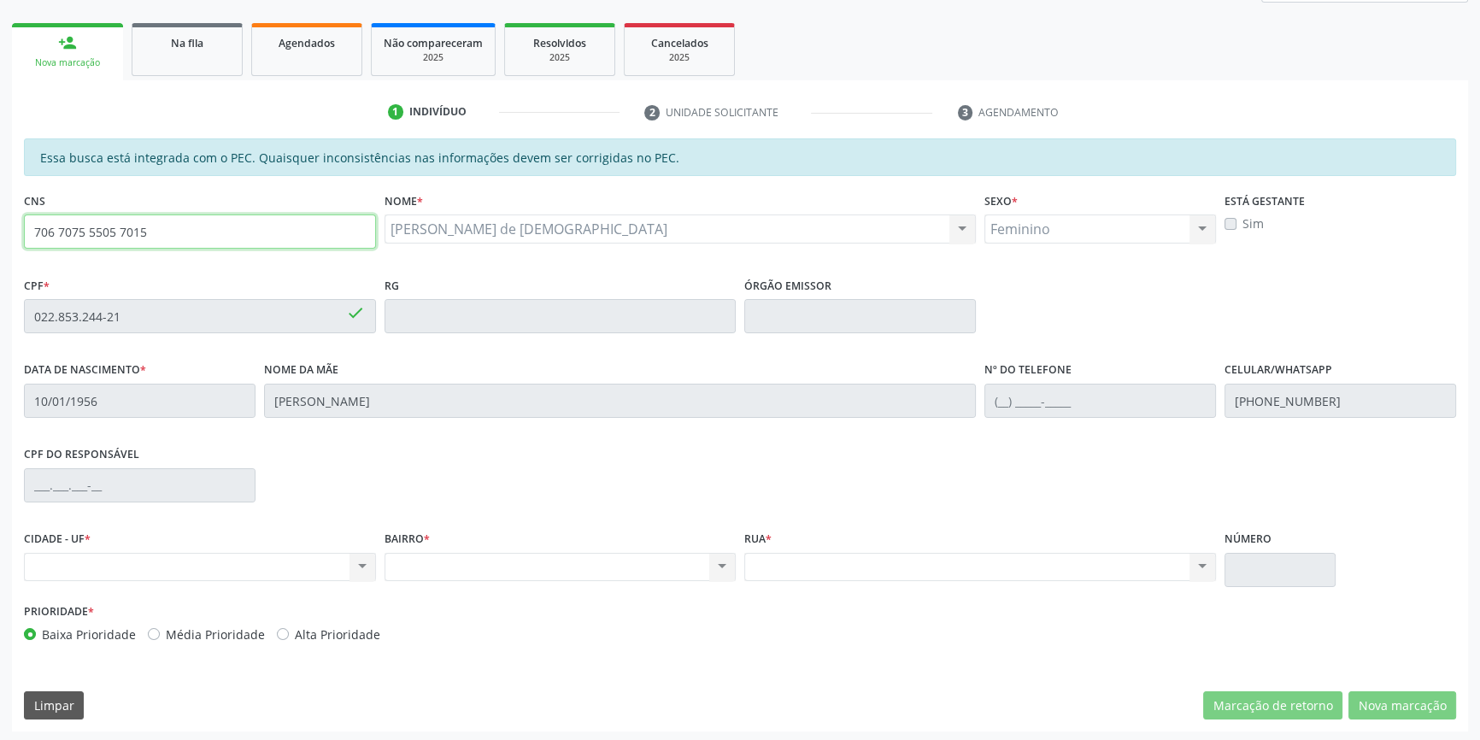
drag, startPoint x: 191, startPoint y: 225, endPoint x: 0, endPoint y: 222, distance: 191.4
click at [0, 222] on div "Acompanhamento Acompanhe a situação das marcações correntes e finalizadas Relat…" at bounding box center [740, 303] width 1480 height 882
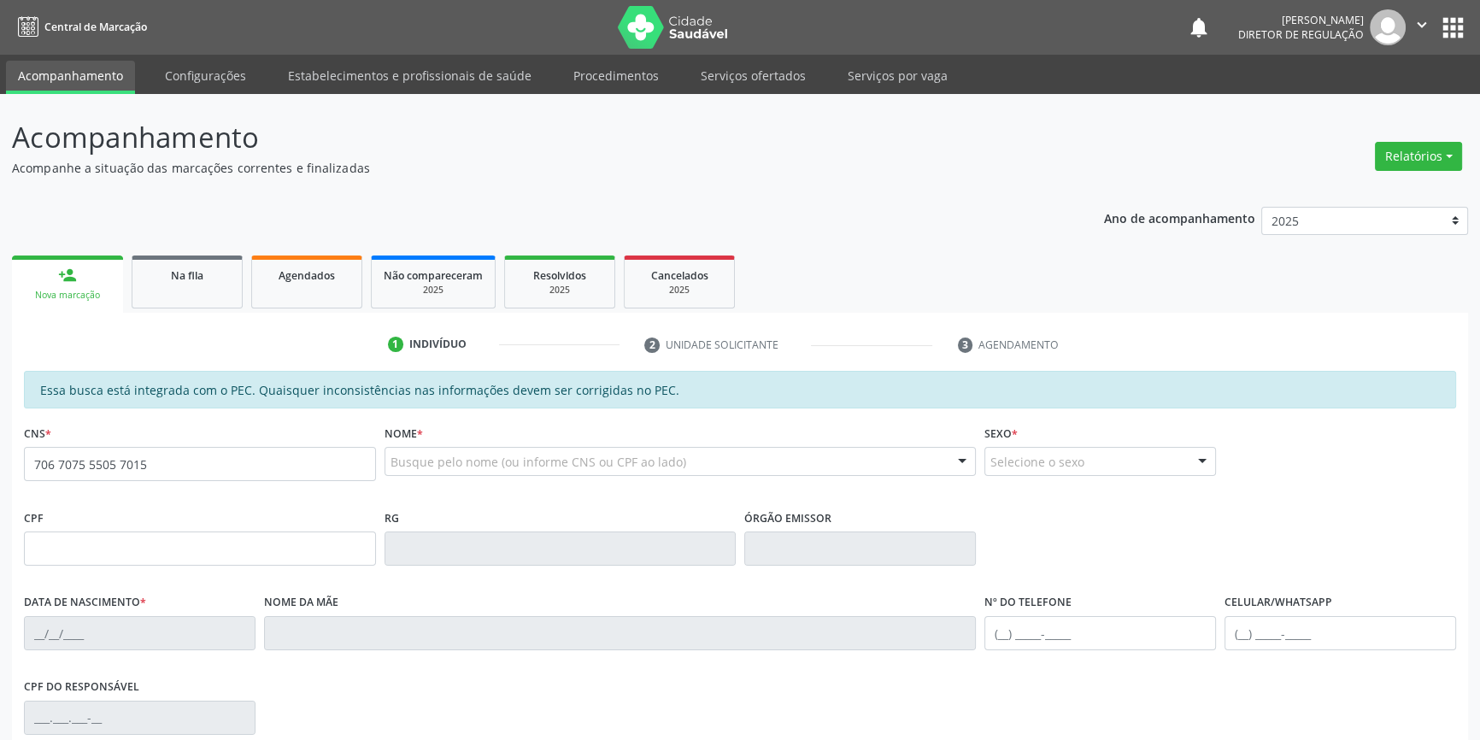
type input "706 7075 5505 7015"
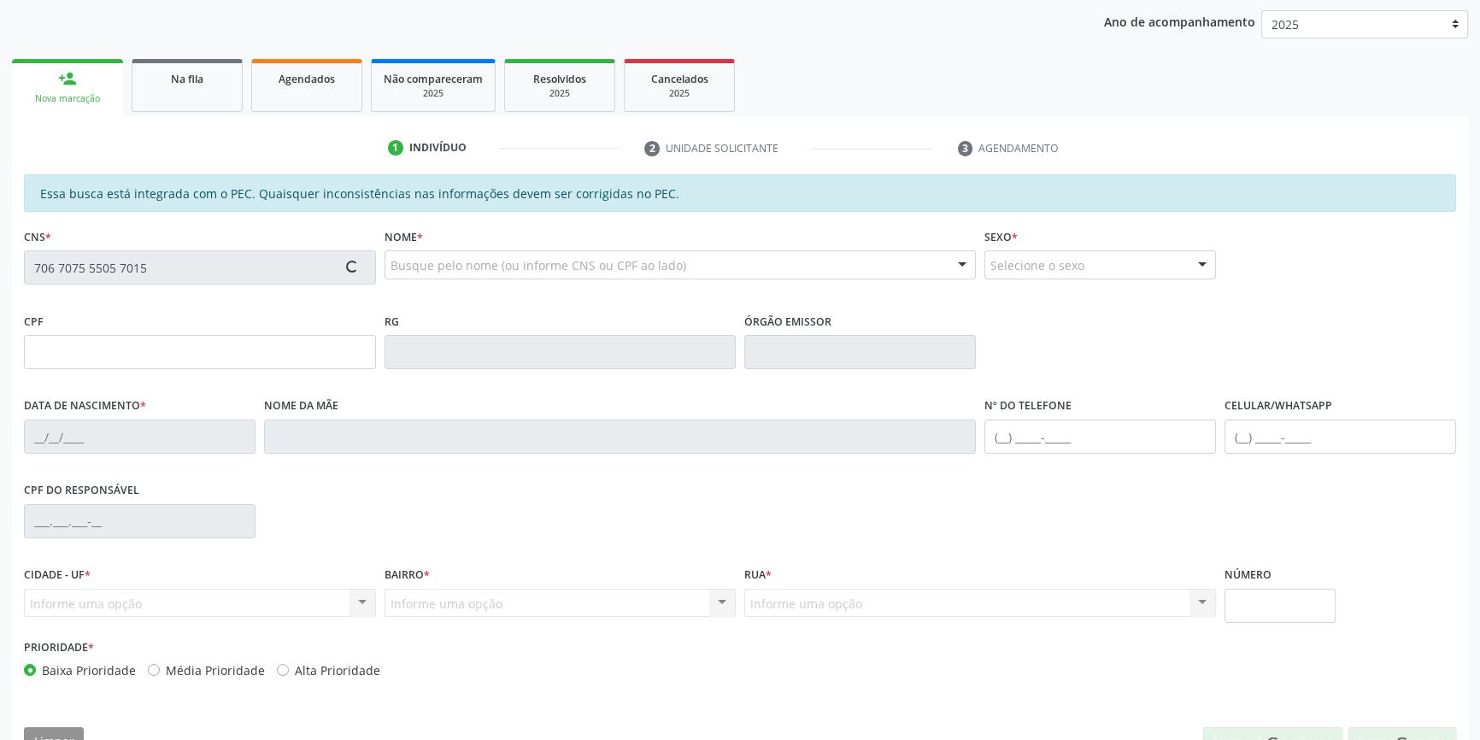
scroll to position [234, 0]
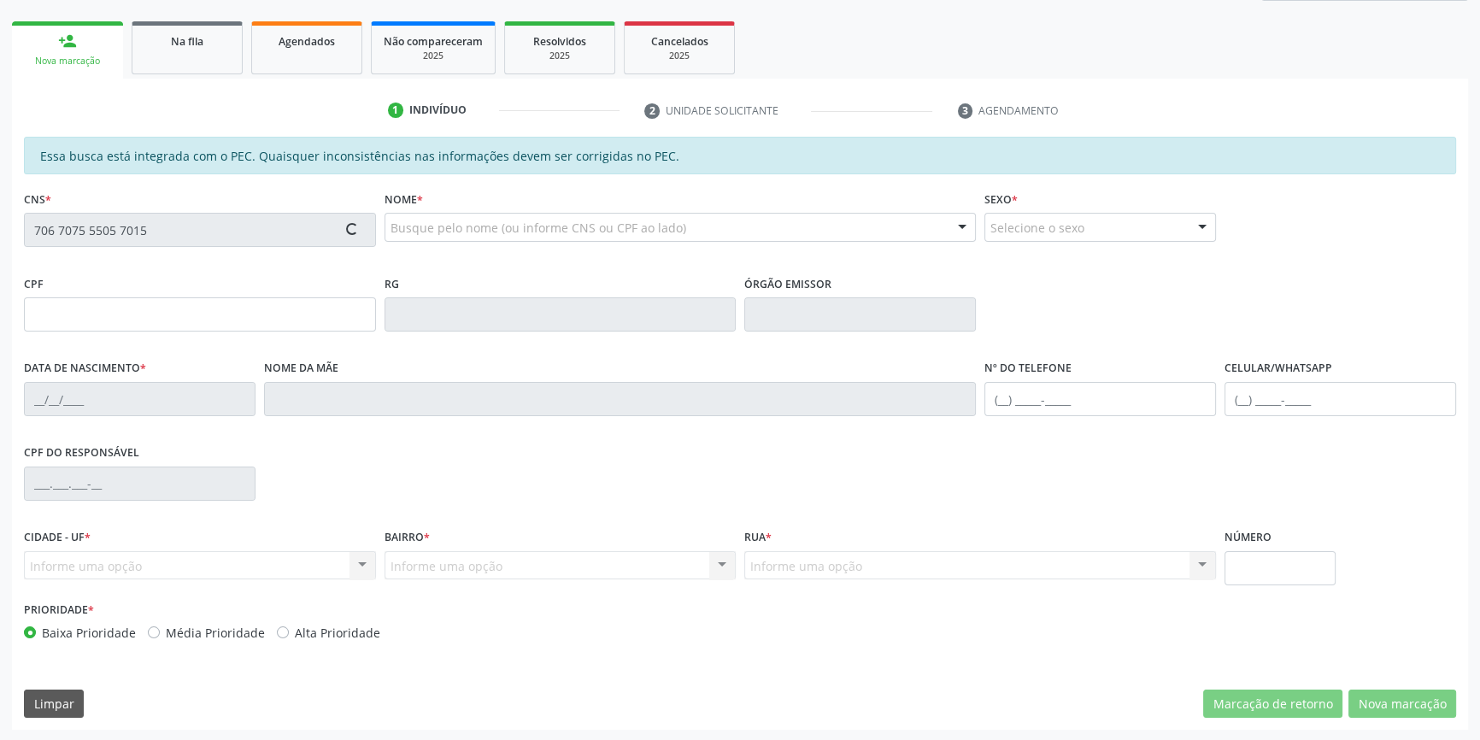
type input "022.853.244-21"
type input "10/01/1956"
type input "Estelita Francisca Laranjeira"
type input "(87) 99908-0356"
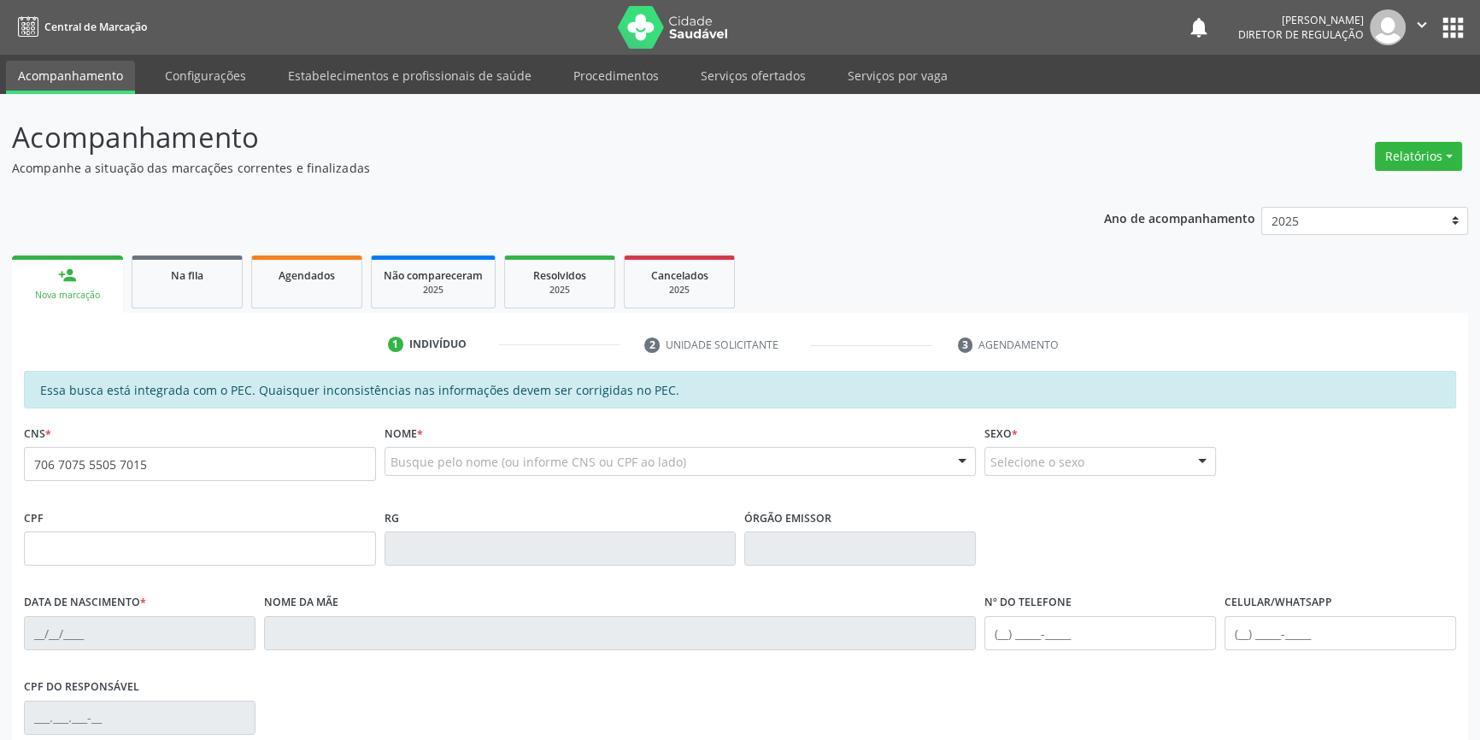
type input "706 7075 5505 7015"
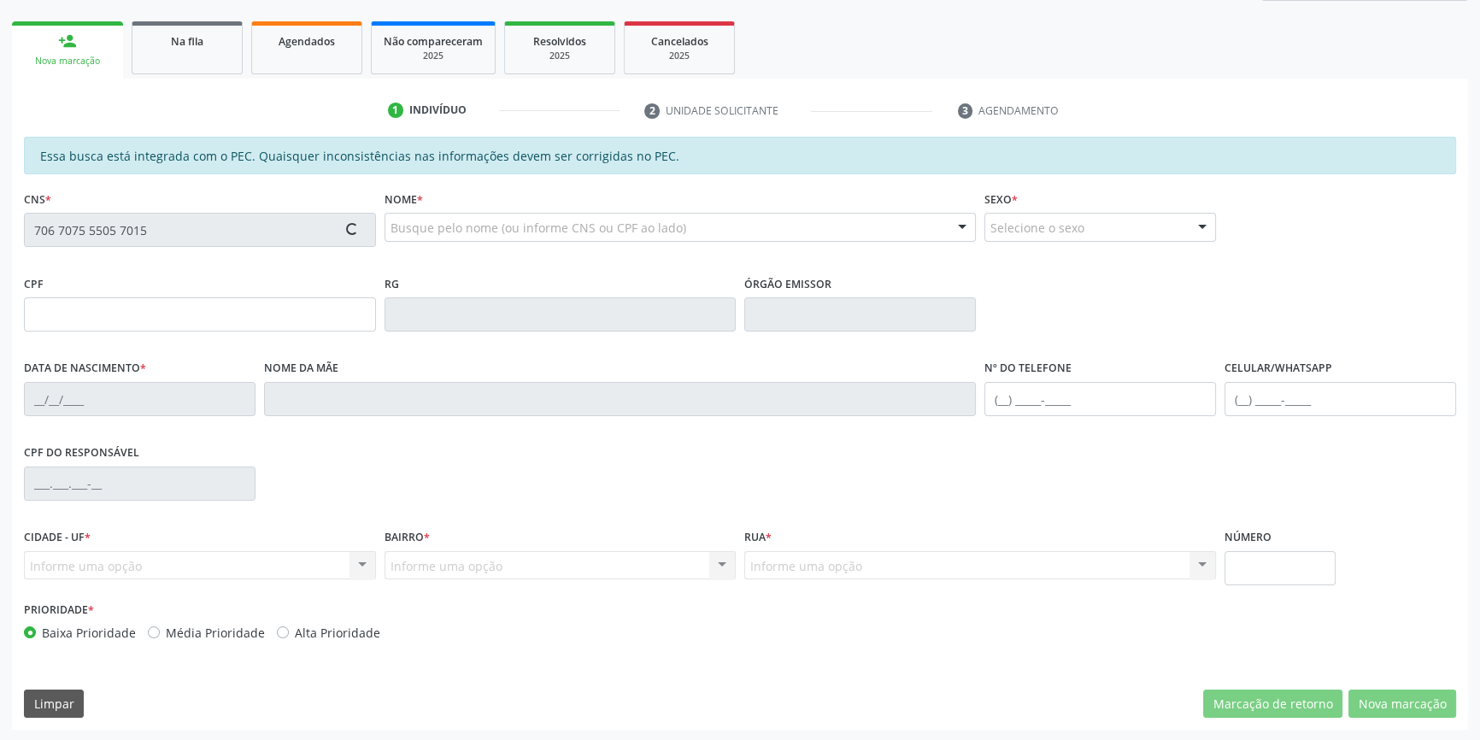
type input "022.853.244-21"
type input "10/01/1956"
type input "[PERSON_NAME]"
type input "[PHONE_NUMBER]"
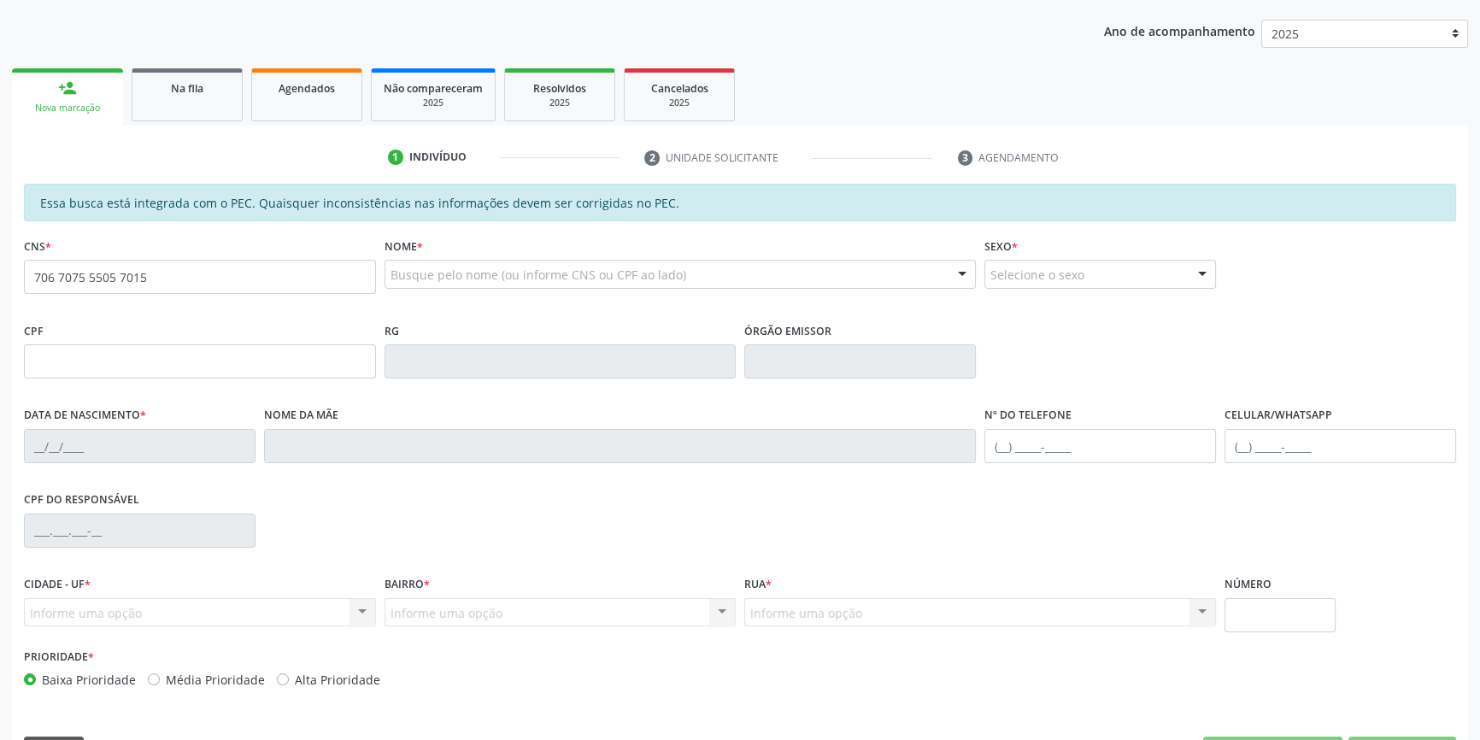
type input "706 7075 5505 7015"
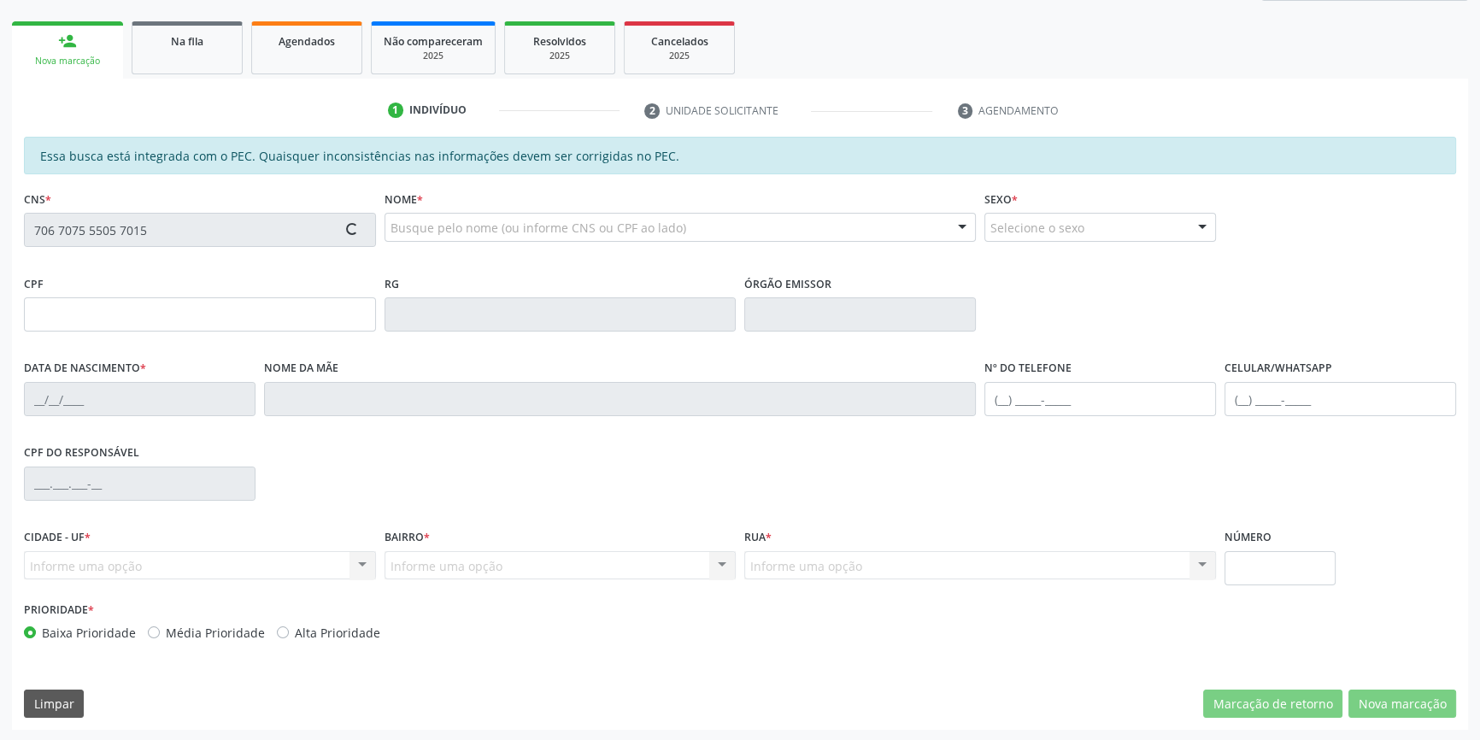
type input "022.853.244-21"
type input "10/01/1956"
type input "[PERSON_NAME]"
type input "[PHONE_NUMBER]"
type input "S/N"
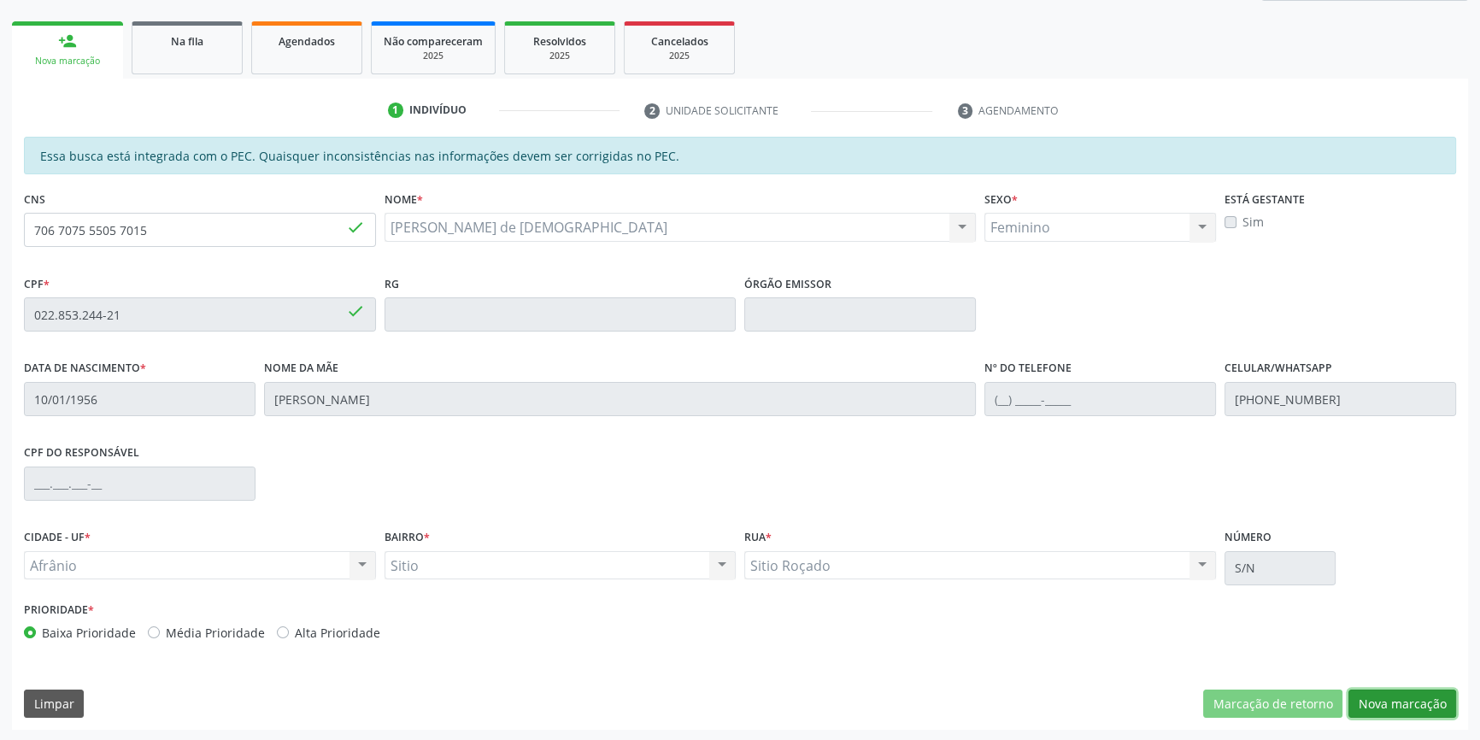
click at [1388, 692] on button "Nova marcação" at bounding box center [1402, 704] width 108 height 29
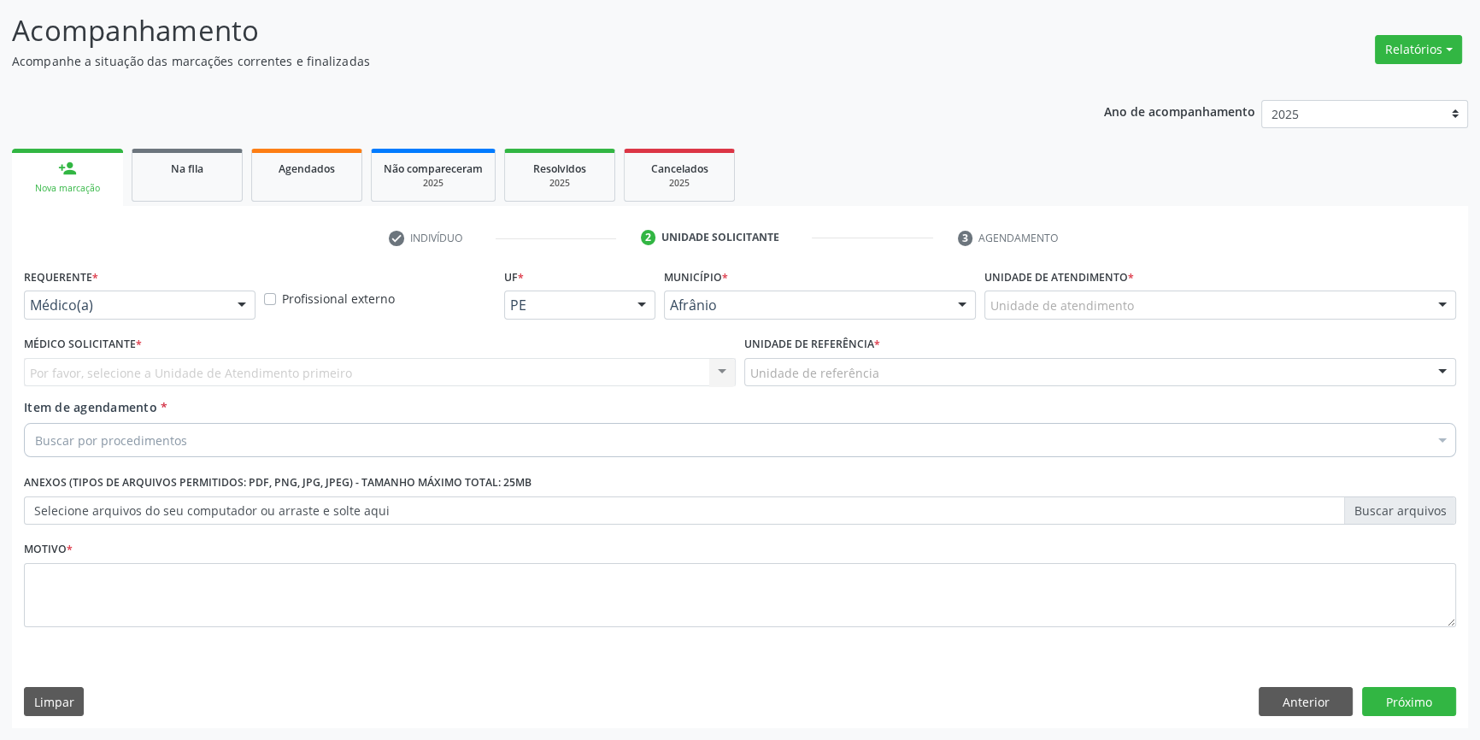
scroll to position [105, 0]
click at [1059, 318] on div "Unidade de atendimento" at bounding box center [1220, 306] width 472 height 29
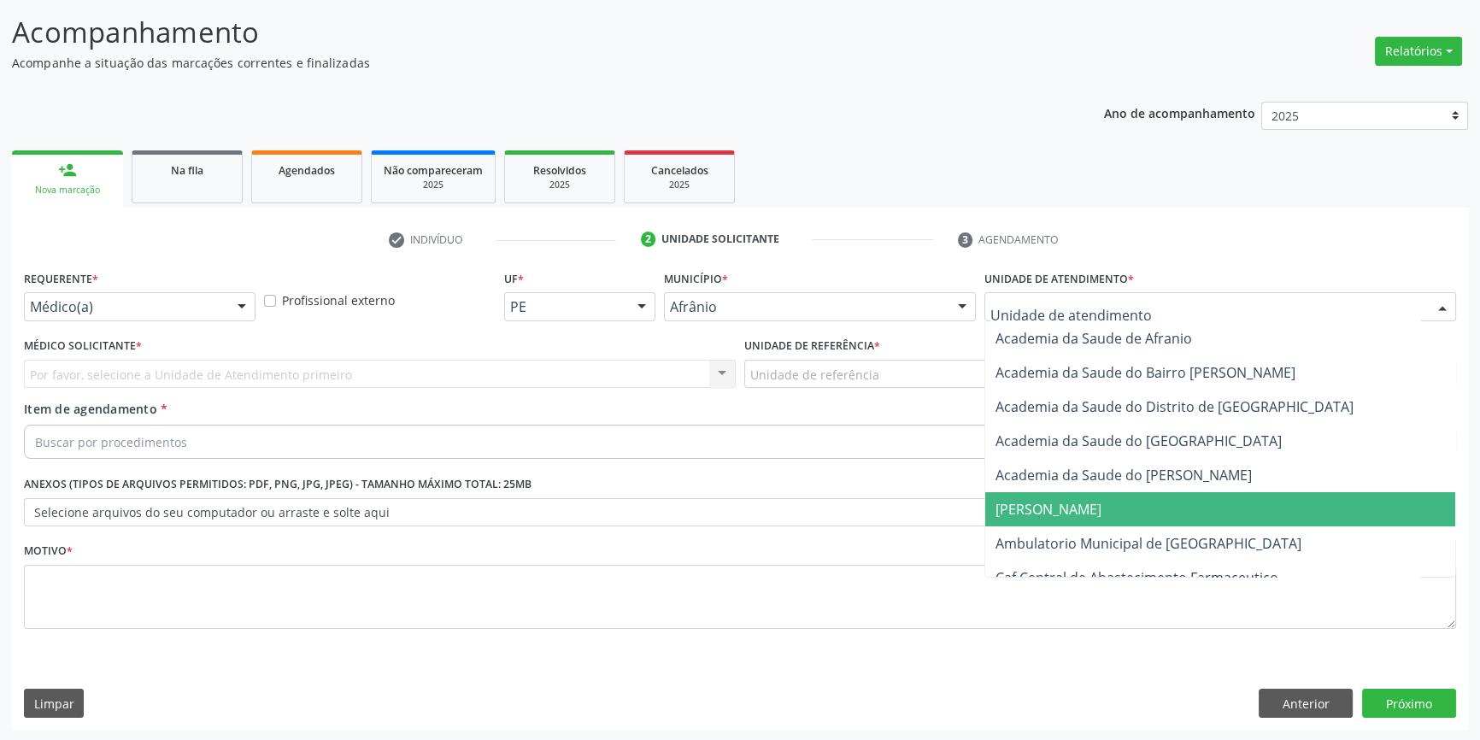
click at [1099, 537] on span "Ambulatorio Municipal de [GEOGRAPHIC_DATA]" at bounding box center [1148, 543] width 306 height 19
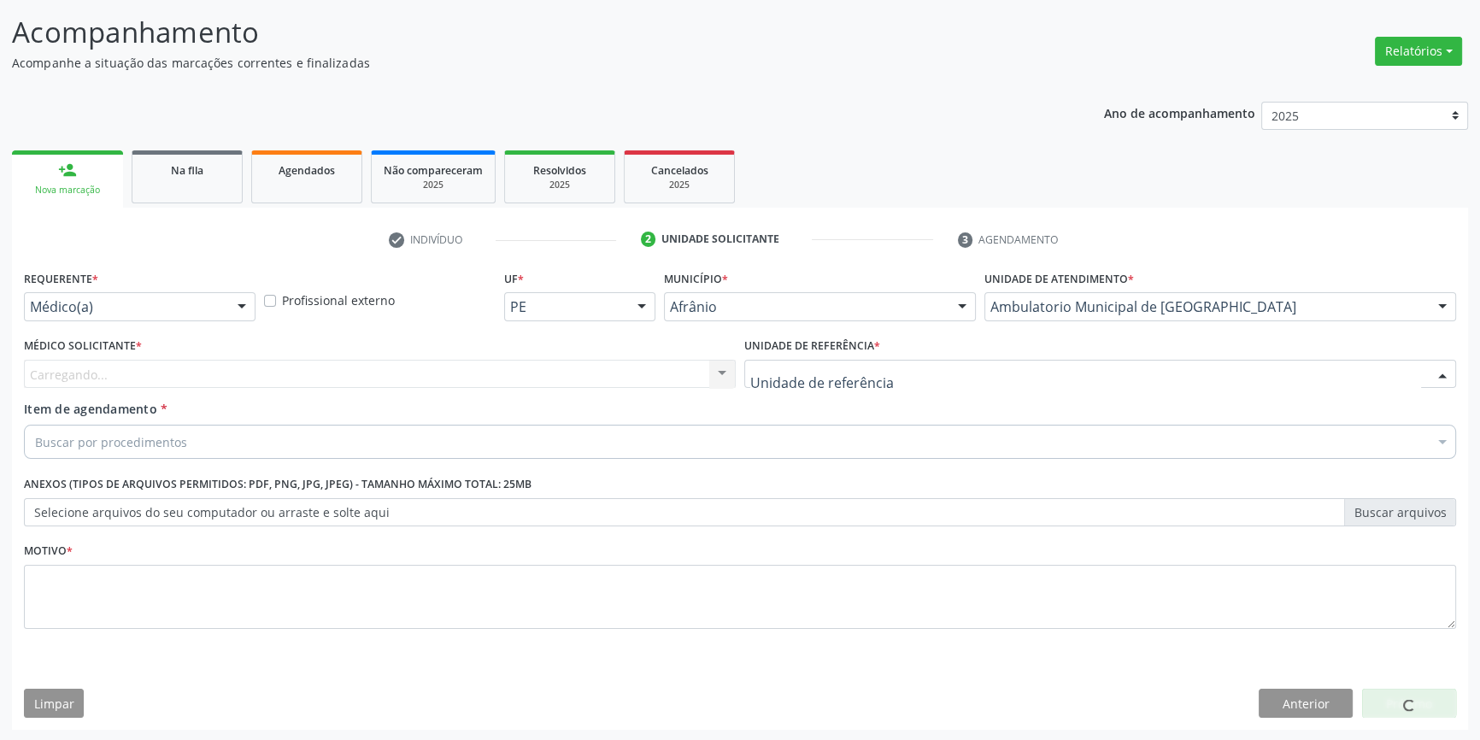
click at [895, 381] on div at bounding box center [1100, 374] width 712 height 29
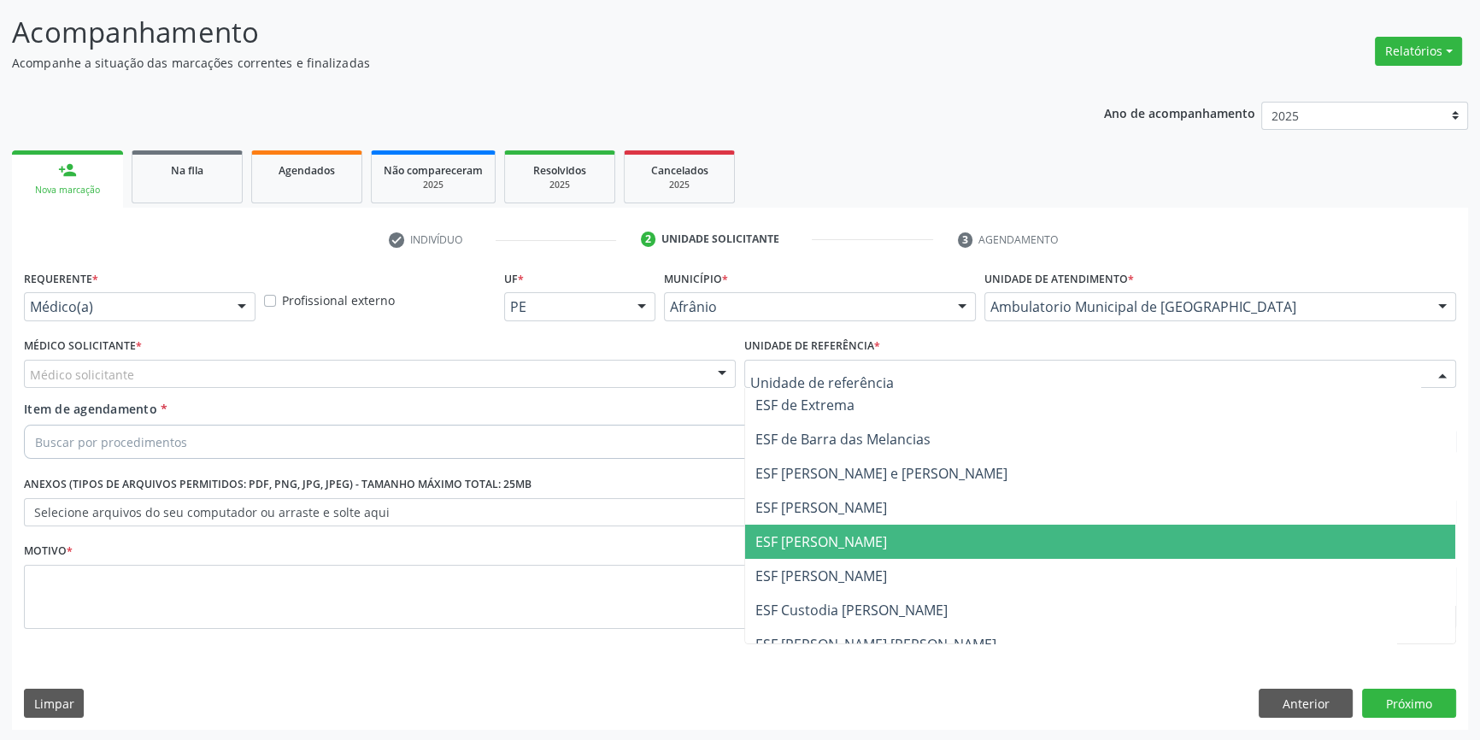
click at [866, 547] on span "ESF [PERSON_NAME]" at bounding box center [821, 541] width 132 height 19
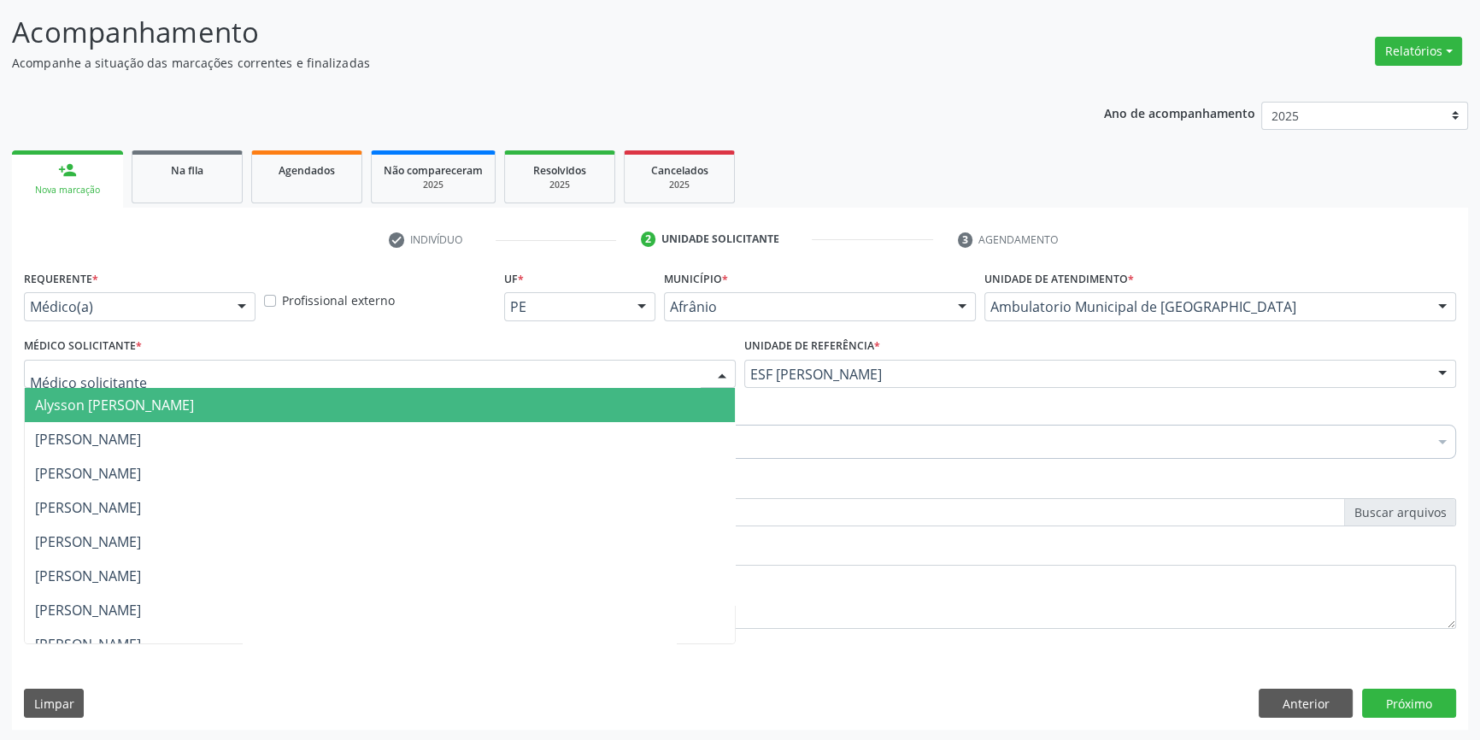
drag, startPoint x: 530, startPoint y: 377, endPoint x: 472, endPoint y: 385, distance: 58.7
click at [506, 377] on div at bounding box center [380, 374] width 712 height 29
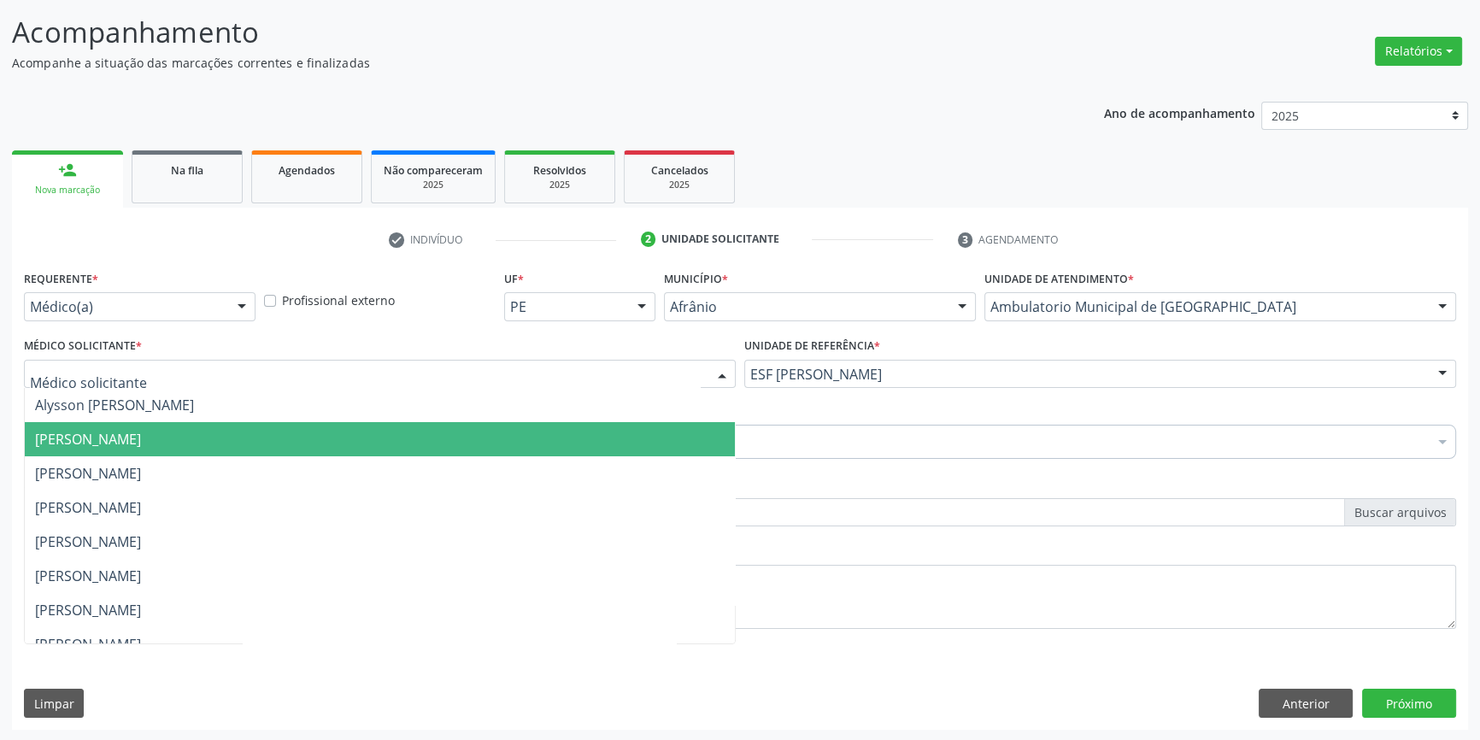
click at [307, 438] on span "[PERSON_NAME]" at bounding box center [380, 439] width 710 height 34
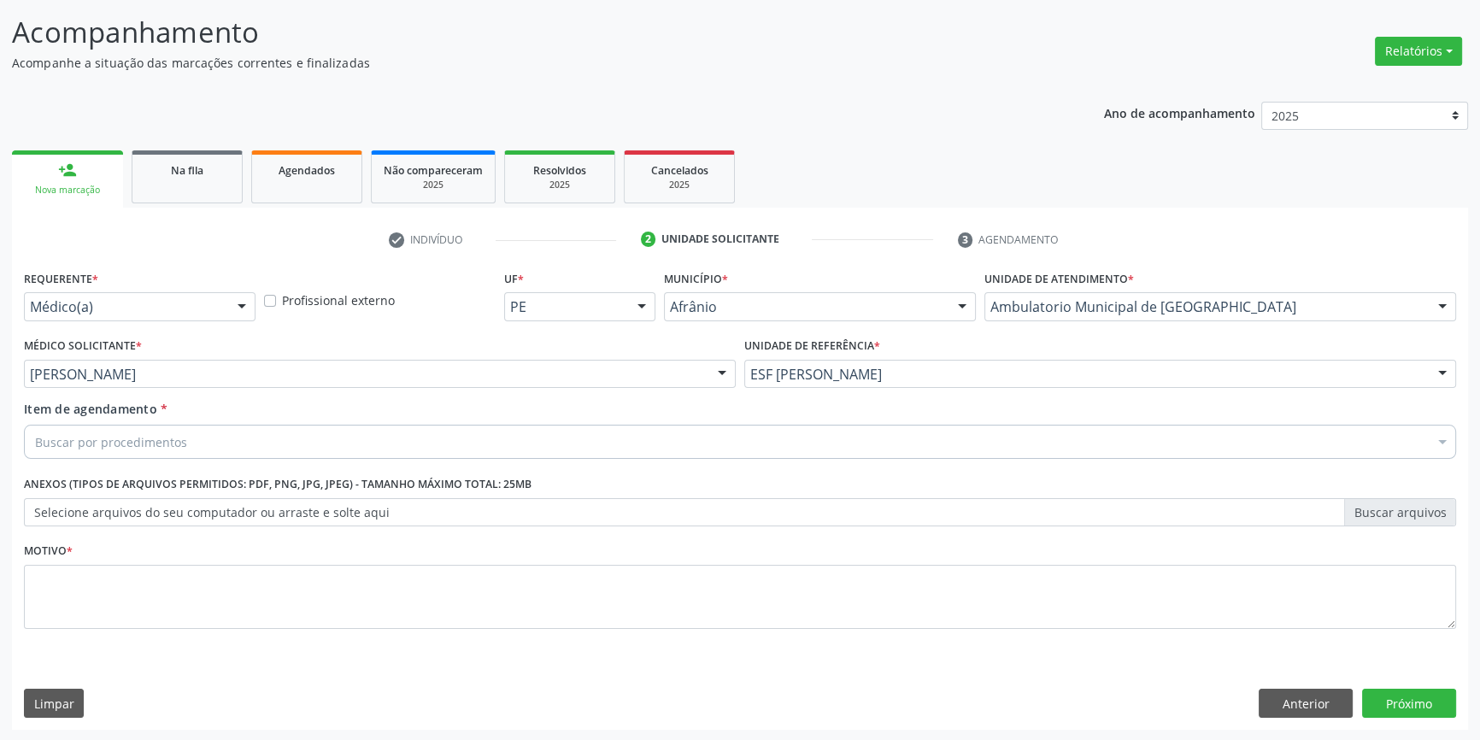
click at [267, 437] on div "Buscar por procedimentos" at bounding box center [740, 442] width 1432 height 34
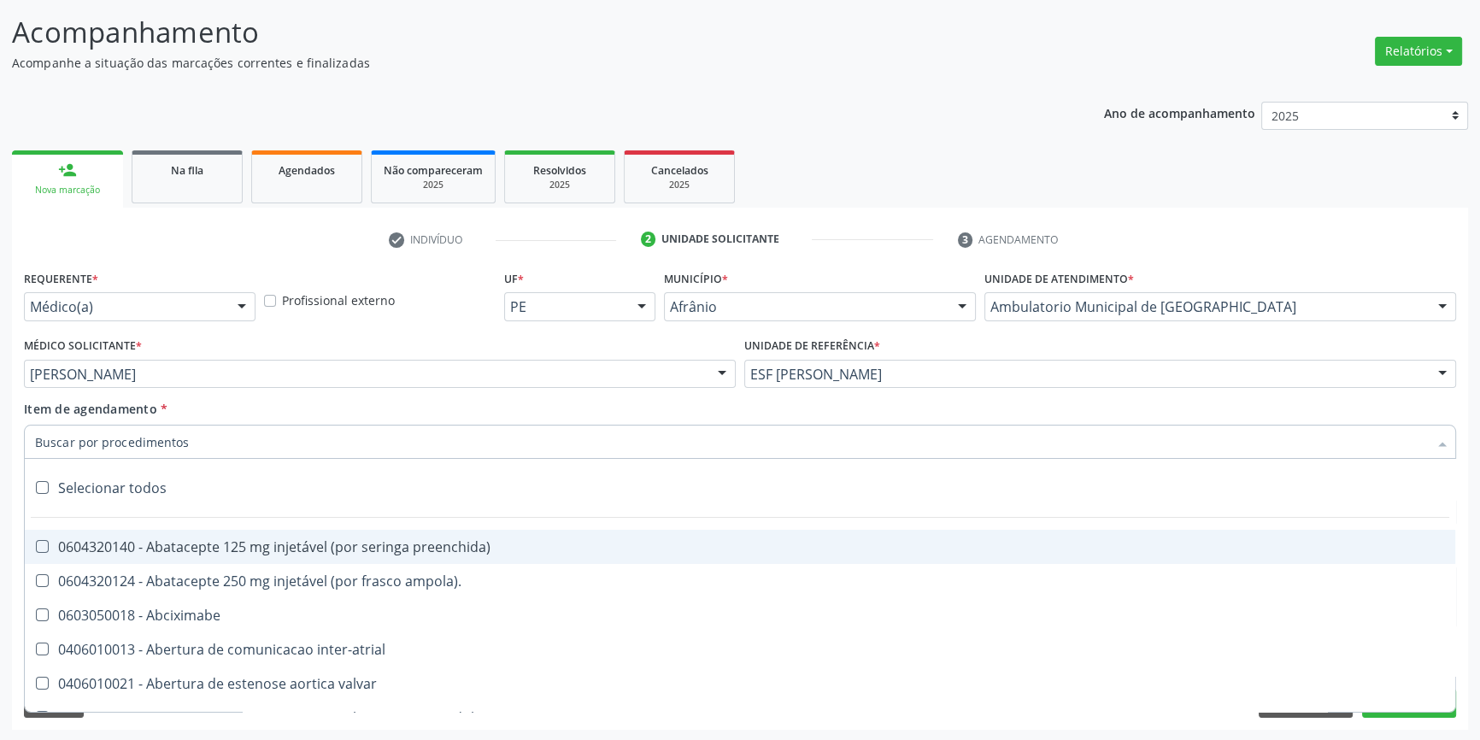
type input "E"
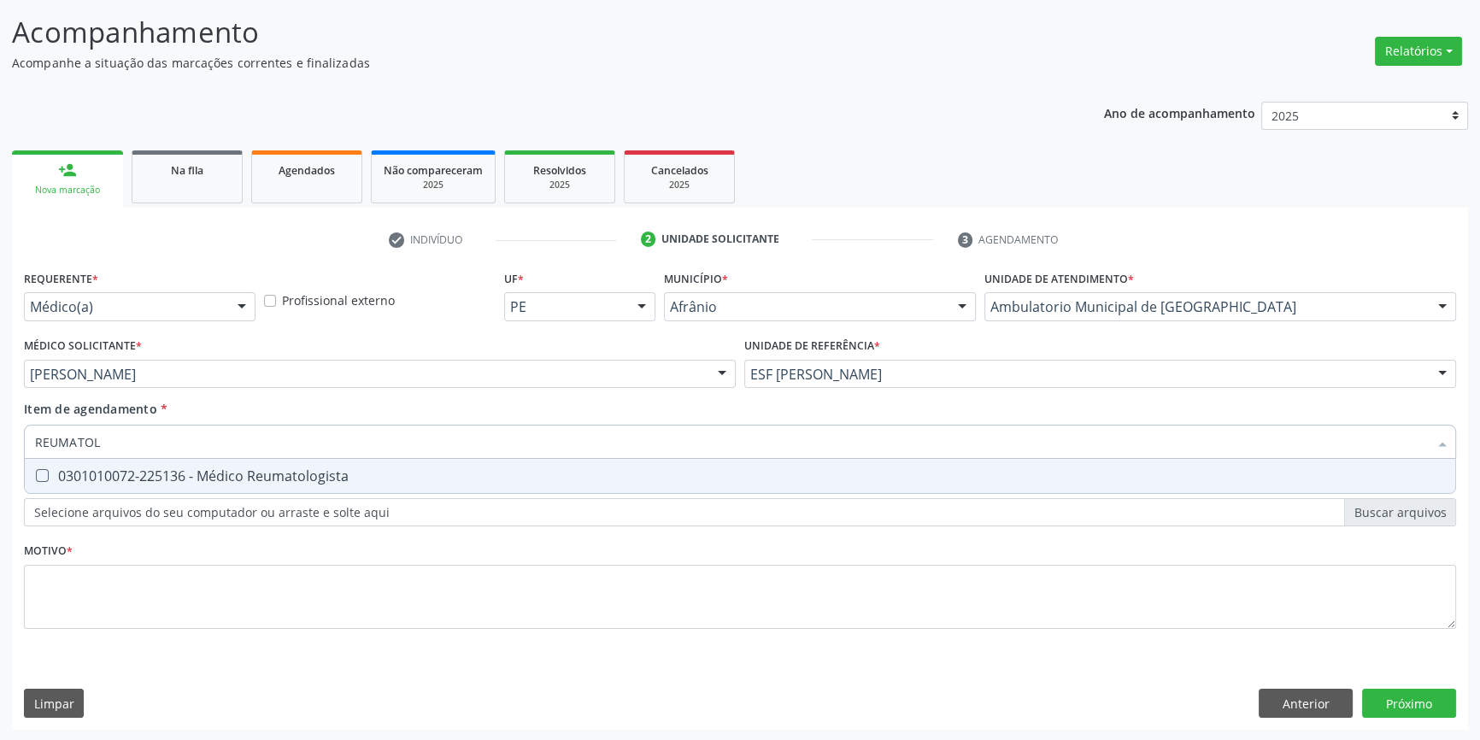
type input "REUMATOLO"
click at [263, 475] on div "0301010072-225136 - Médico Reumatologista" at bounding box center [740, 476] width 1410 height 14
checkbox Reumatologista "true"
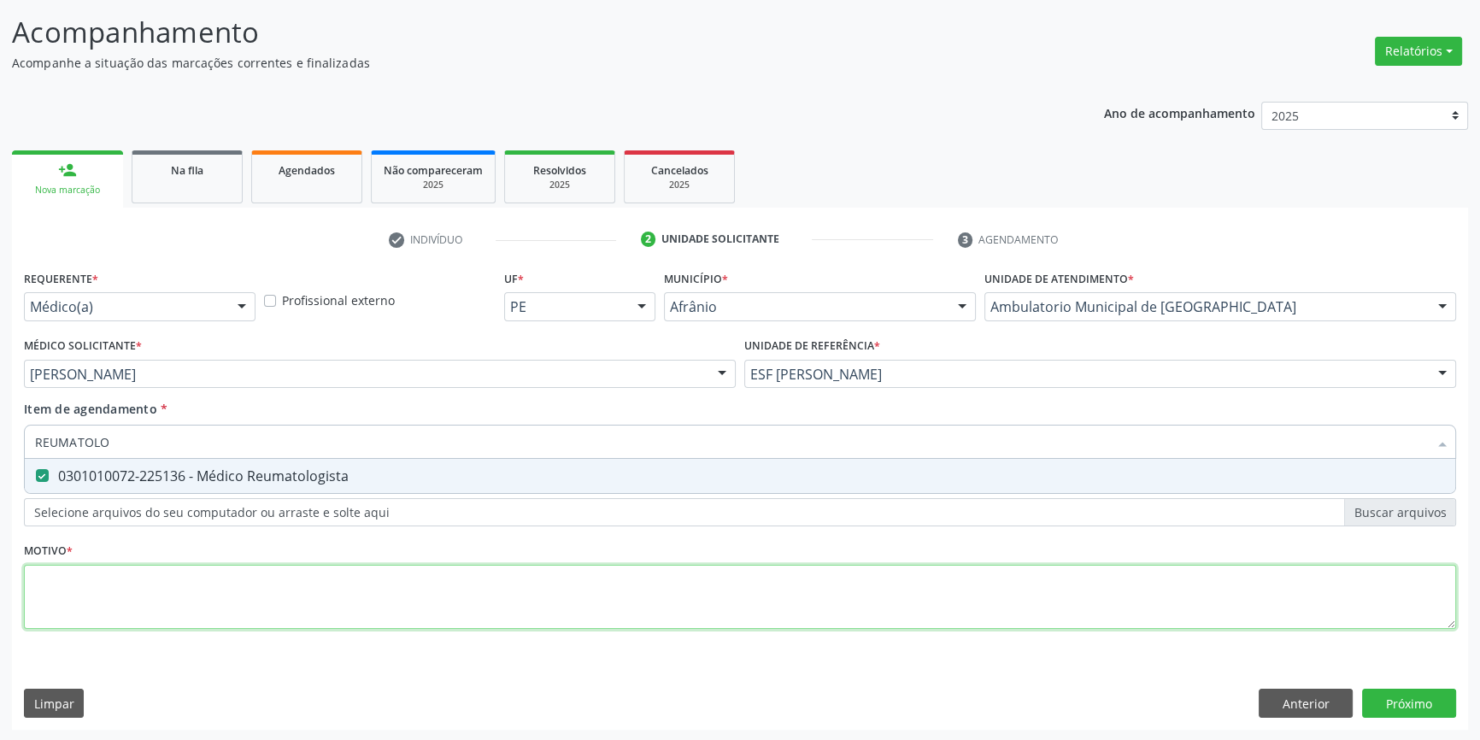
click at [233, 619] on div "Requerente * Médico(a) Médico(a) Enfermeiro(a) Paciente Nenhum resultado encont…" at bounding box center [740, 459] width 1432 height 387
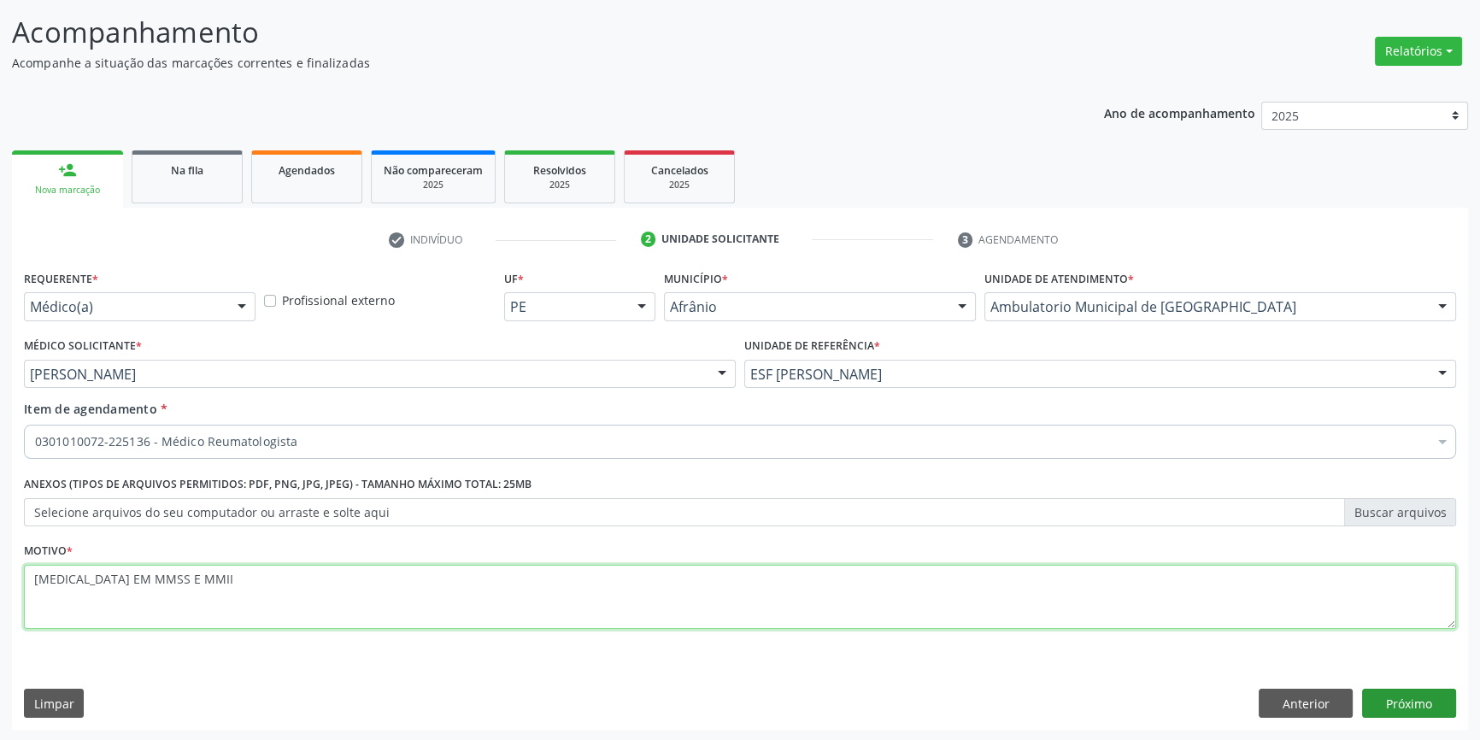
type textarea "ARTRALGIA EM MMSS E MMII"
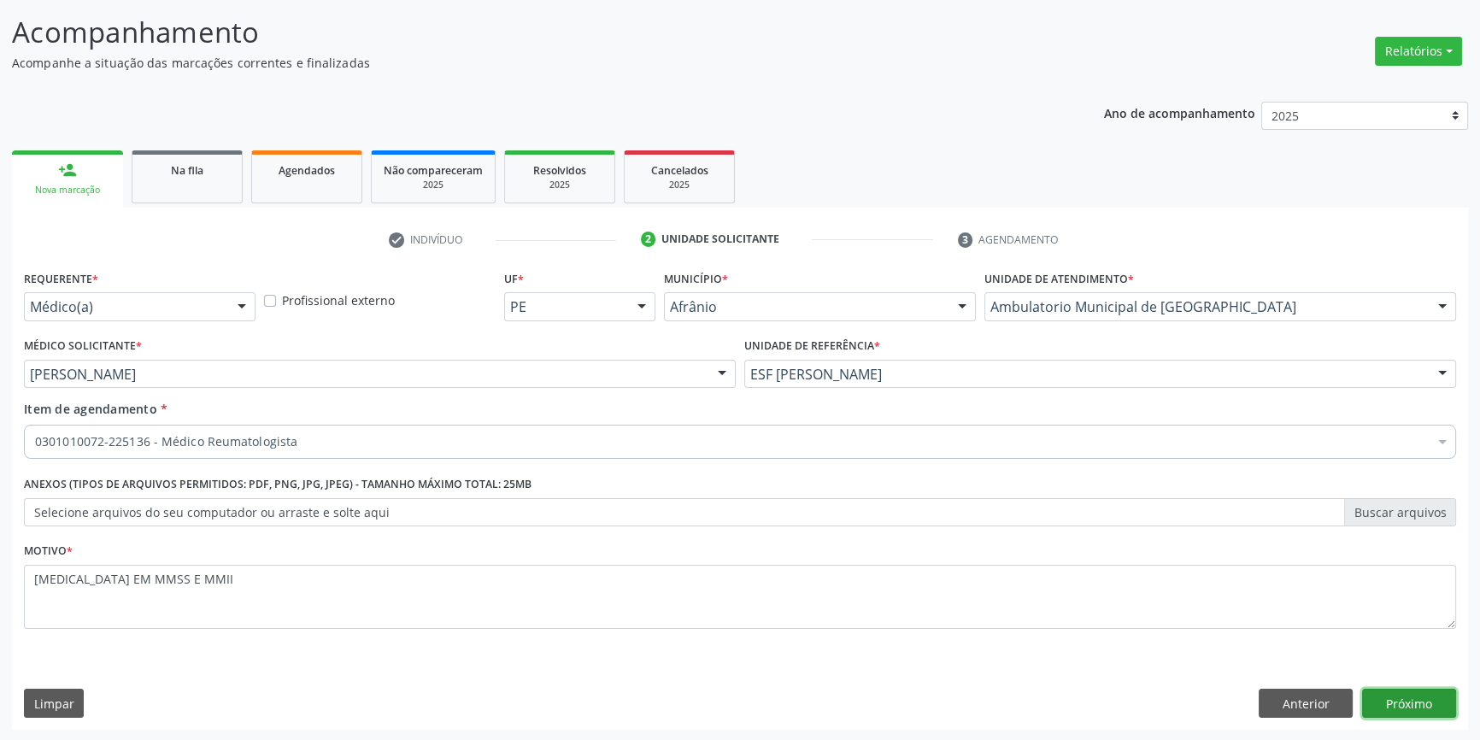
click at [1427, 701] on button "Próximo" at bounding box center [1409, 703] width 94 height 29
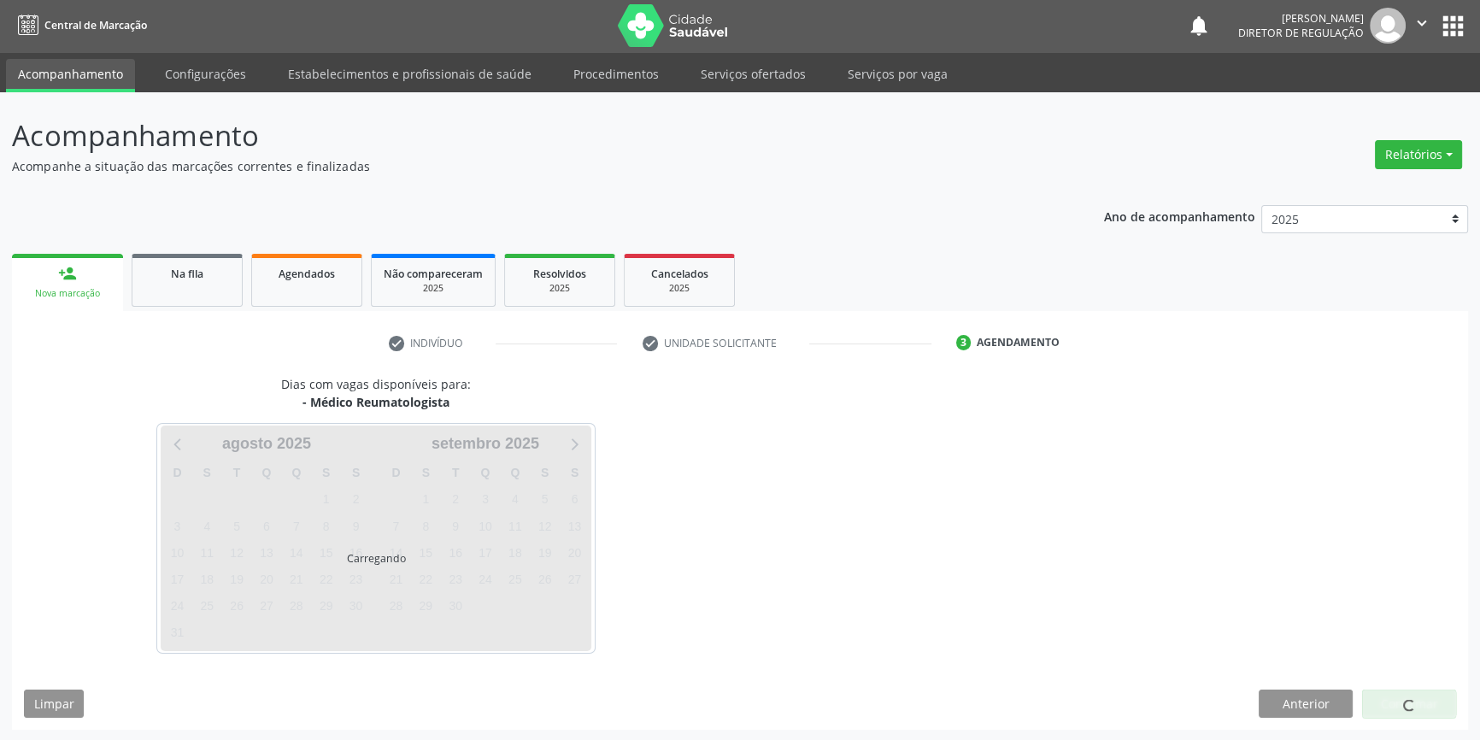
scroll to position [52, 0]
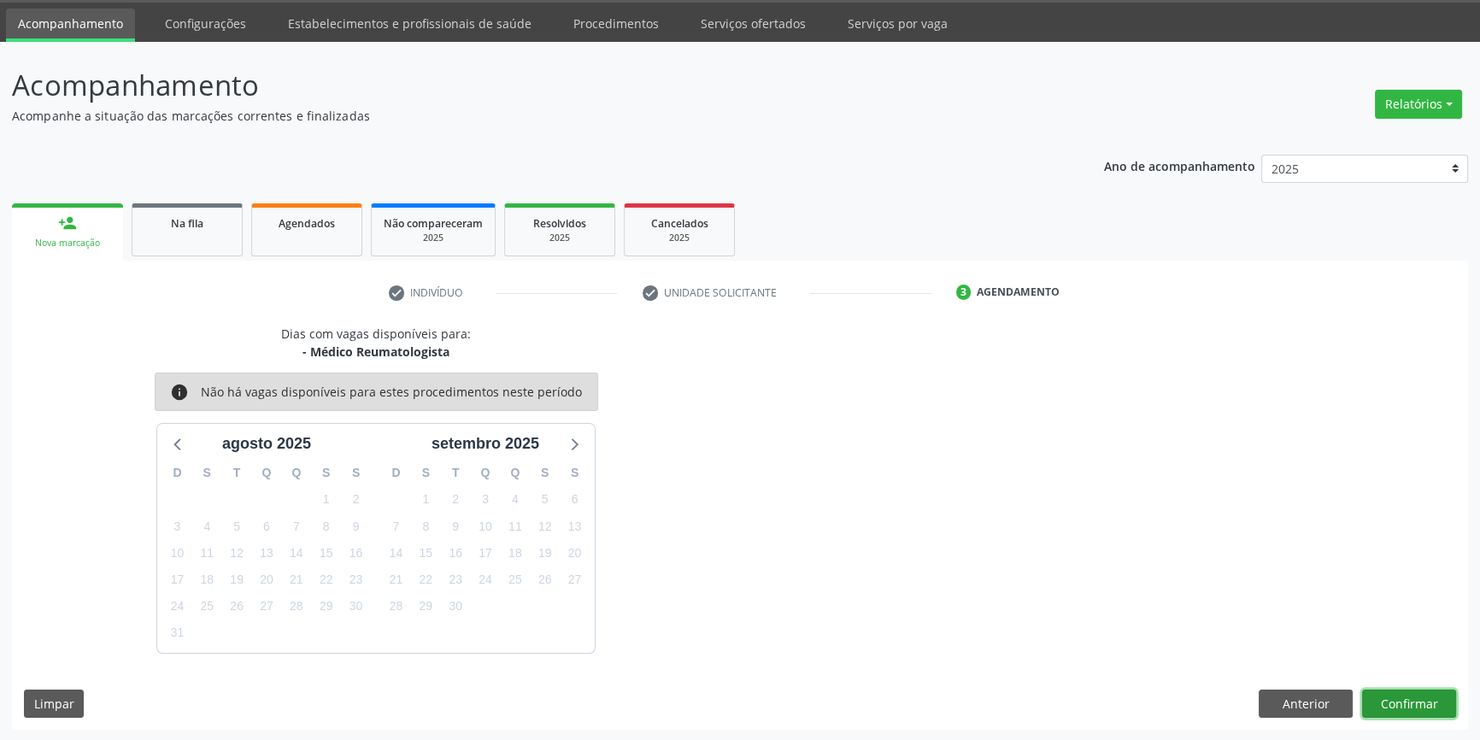
click at [1413, 702] on button "Confirmar" at bounding box center [1409, 704] width 94 height 29
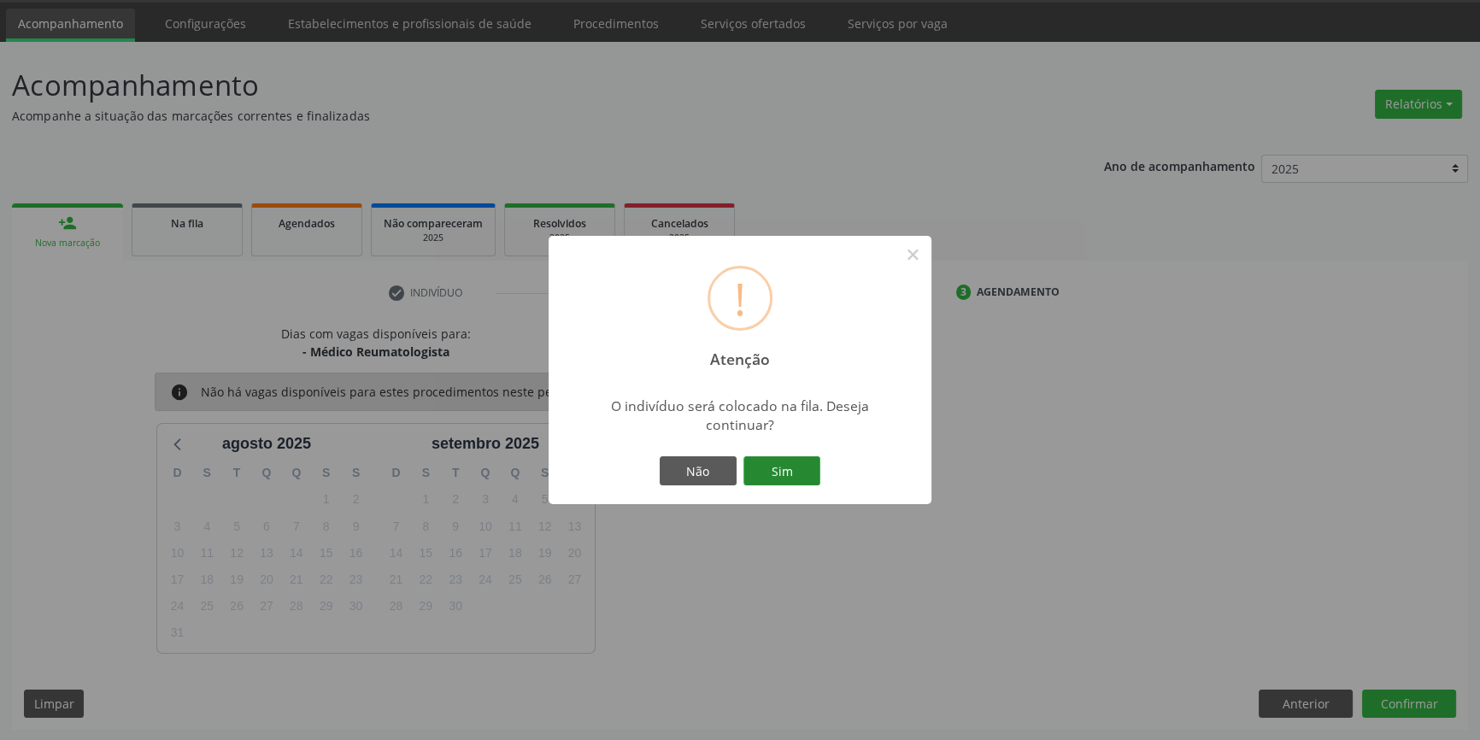
click at [803, 479] on button "Sim" at bounding box center [781, 470] width 77 height 29
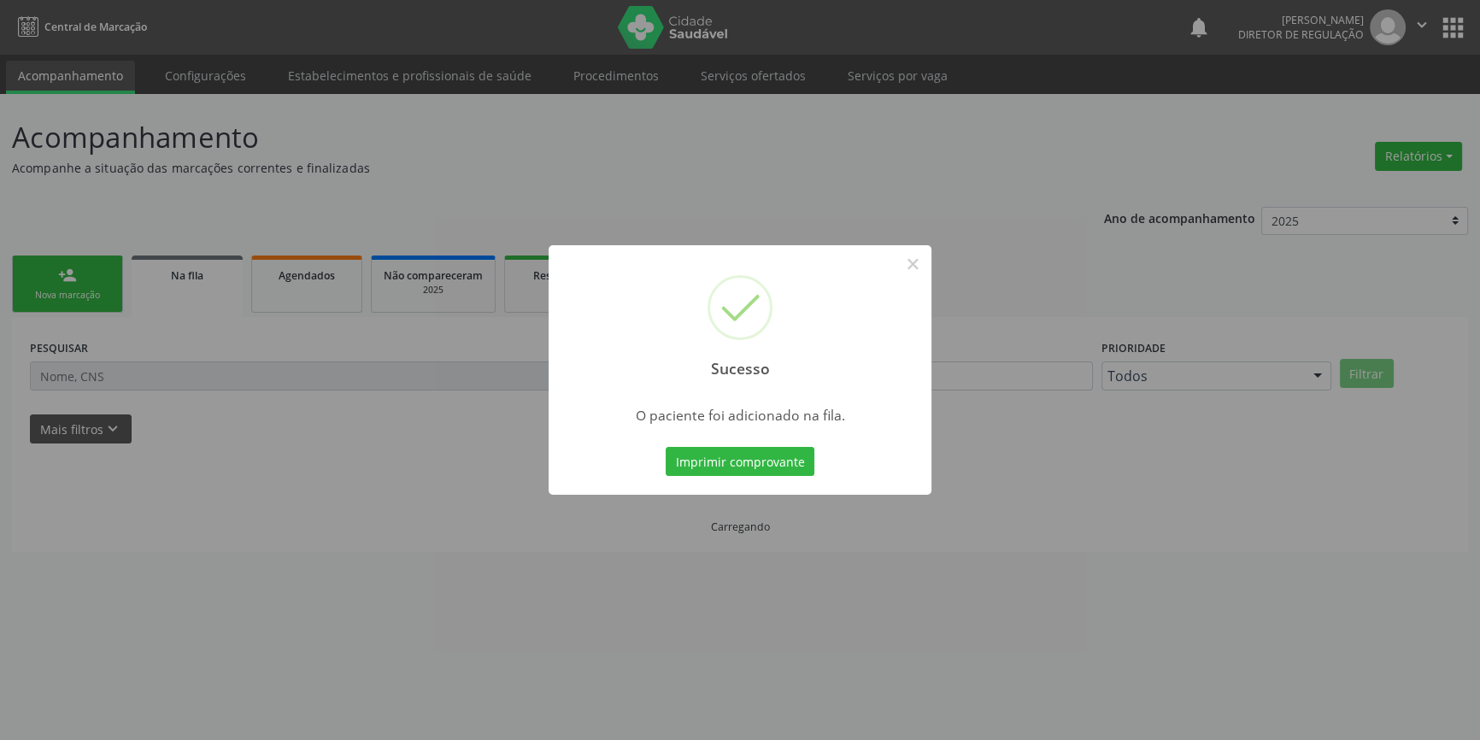
scroll to position [0, 0]
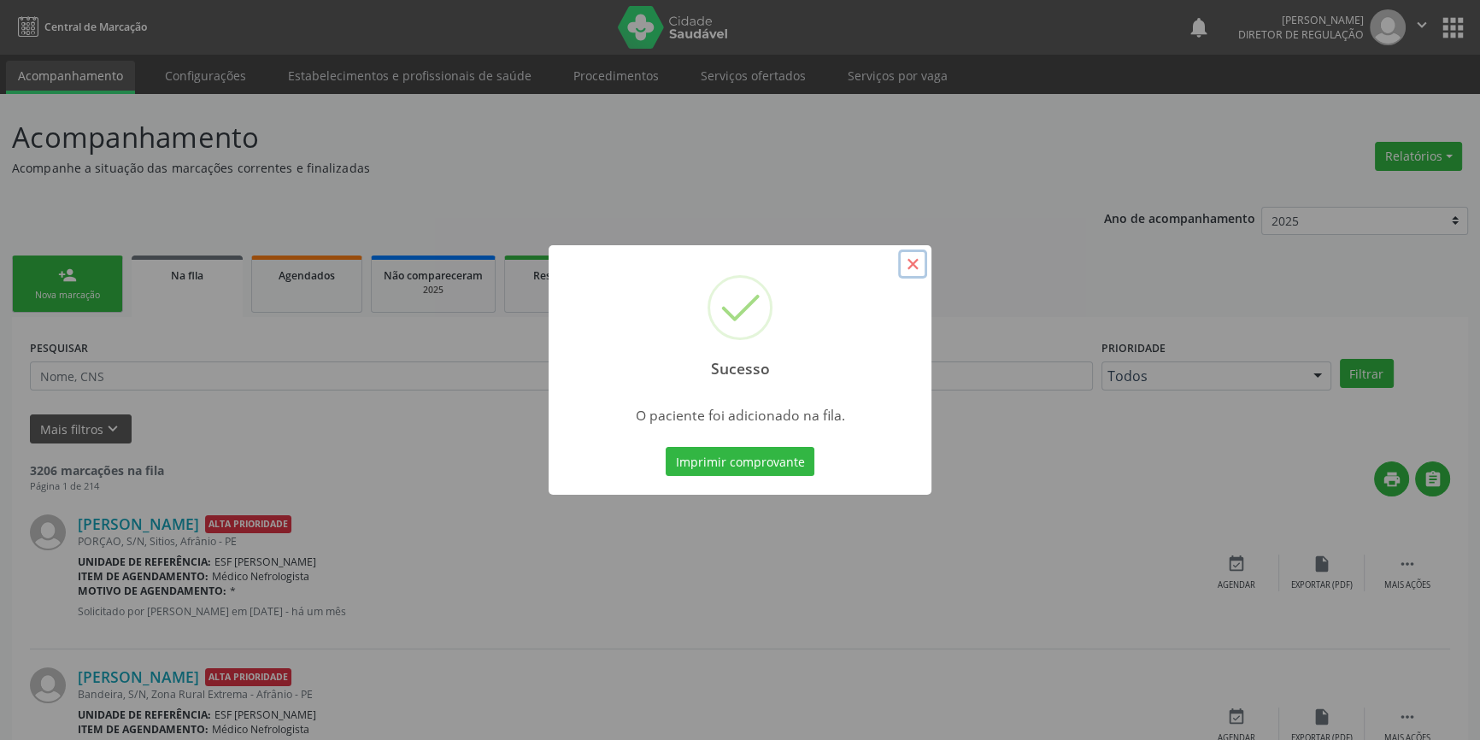
click at [913, 266] on button "×" at bounding box center [912, 264] width 29 height 29
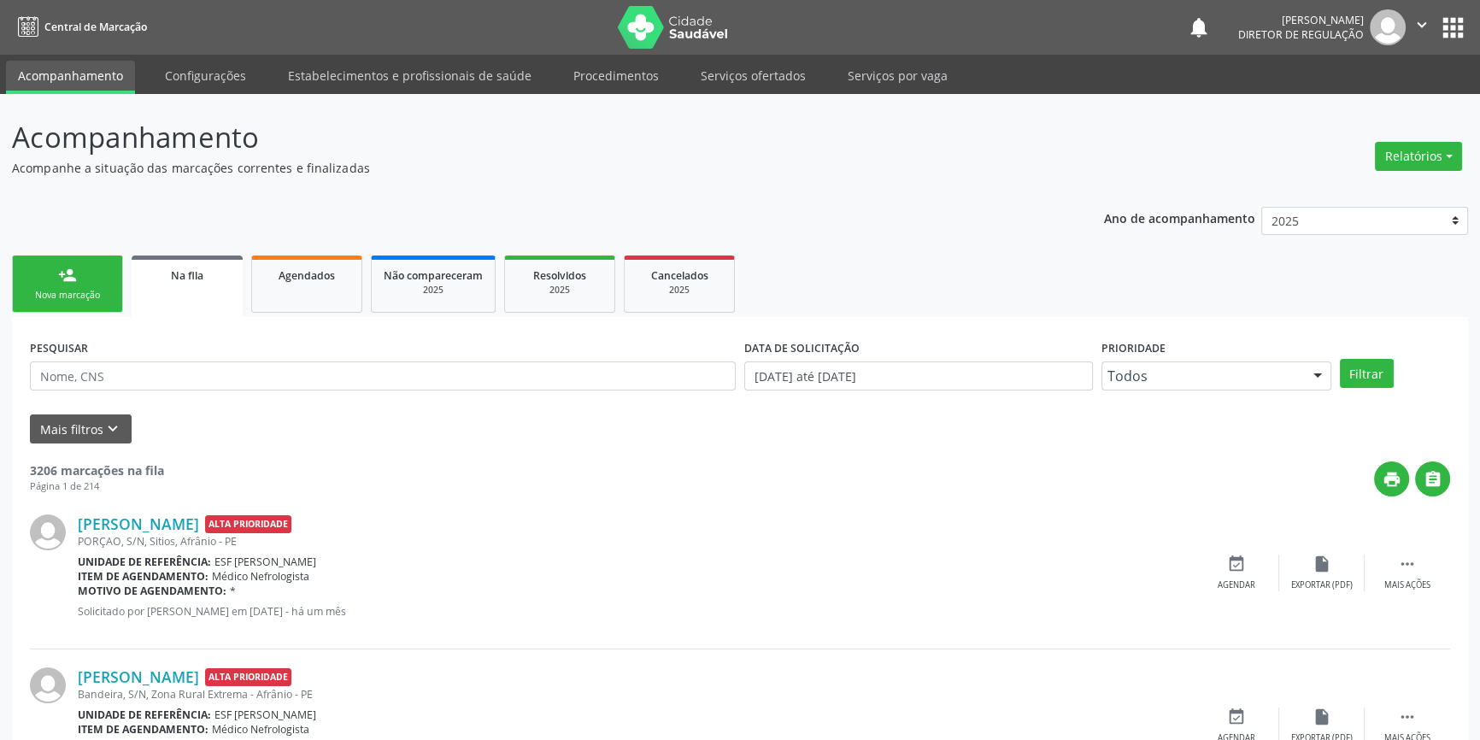
click at [105, 285] on link "person_add Nova marcação" at bounding box center [67, 283] width 111 height 57
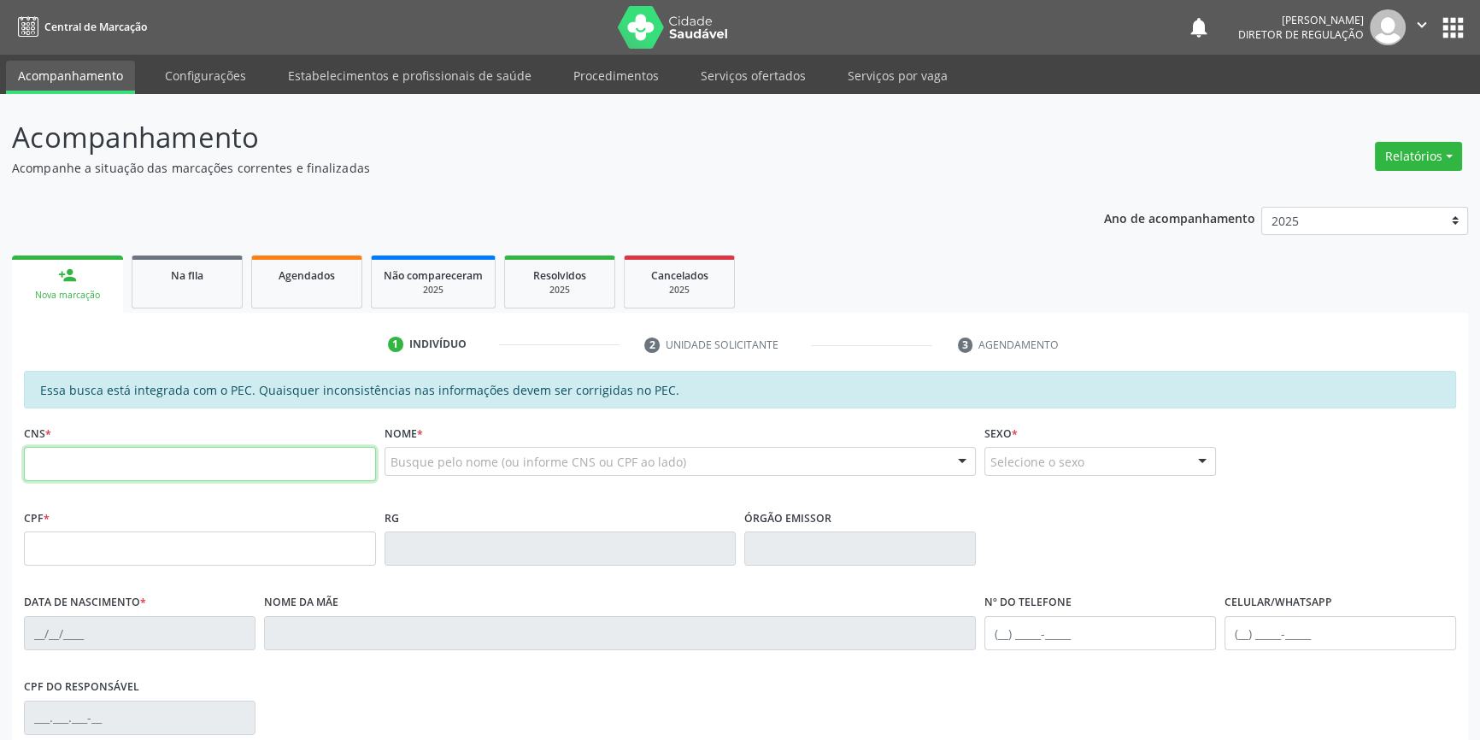
click at [79, 468] on input "text" at bounding box center [200, 464] width 352 height 34
type input "705 0038 9152 8952"
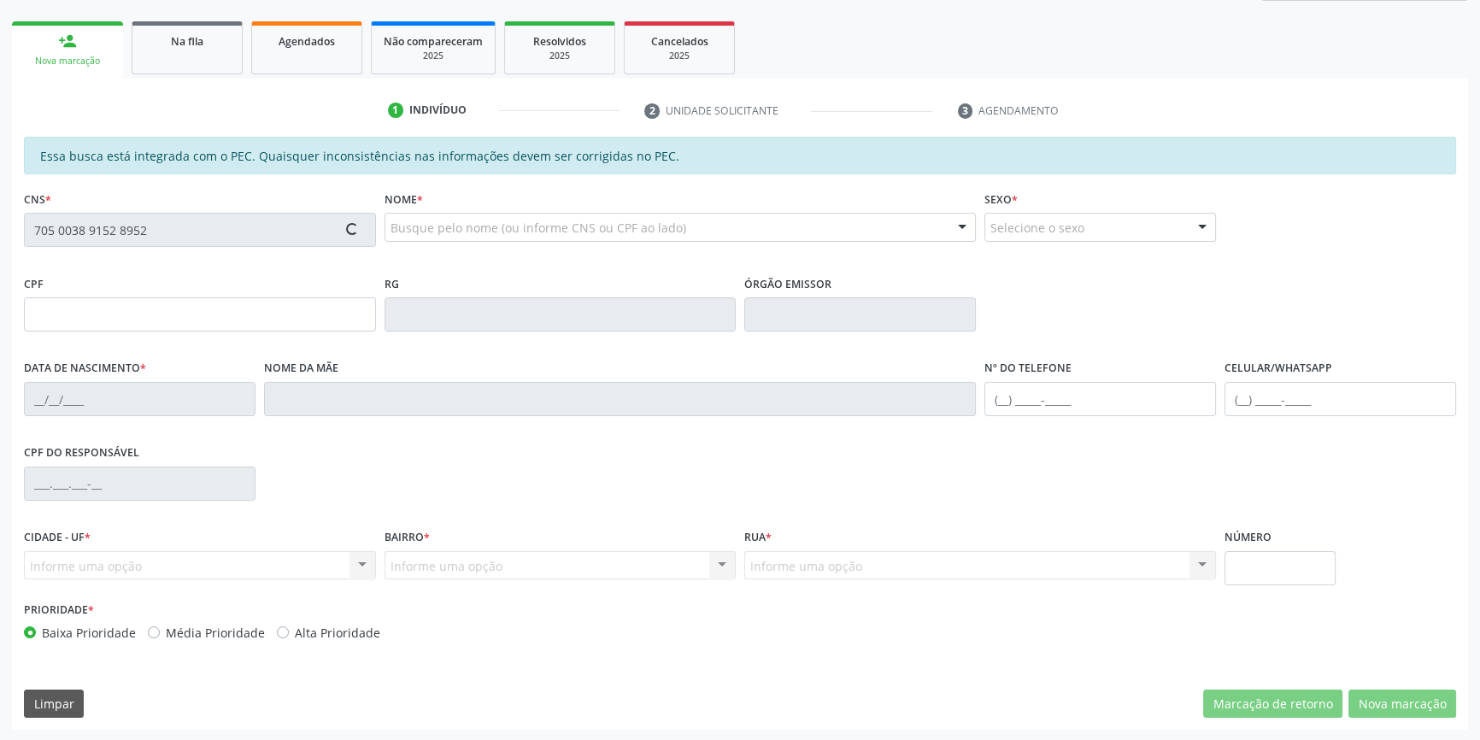
type input "[DATE]"
type input "[PERSON_NAME]"
type input "[PHONE_NUMBER]"
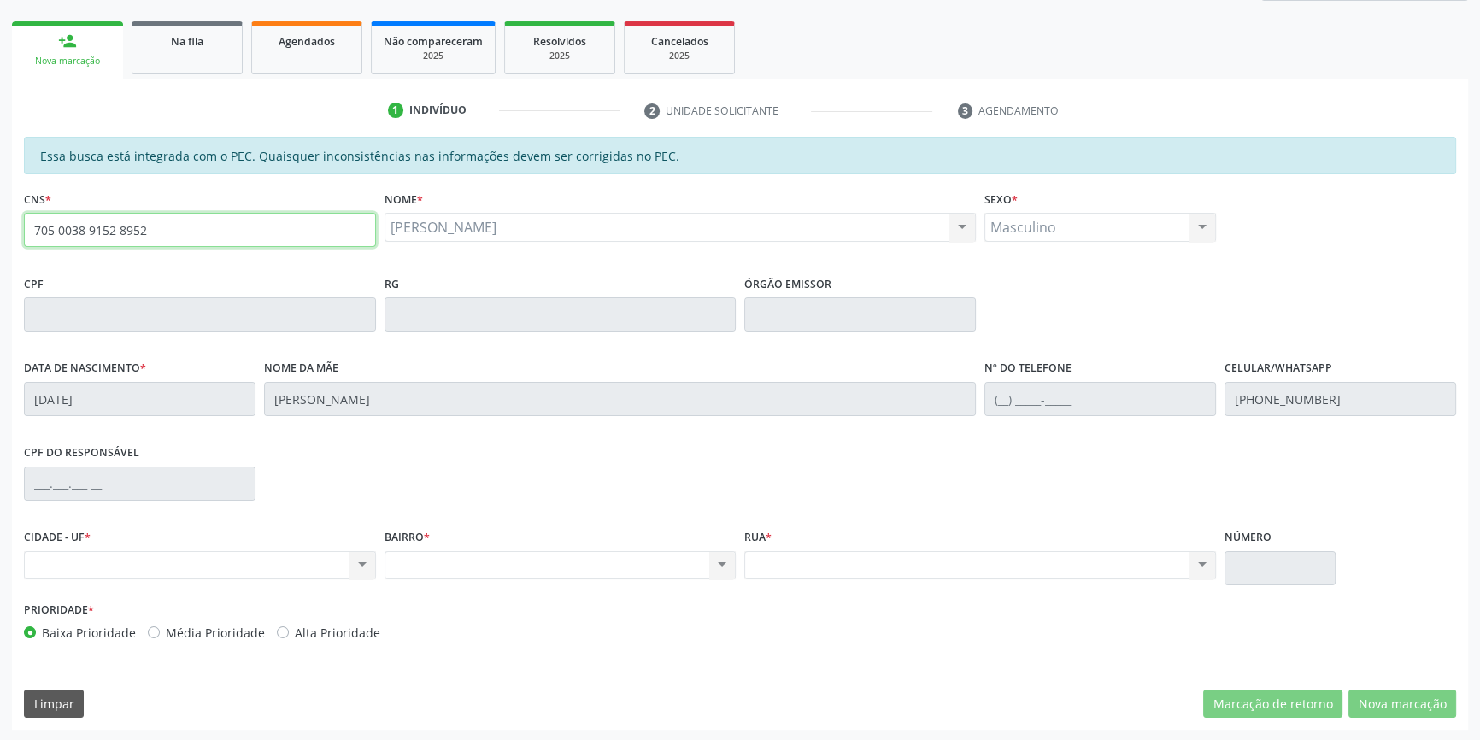
drag, startPoint x: 211, startPoint y: 220, endPoint x: 0, endPoint y: 221, distance: 211.1
click at [0, 221] on div "Acompanhamento Acompanhe a situação das marcações correntes e finalizadas Relat…" at bounding box center [740, 301] width 1480 height 882
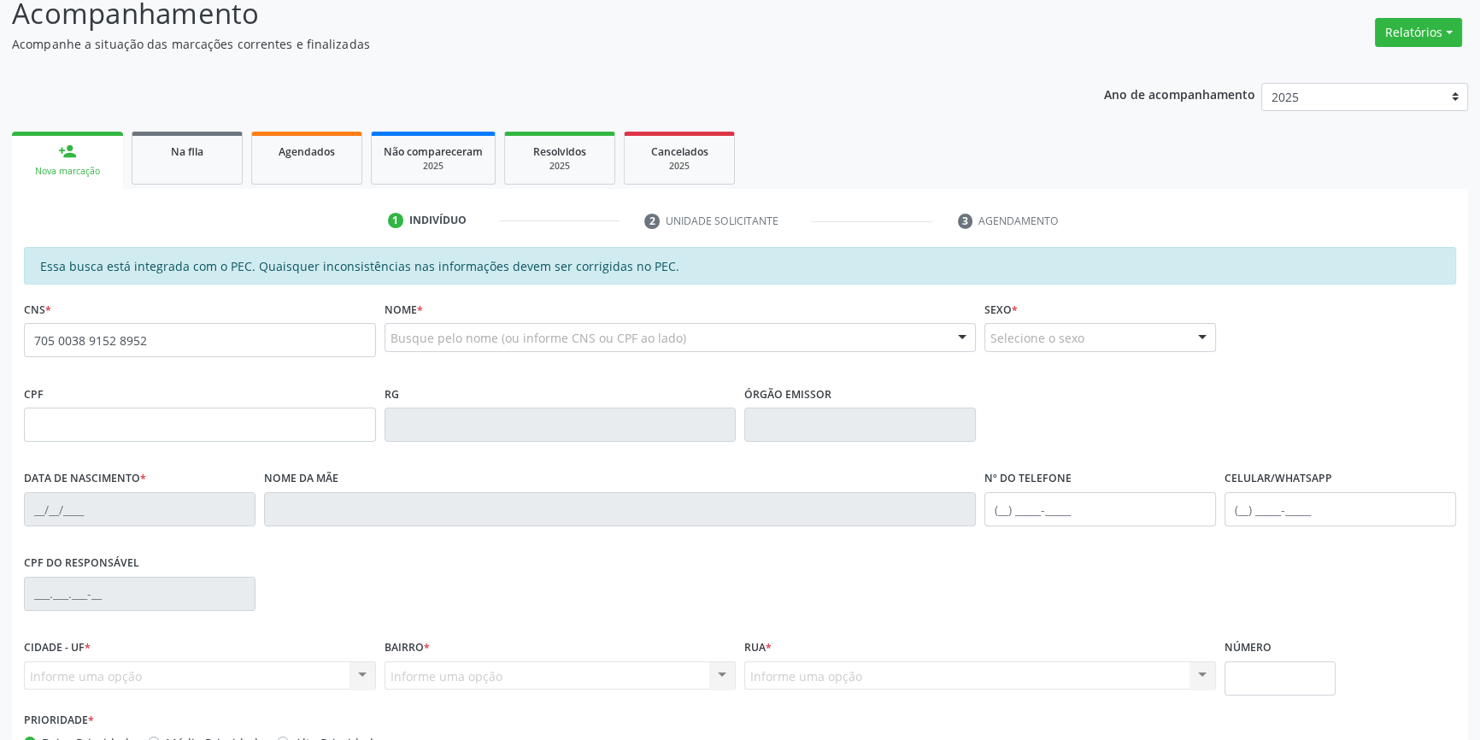
type input "705 0038 9152 8952"
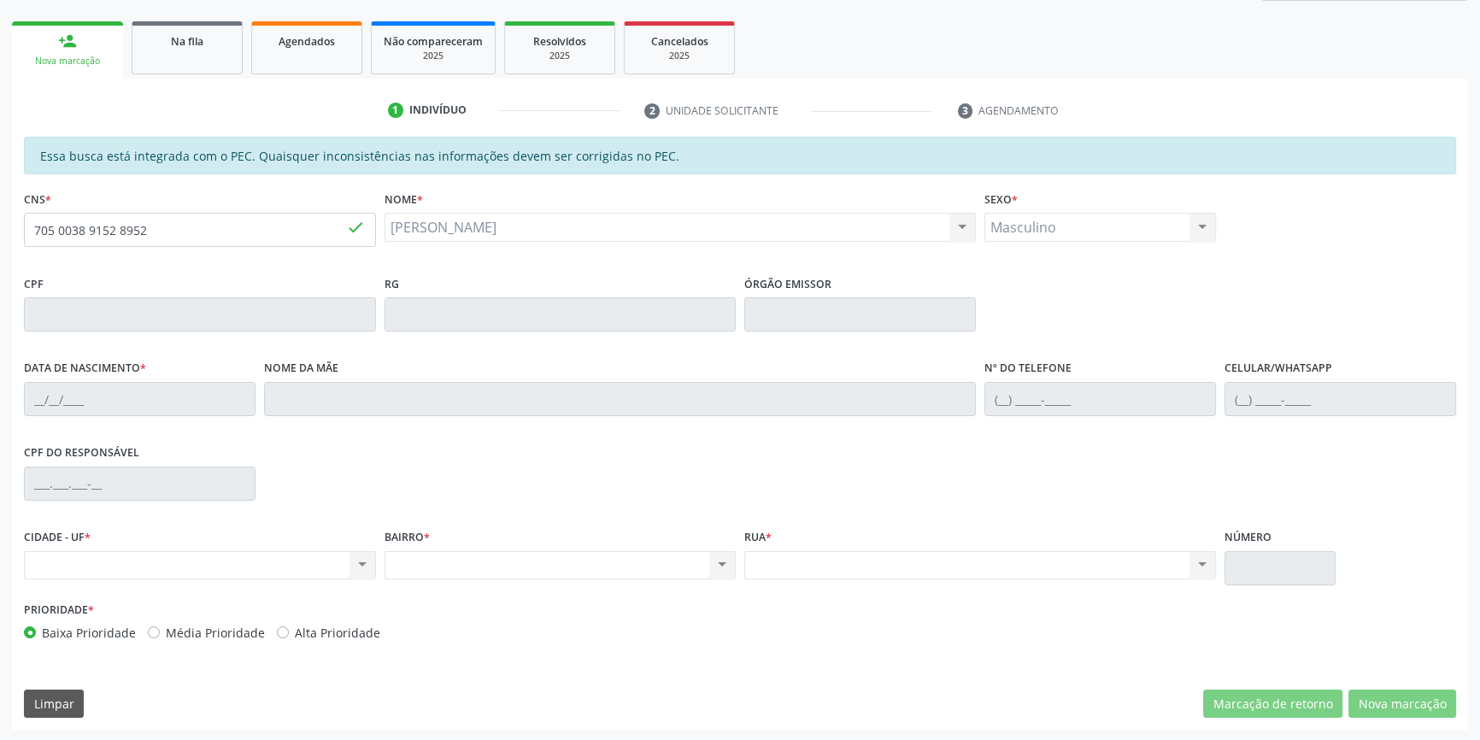
type input "[DATE]"
type input "[PERSON_NAME]"
type input "[PHONE_NUMBER]"
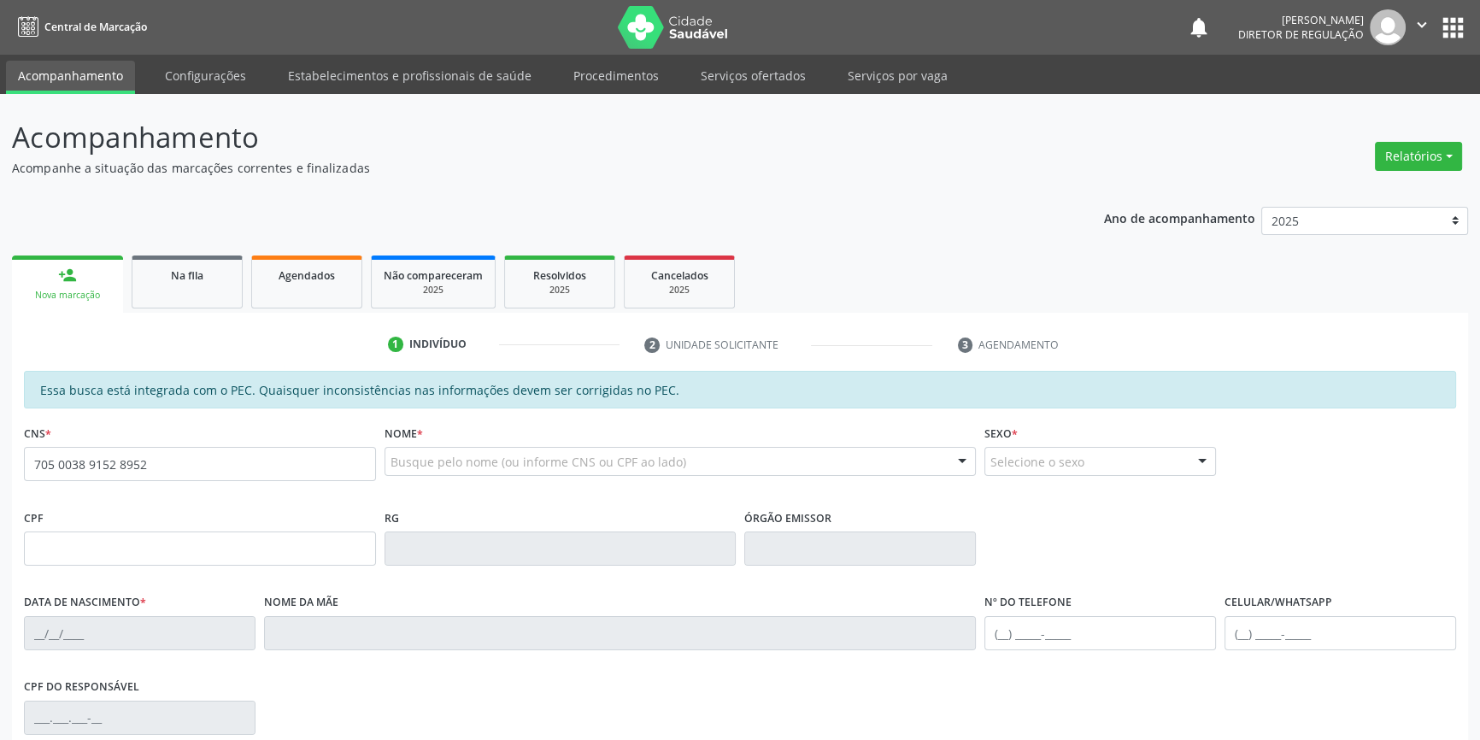
type input "705 0038 9152 8952"
type input "[DATE]"
type input "[PERSON_NAME]"
type input "[PHONE_NUMBER]"
type input "S/N"
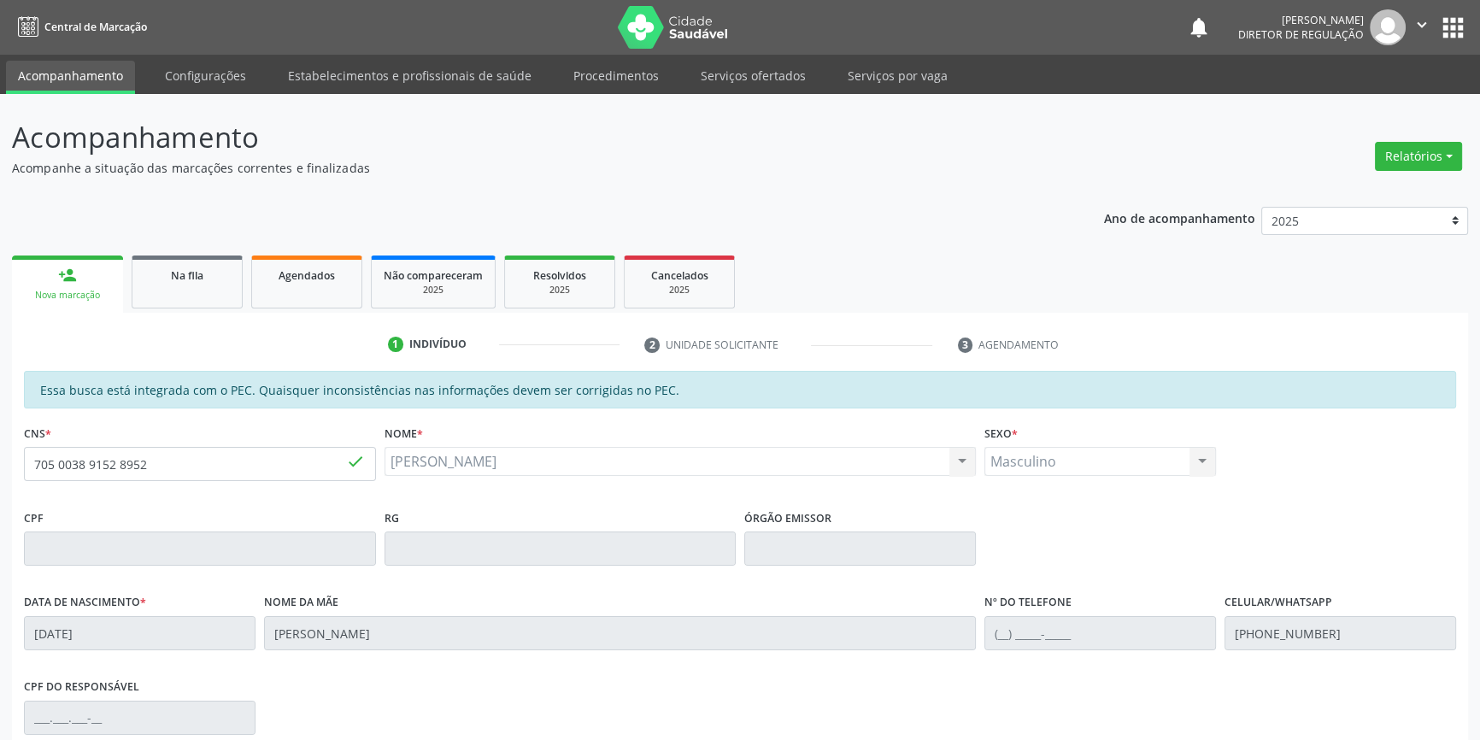
scroll to position [234, 0]
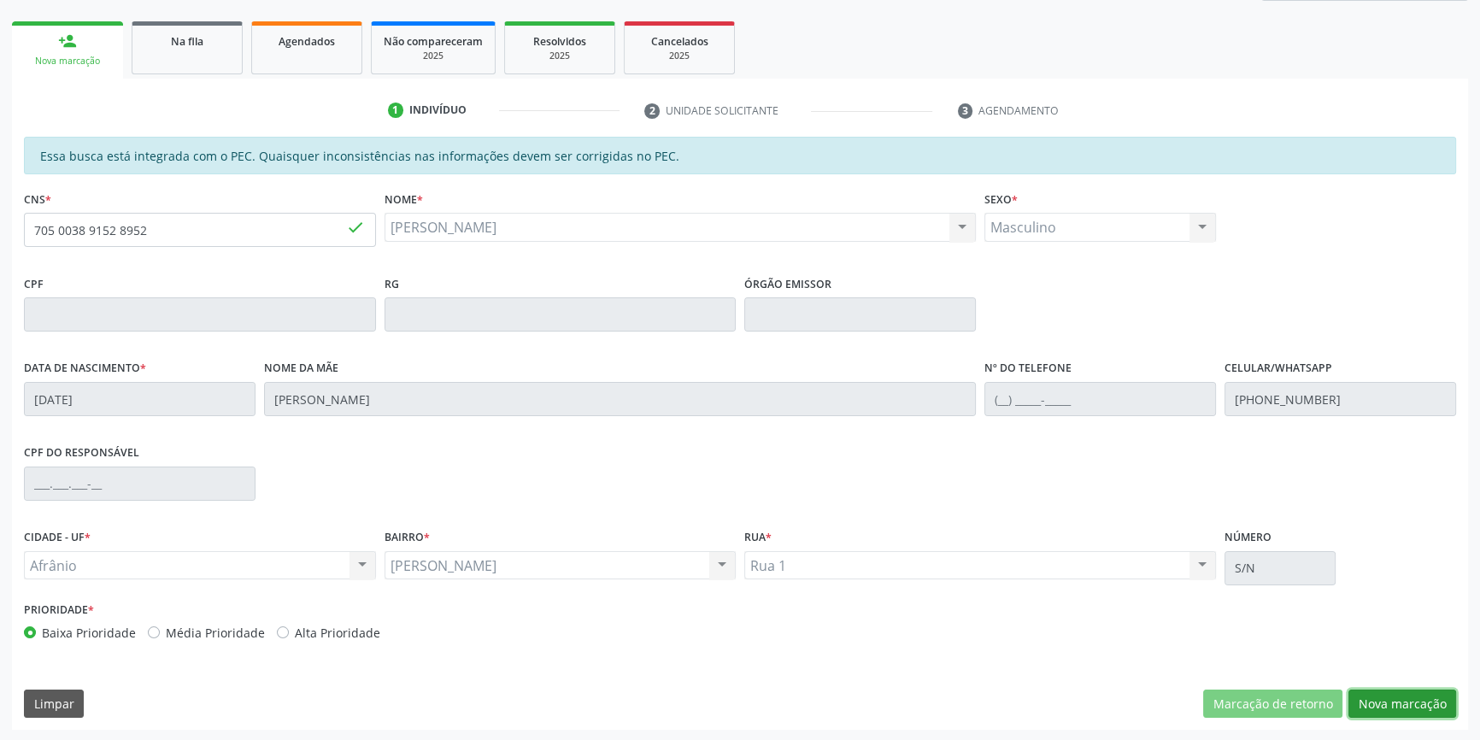
click at [1402, 708] on button "Nova marcação" at bounding box center [1402, 704] width 108 height 29
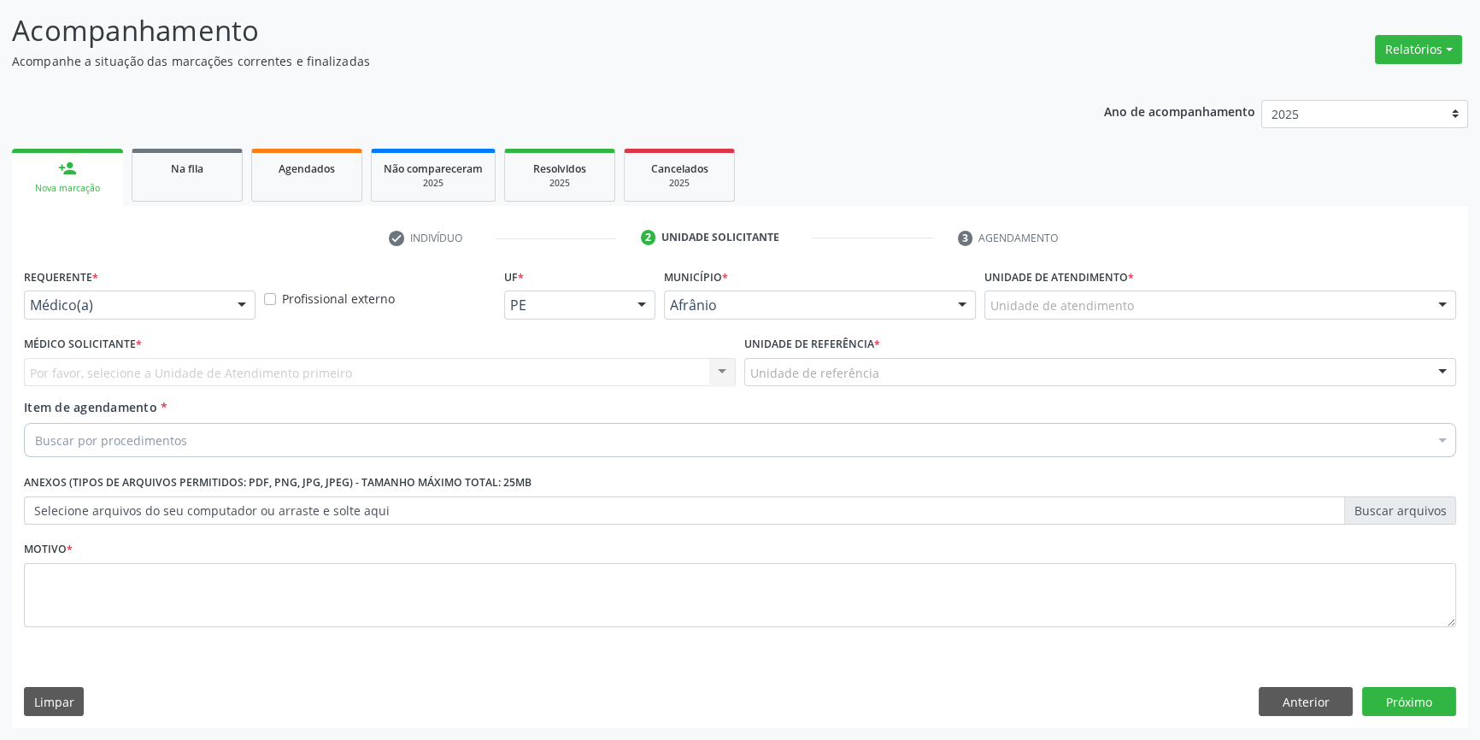
scroll to position [105, 0]
click at [1062, 325] on div "Unidade de atendimento * Unidade de atendimento Academia da Saude de Afranio Ac…" at bounding box center [1220, 299] width 480 height 67
click at [1064, 316] on div "Unidade de atendimento" at bounding box center [1220, 306] width 472 height 29
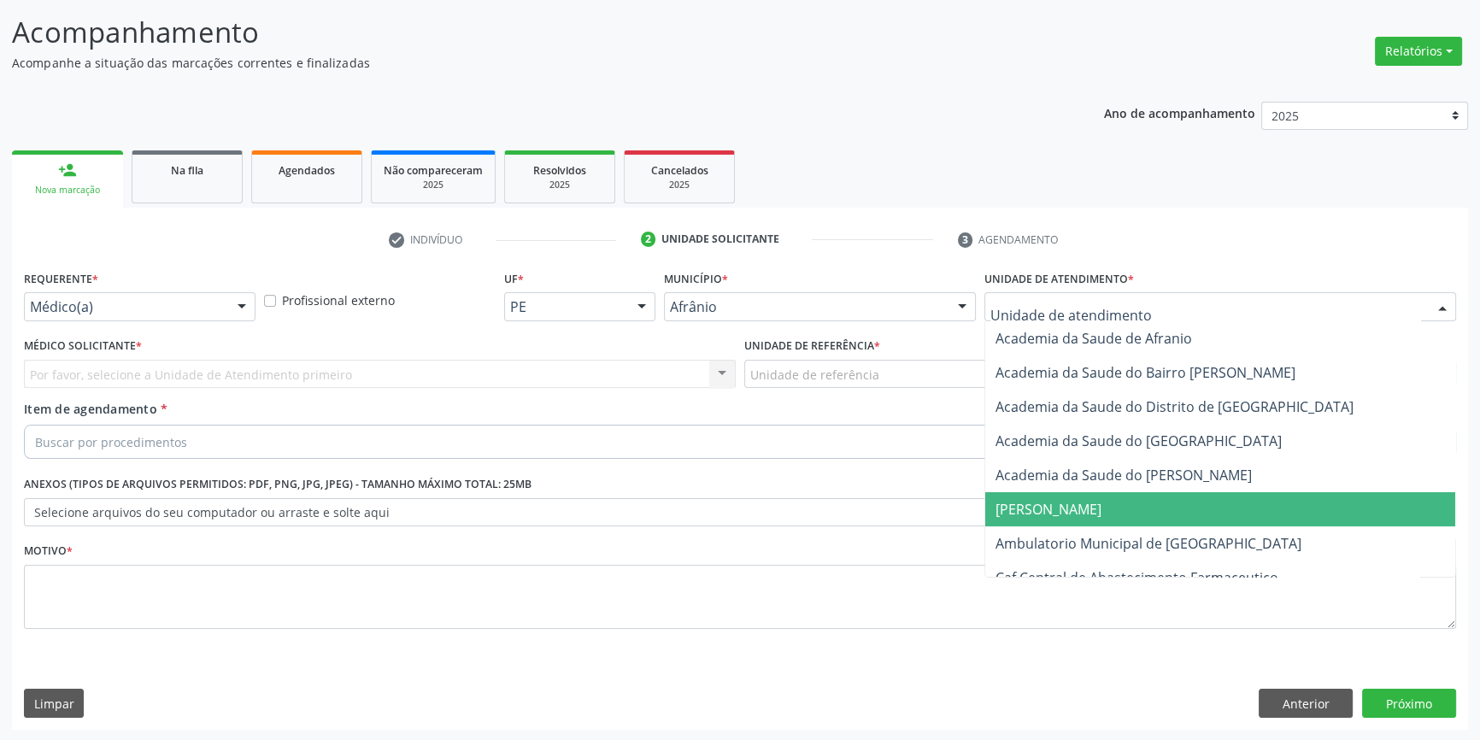
click at [1093, 519] on span "[PERSON_NAME]" at bounding box center [1220, 509] width 470 height 34
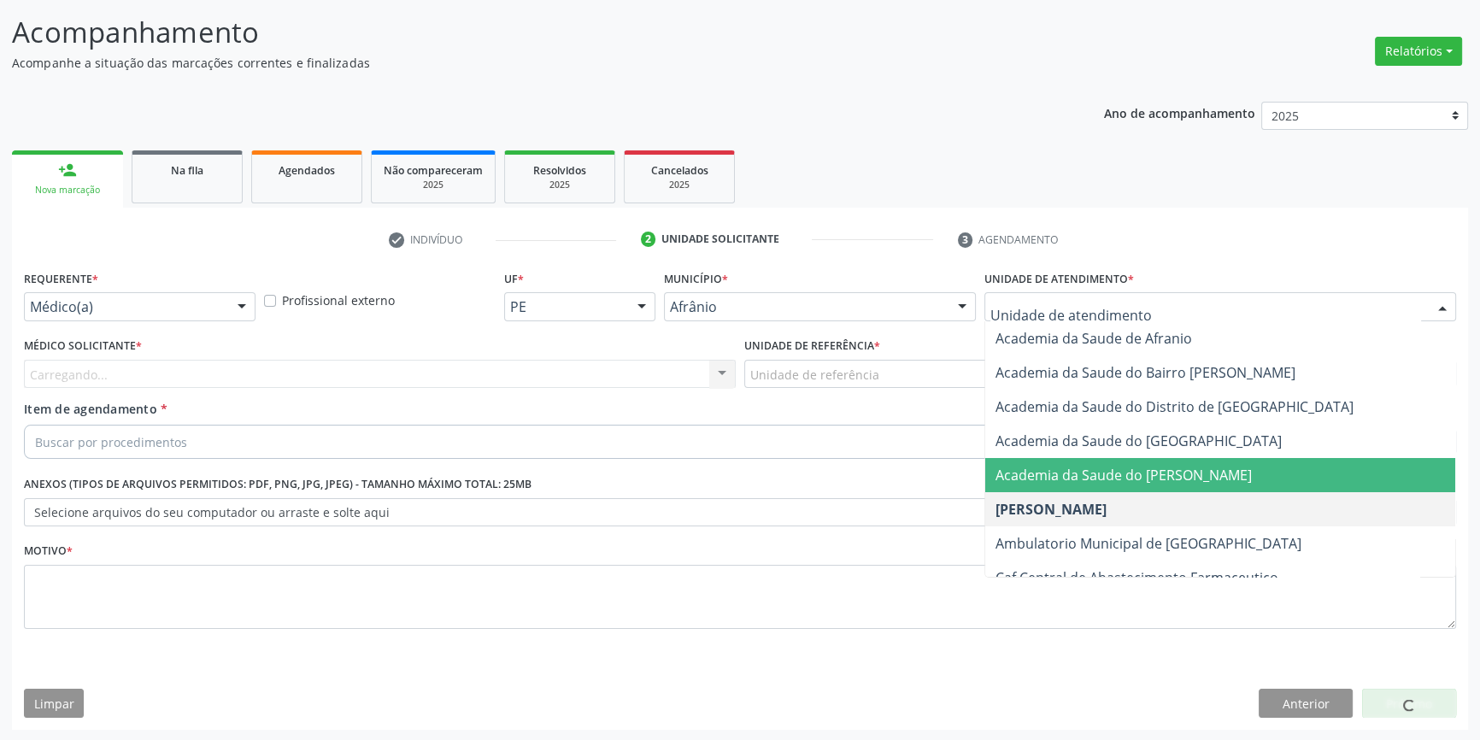
click at [1082, 317] on div at bounding box center [1220, 306] width 472 height 29
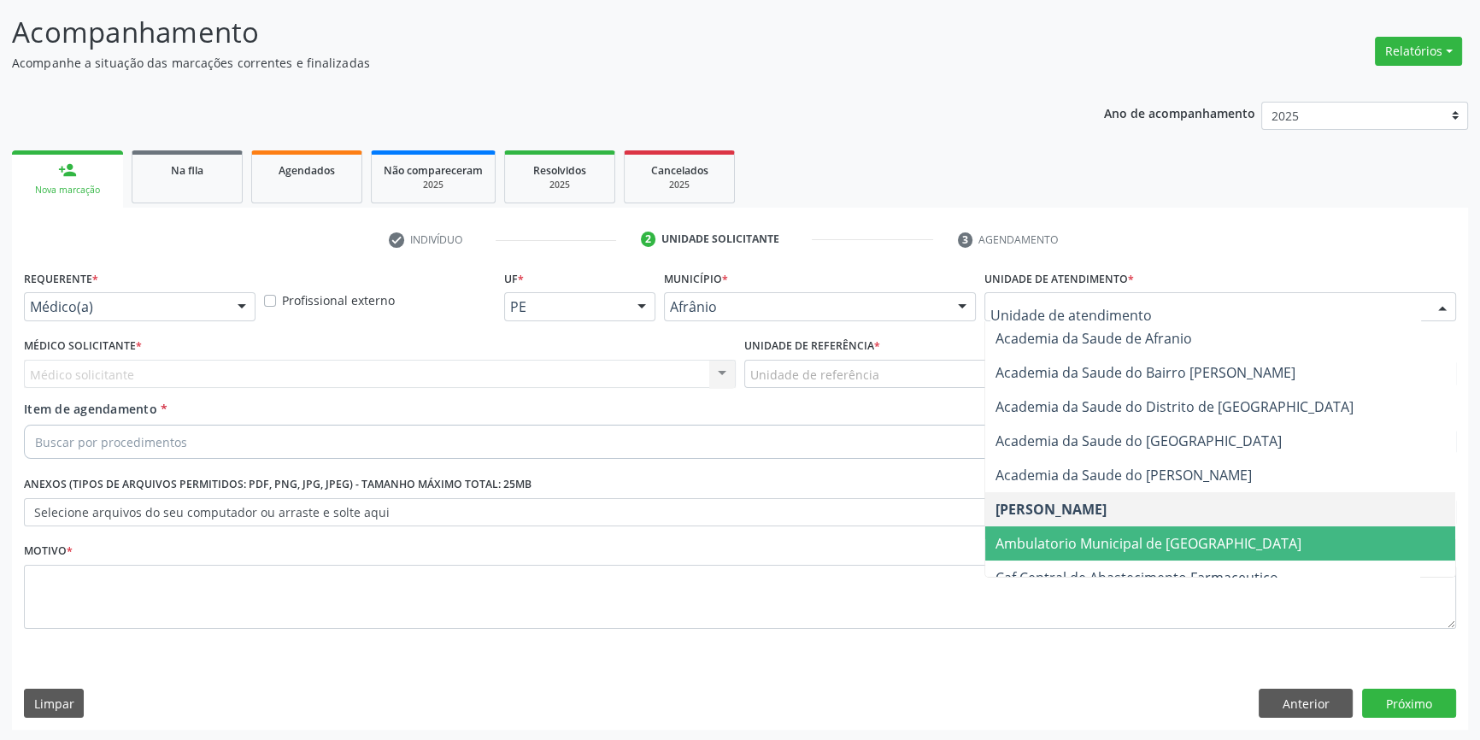
drag, startPoint x: 1083, startPoint y: 547, endPoint x: 927, endPoint y: 464, distance: 176.2
click at [1078, 546] on span "Ambulatorio Municipal de [GEOGRAPHIC_DATA]" at bounding box center [1148, 543] width 306 height 19
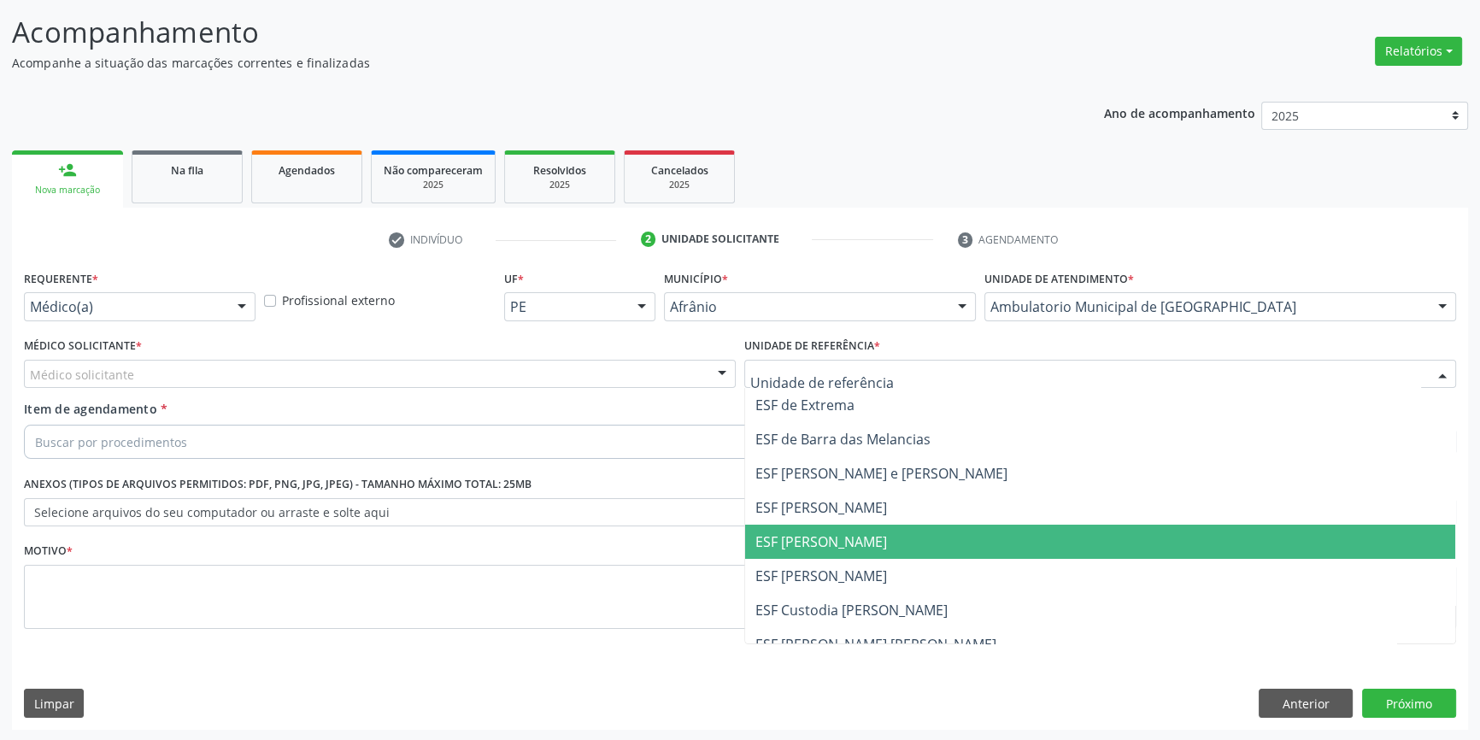
click at [830, 539] on span "ESF [PERSON_NAME]" at bounding box center [821, 541] width 132 height 19
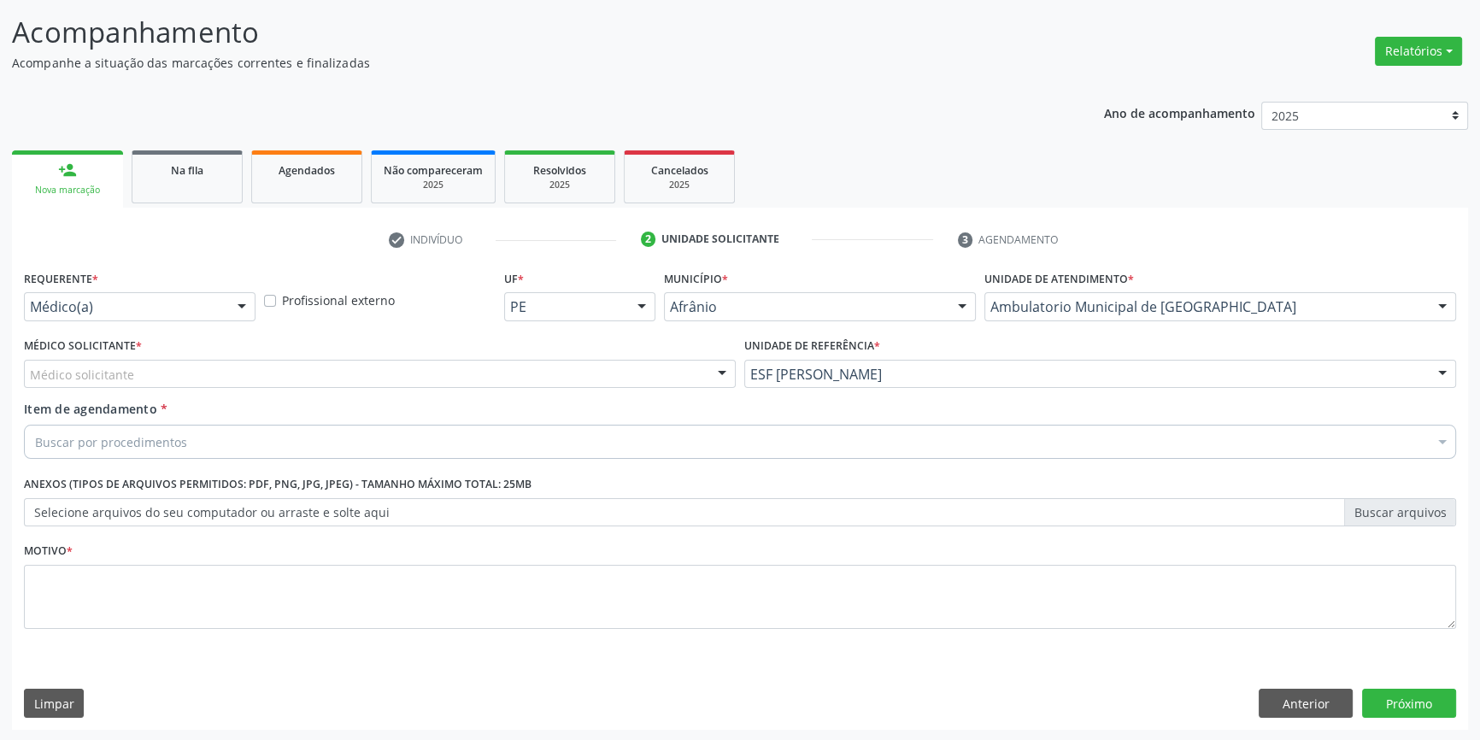
click at [473, 373] on div "Médico solicitante" at bounding box center [380, 374] width 712 height 29
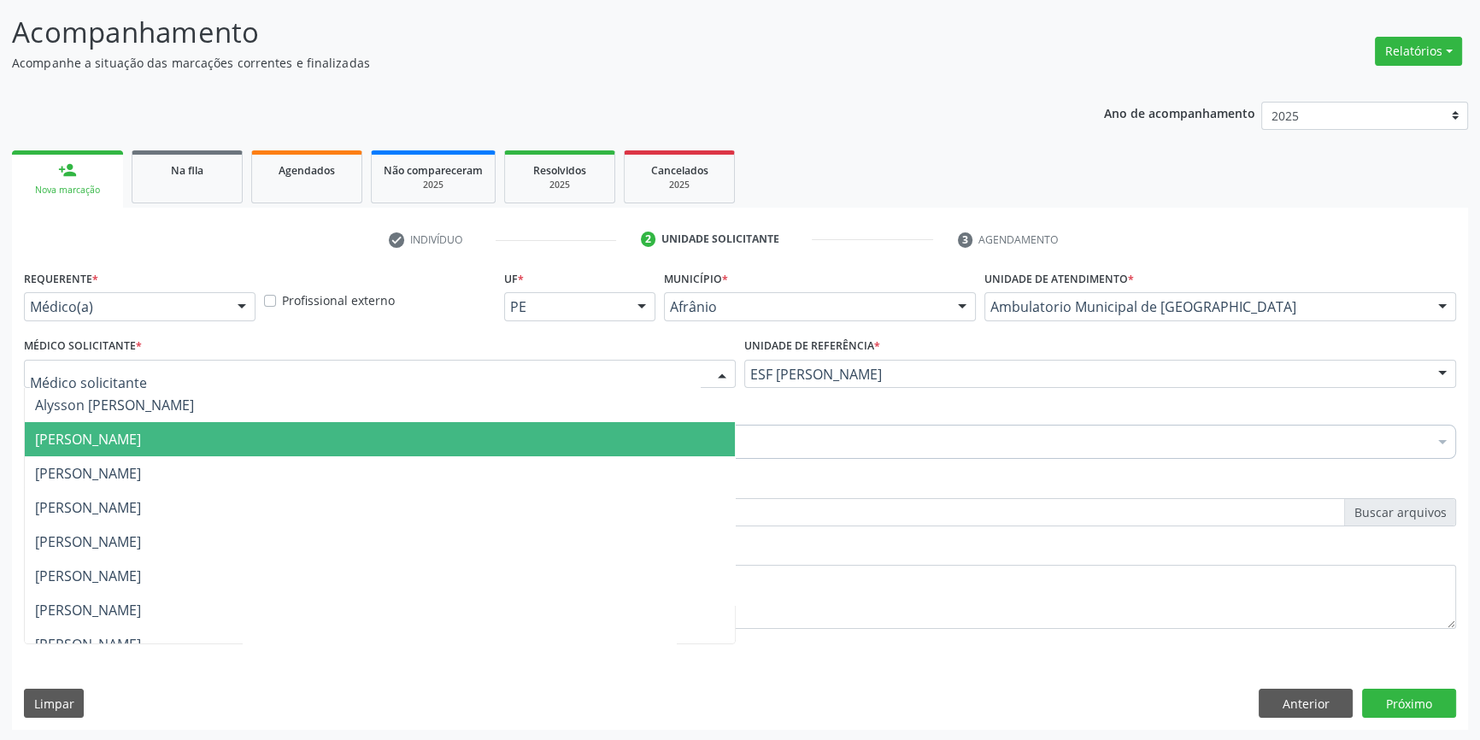
click at [246, 442] on span "[PERSON_NAME]" at bounding box center [380, 439] width 710 height 34
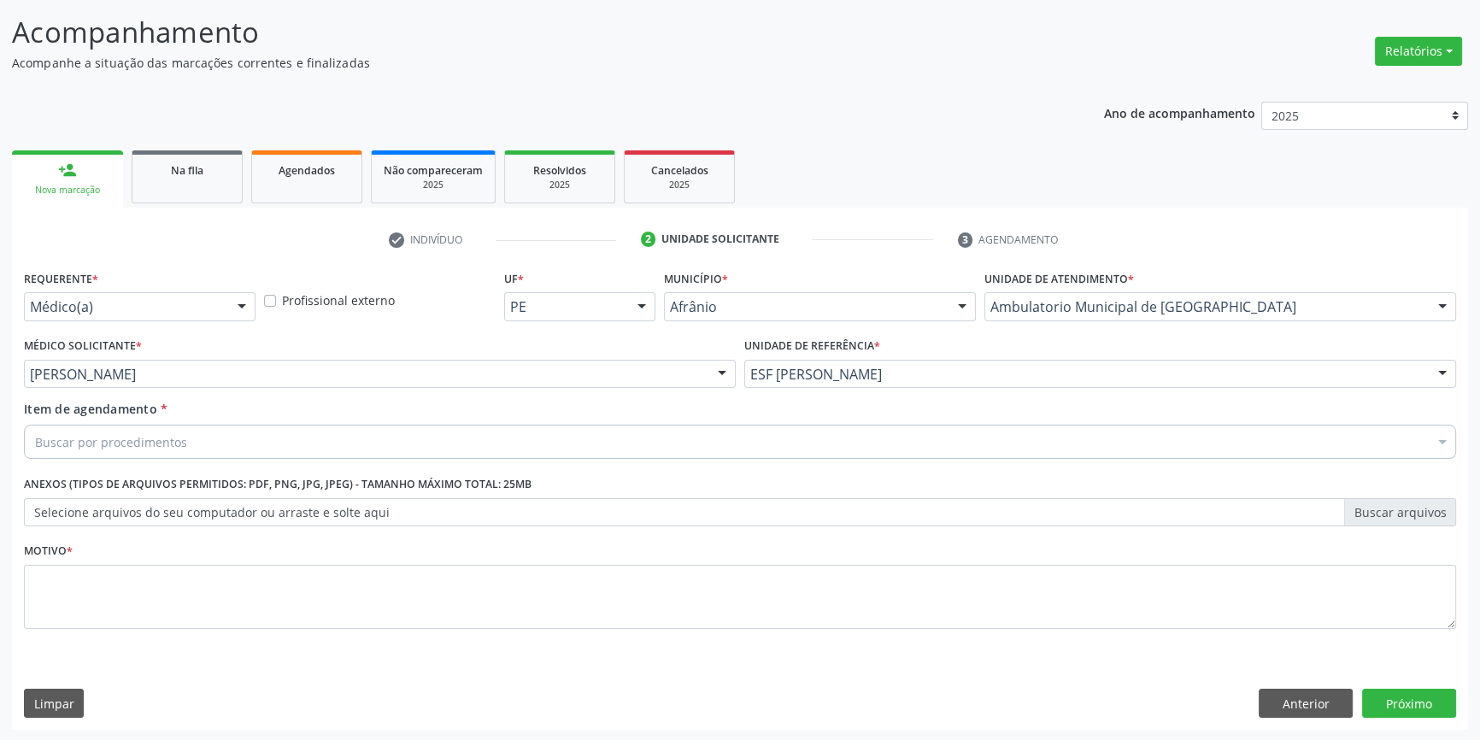
click at [219, 438] on div "Buscar por procedimentos" at bounding box center [740, 442] width 1432 height 34
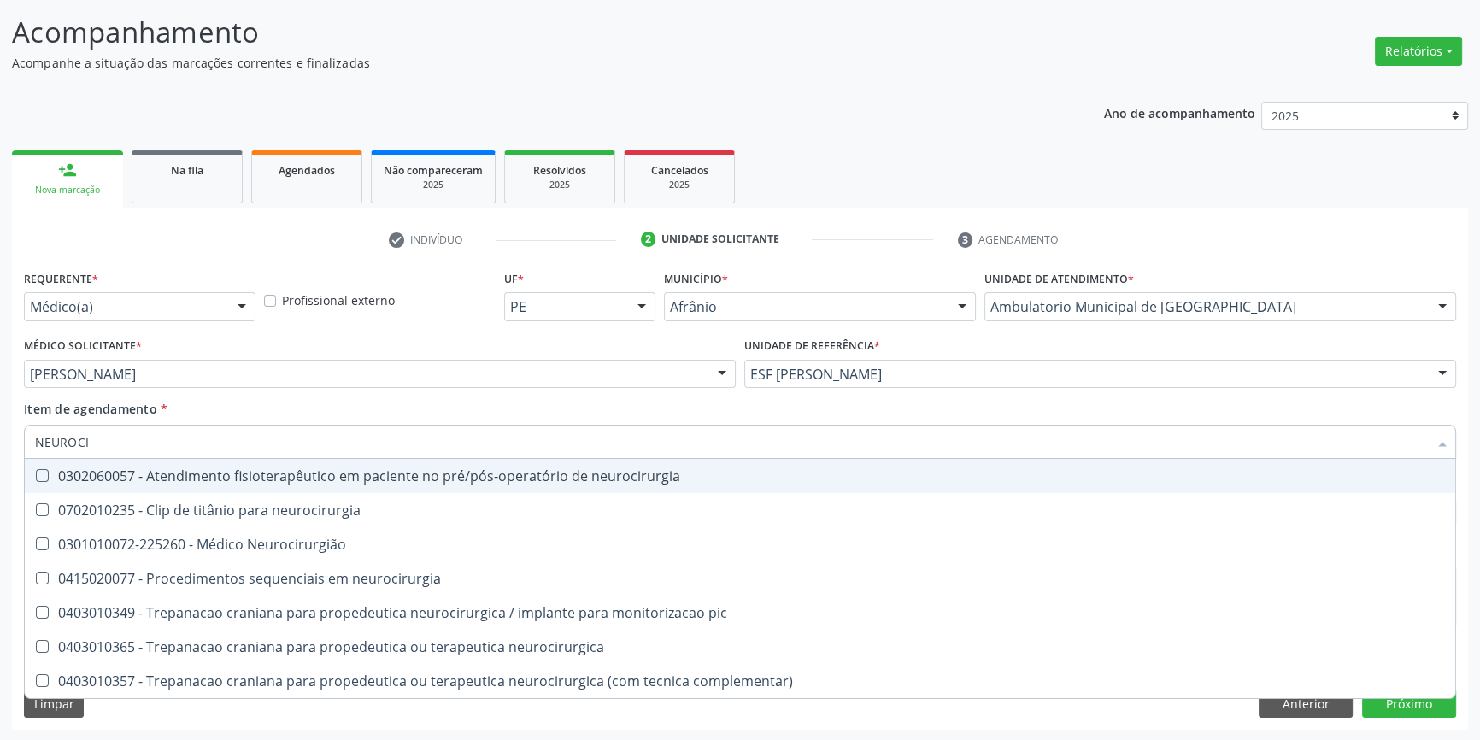
type input "NEUROCIR"
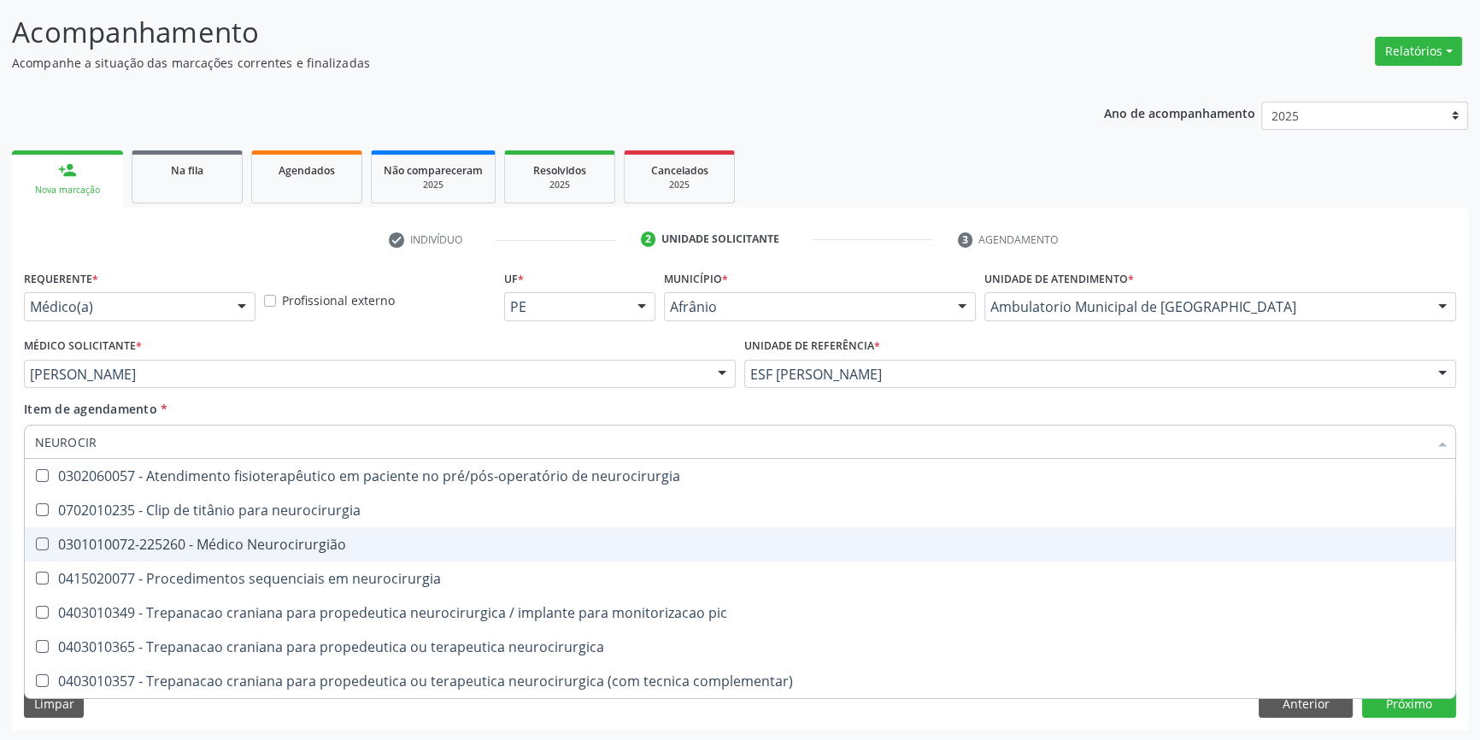
click at [208, 532] on span "0301010072-225260 - Médico Neurocirurgião" at bounding box center [740, 544] width 1430 height 34
checkbox Neurocirurgião "true"
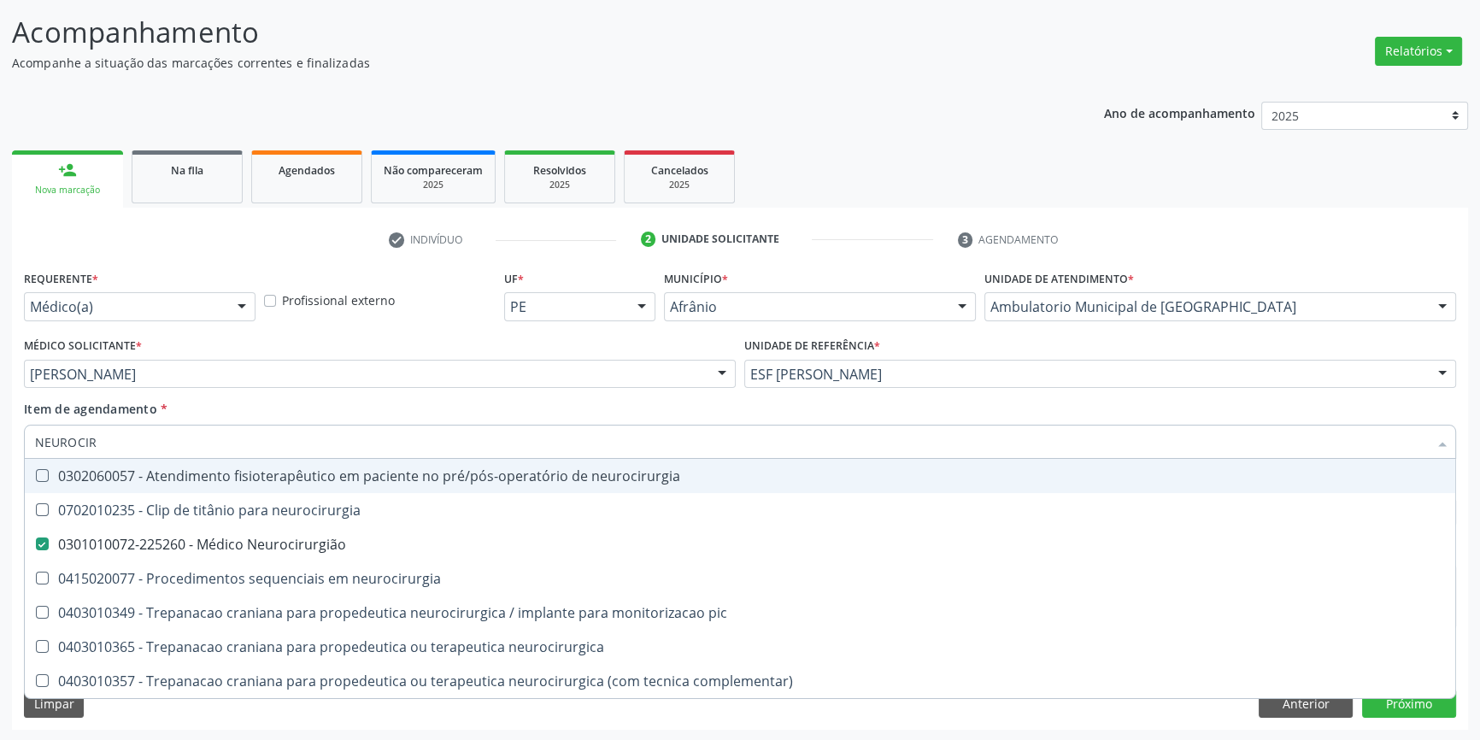
click at [281, 406] on div "Item de agendamento * NEUROCIR Desfazer seleção 0302060057 - Atendimento fisiot…" at bounding box center [740, 427] width 1432 height 54
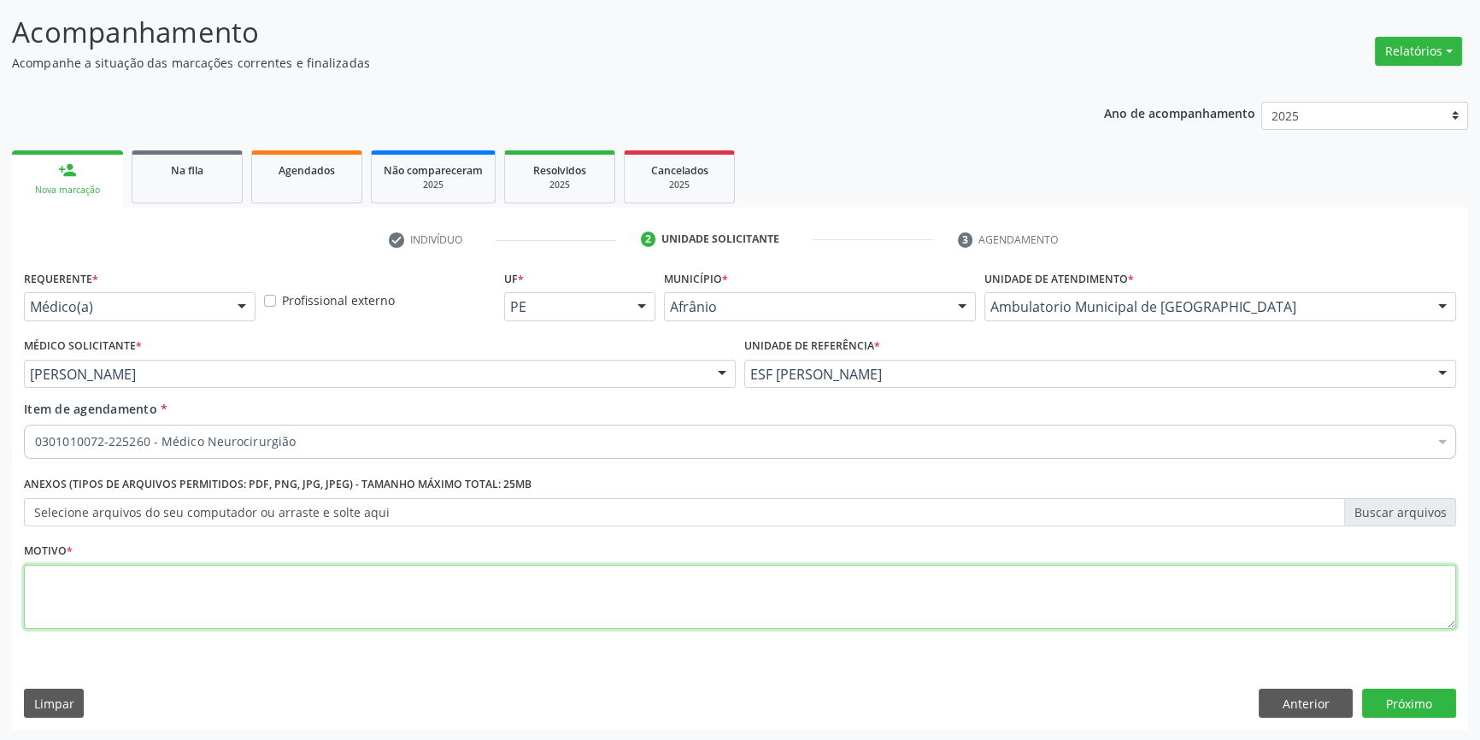
click at [190, 598] on textarea at bounding box center [740, 597] width 1432 height 65
type textarea "REFRATARIA AO TTO"
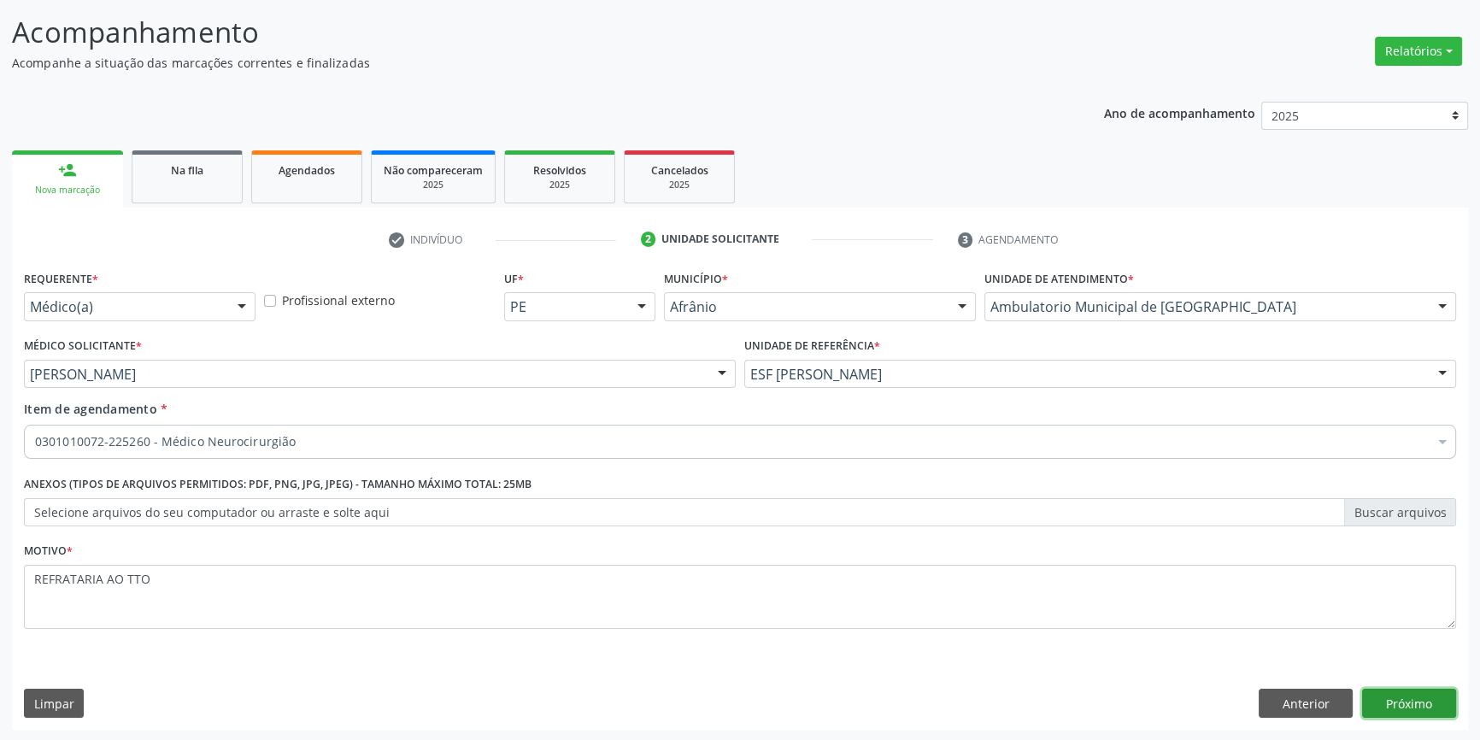
click at [1376, 692] on button "Próximo" at bounding box center [1409, 703] width 94 height 29
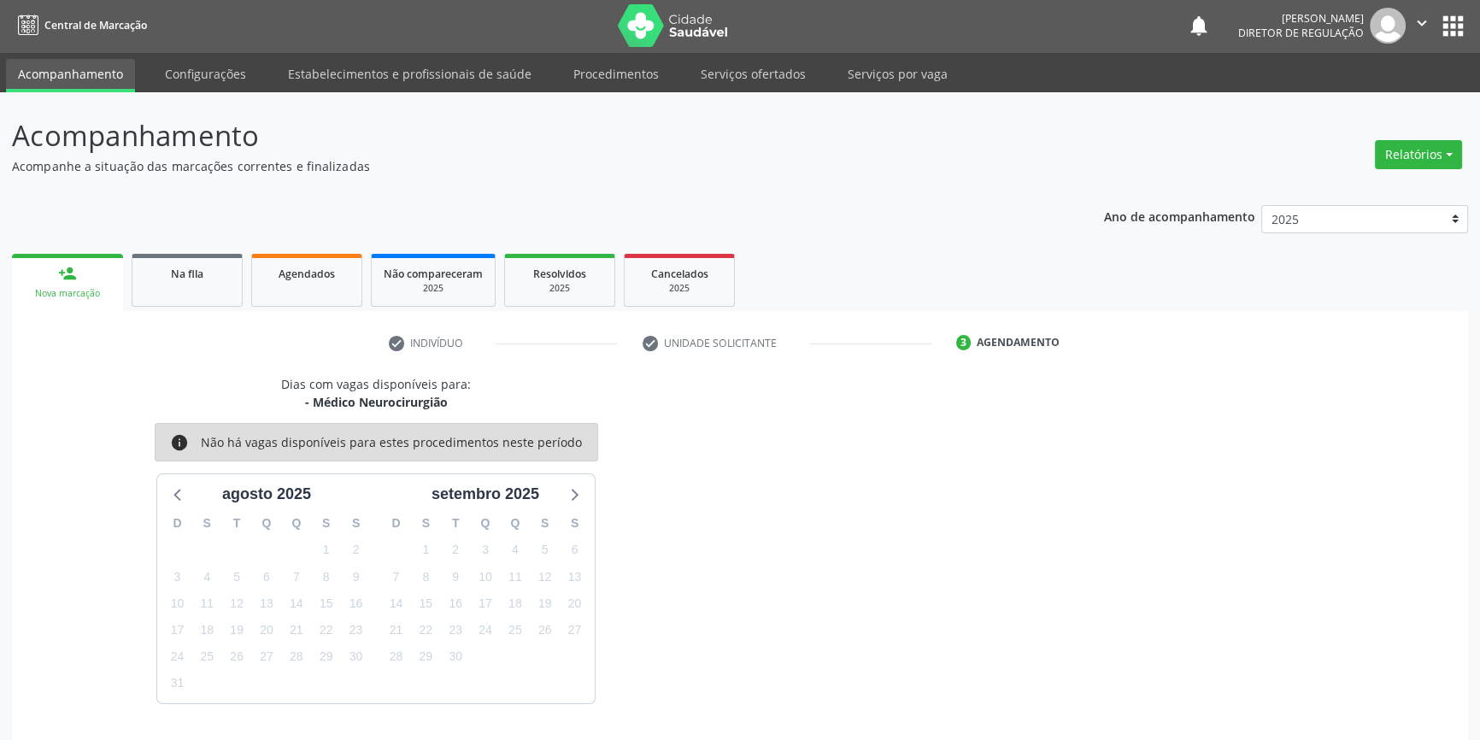
scroll to position [52, 0]
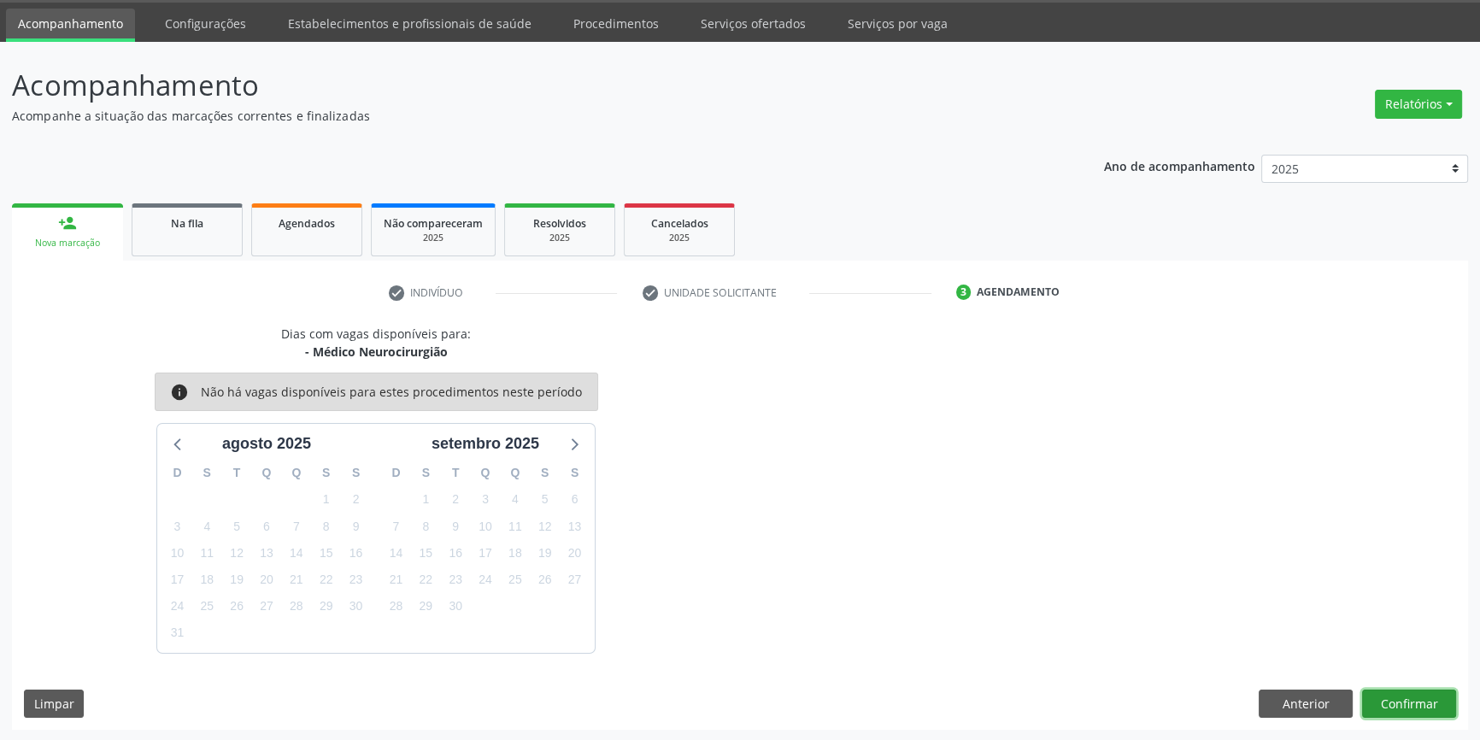
click at [1429, 698] on button "Confirmar" at bounding box center [1409, 704] width 94 height 29
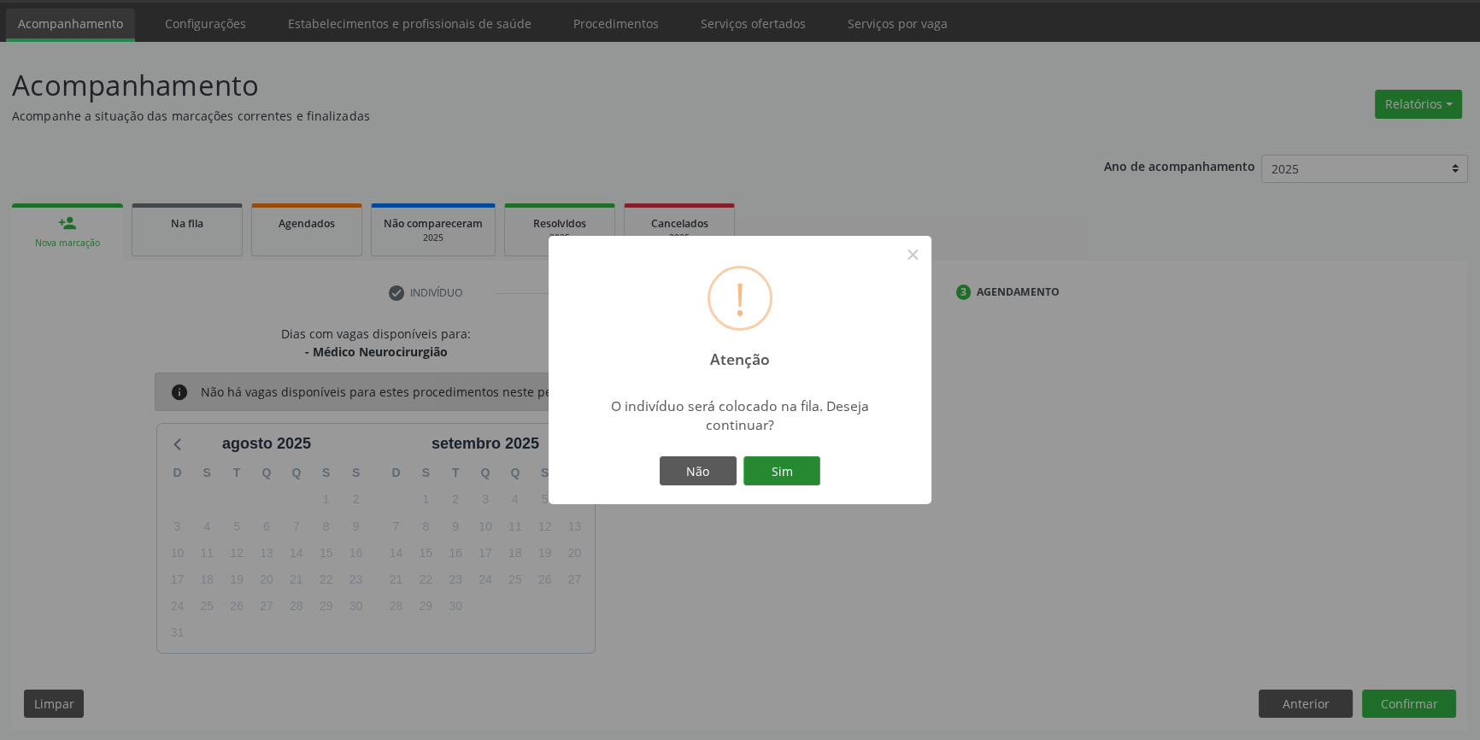
click at [756, 462] on button "Sim" at bounding box center [781, 470] width 77 height 29
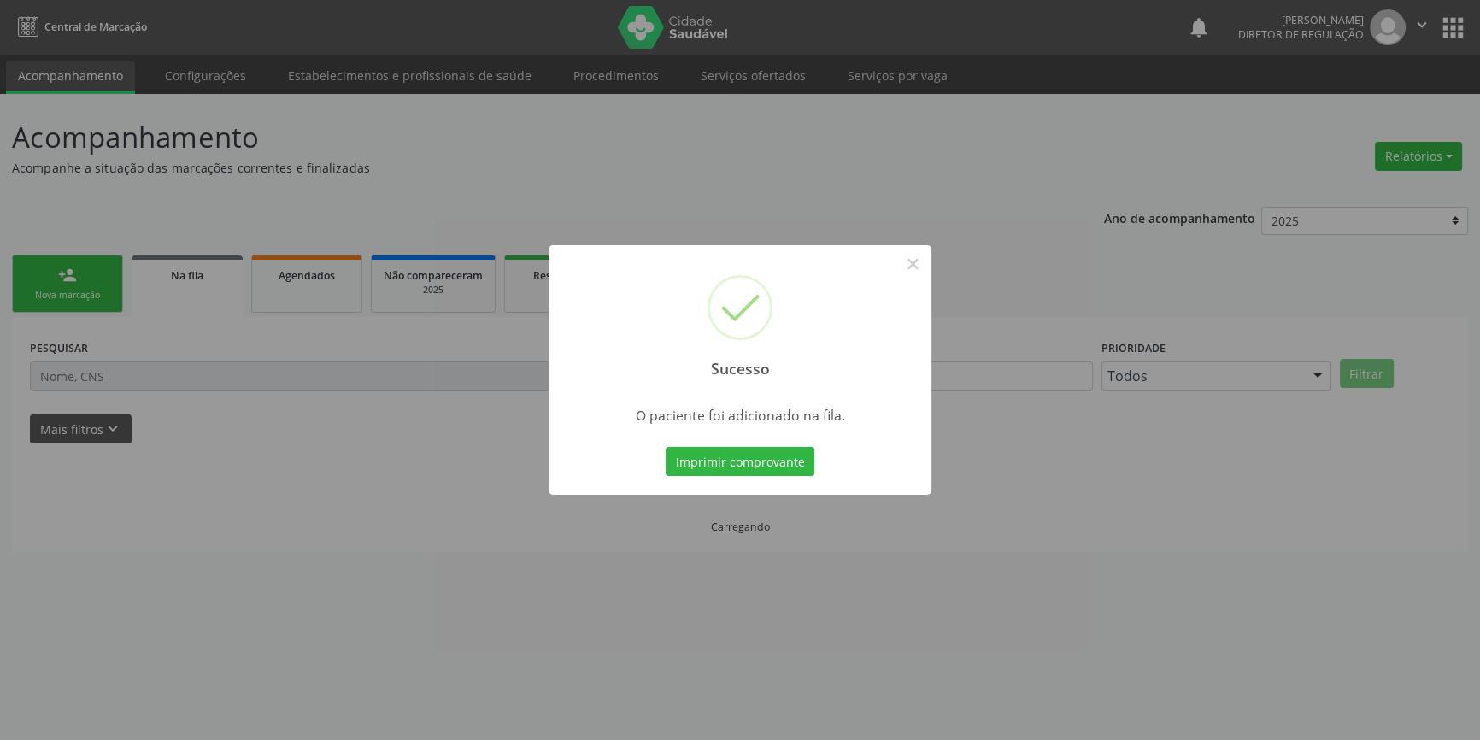
scroll to position [0, 0]
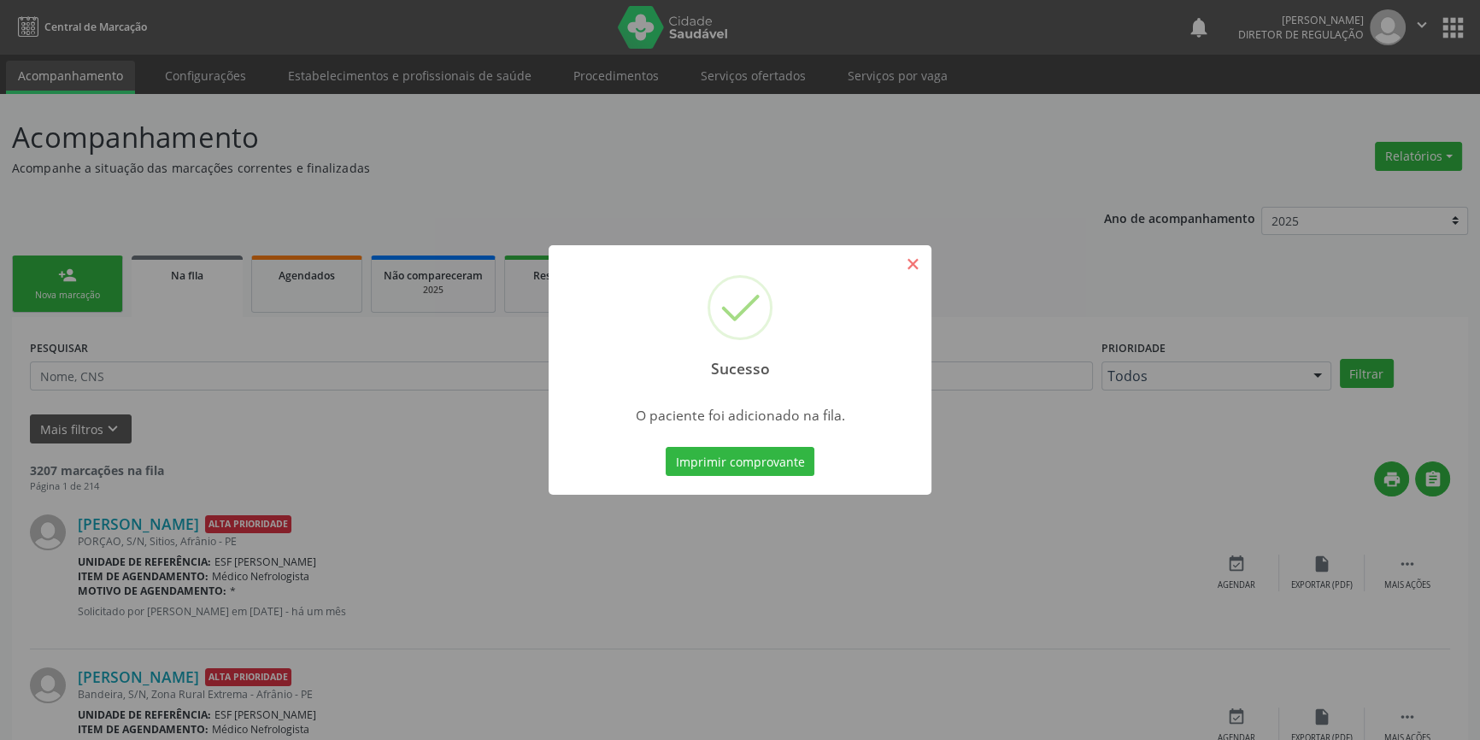
click at [906, 273] on button "×" at bounding box center [912, 264] width 29 height 29
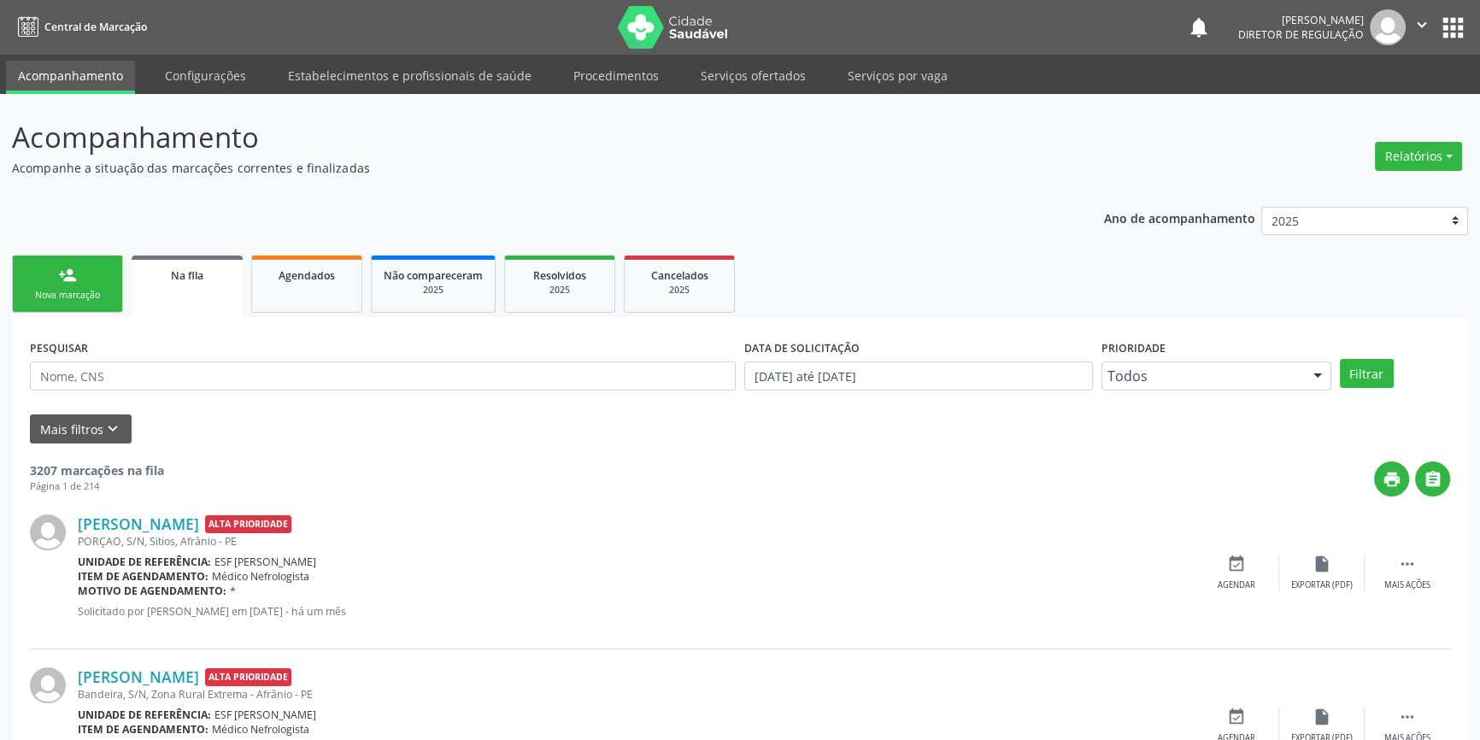
click at [88, 273] on link "person_add Nova marcação" at bounding box center [67, 283] width 111 height 57
